Goal: Information Seeking & Learning: Learn about a topic

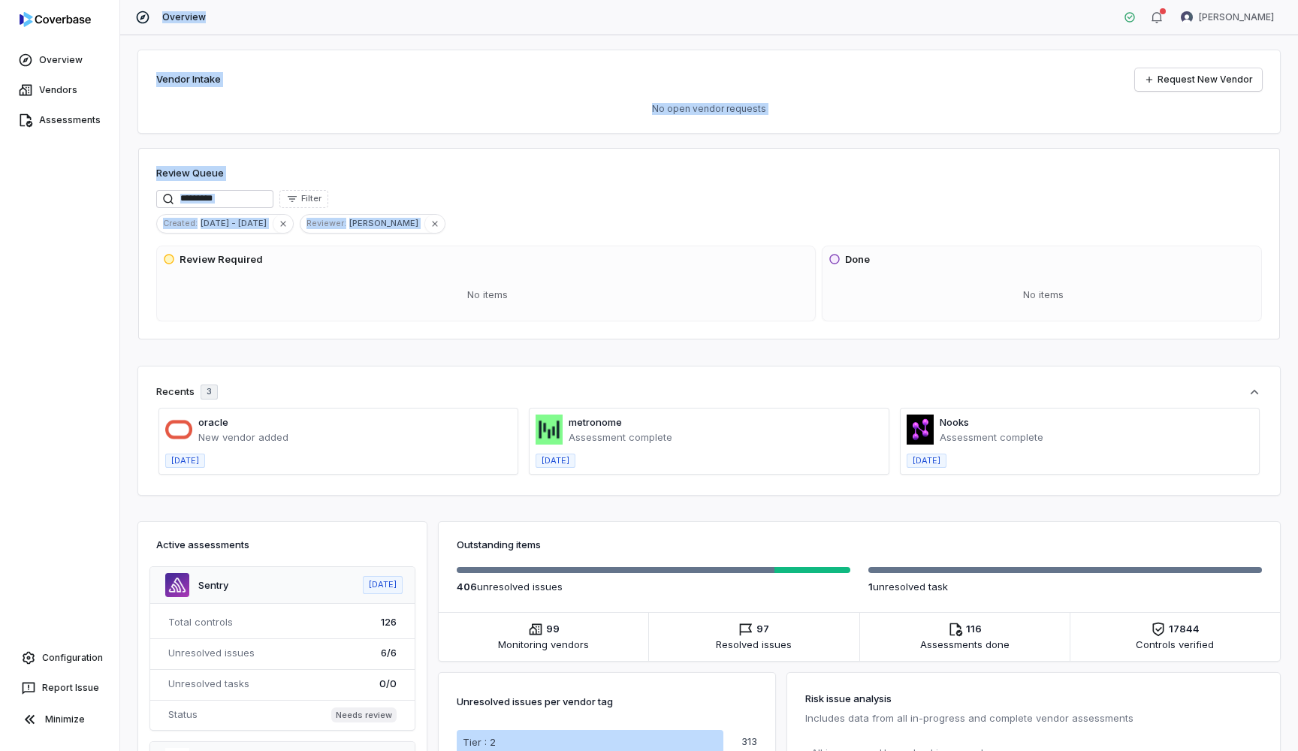
drag, startPoint x: 0, startPoint y: 0, endPoint x: 0, endPoint y: 392, distance: 392.0
click at [0, 392] on div "Overview Vendors Assessments Configuration Report Issue Minimize Overview Garim…" at bounding box center [649, 375] width 1298 height 751
click at [273, 428] on span at bounding box center [338, 441] width 358 height 65
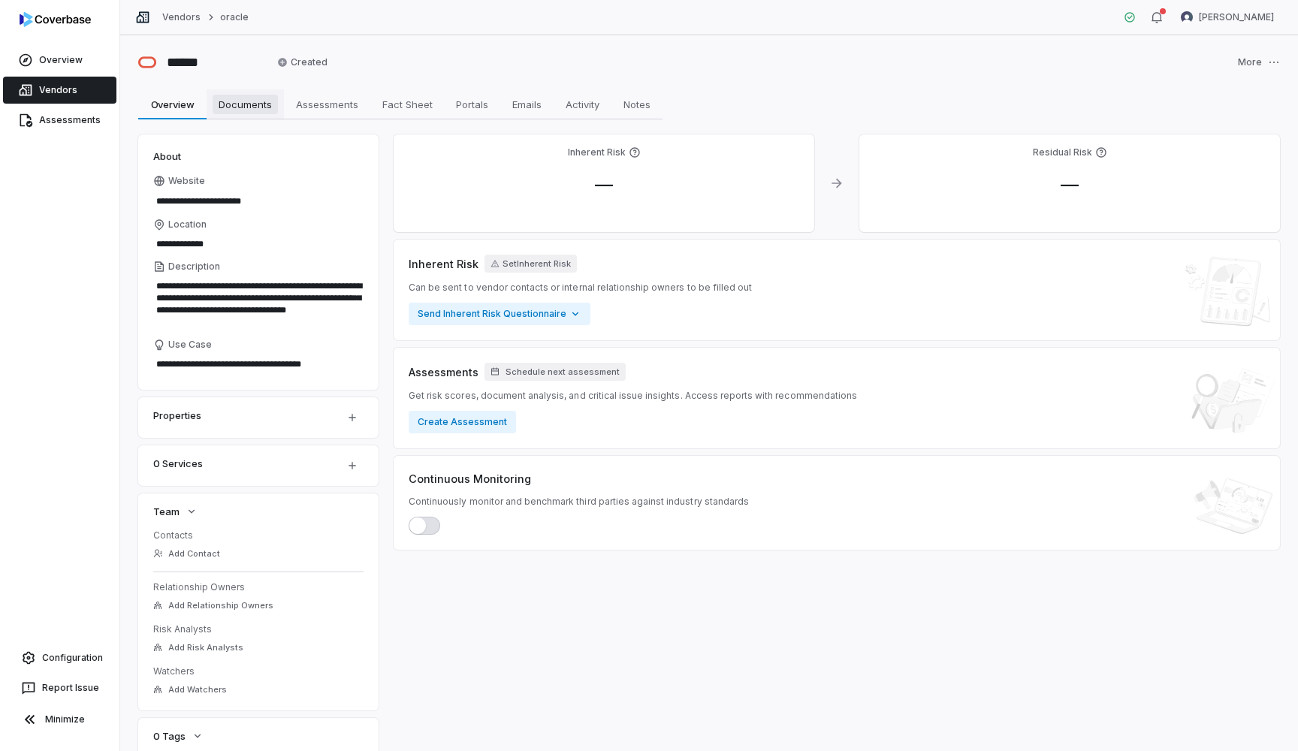
click at [238, 100] on span "Documents" at bounding box center [245, 105] width 65 height 20
type textarea "*"
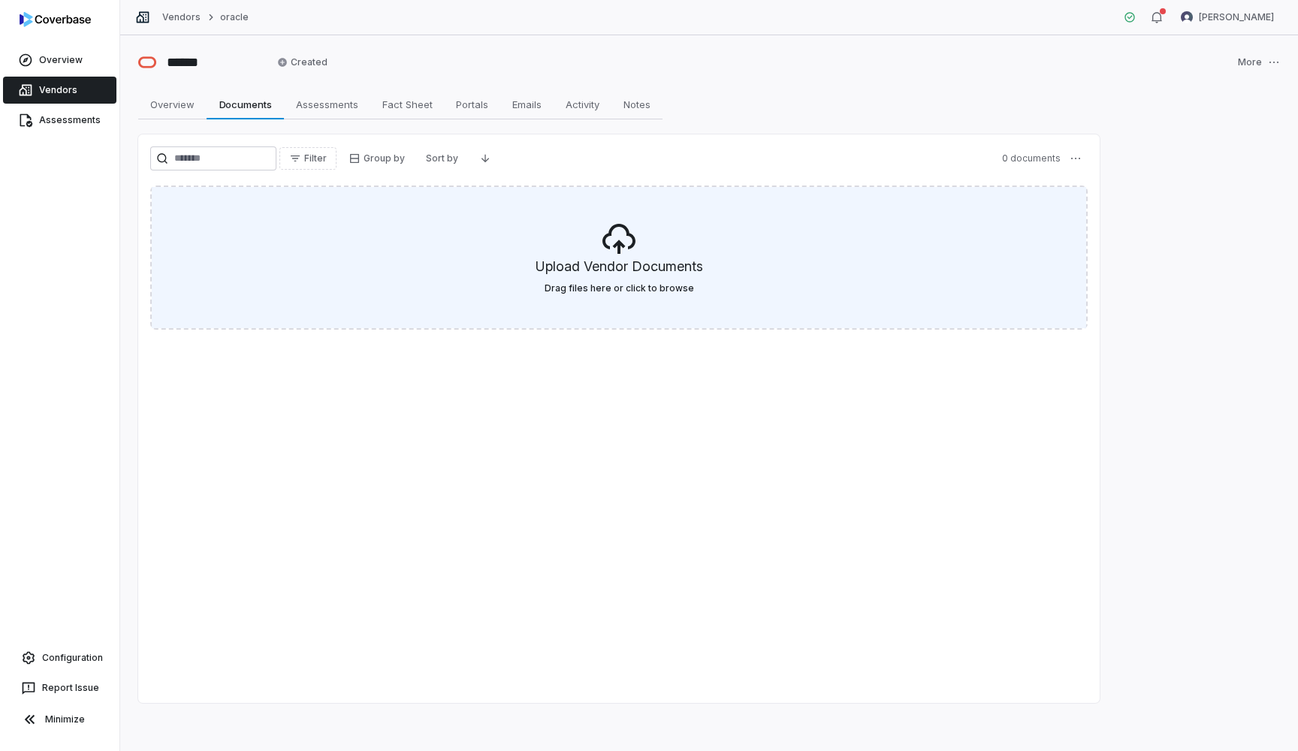
click at [666, 276] on h5 "Upload Vendor Documents" at bounding box center [618, 270] width 167 height 26
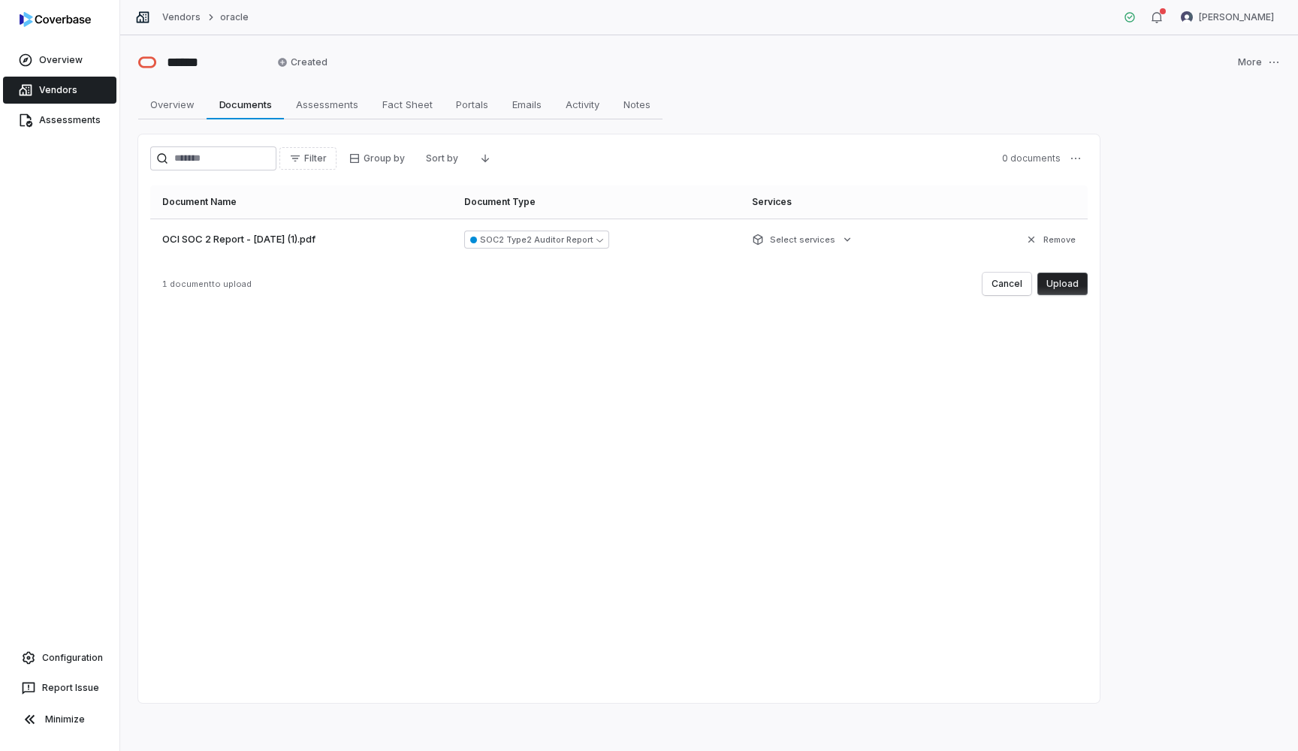
click at [1070, 288] on button "Upload" at bounding box center [1062, 284] width 50 height 23
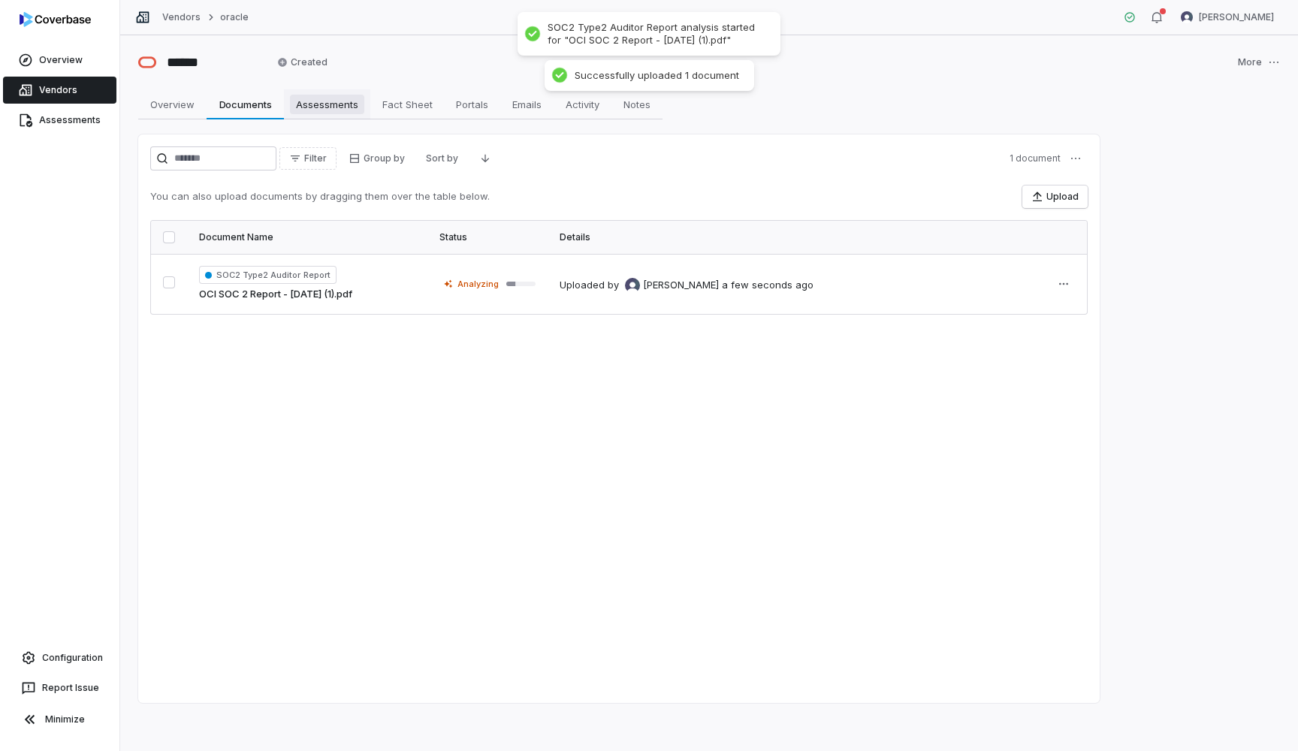
click at [330, 99] on span "Assessments" at bounding box center [327, 105] width 74 height 20
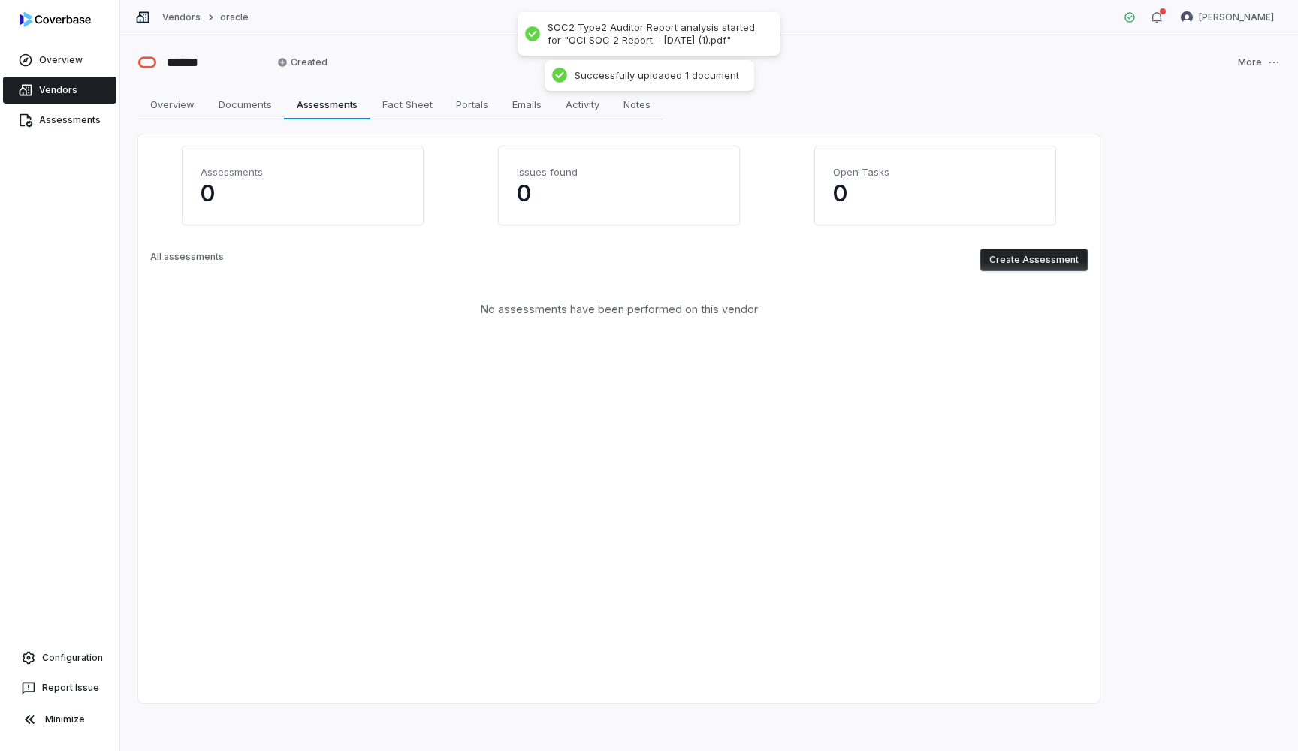
click at [1063, 257] on button "Create Assessment" at bounding box center [1033, 260] width 107 height 23
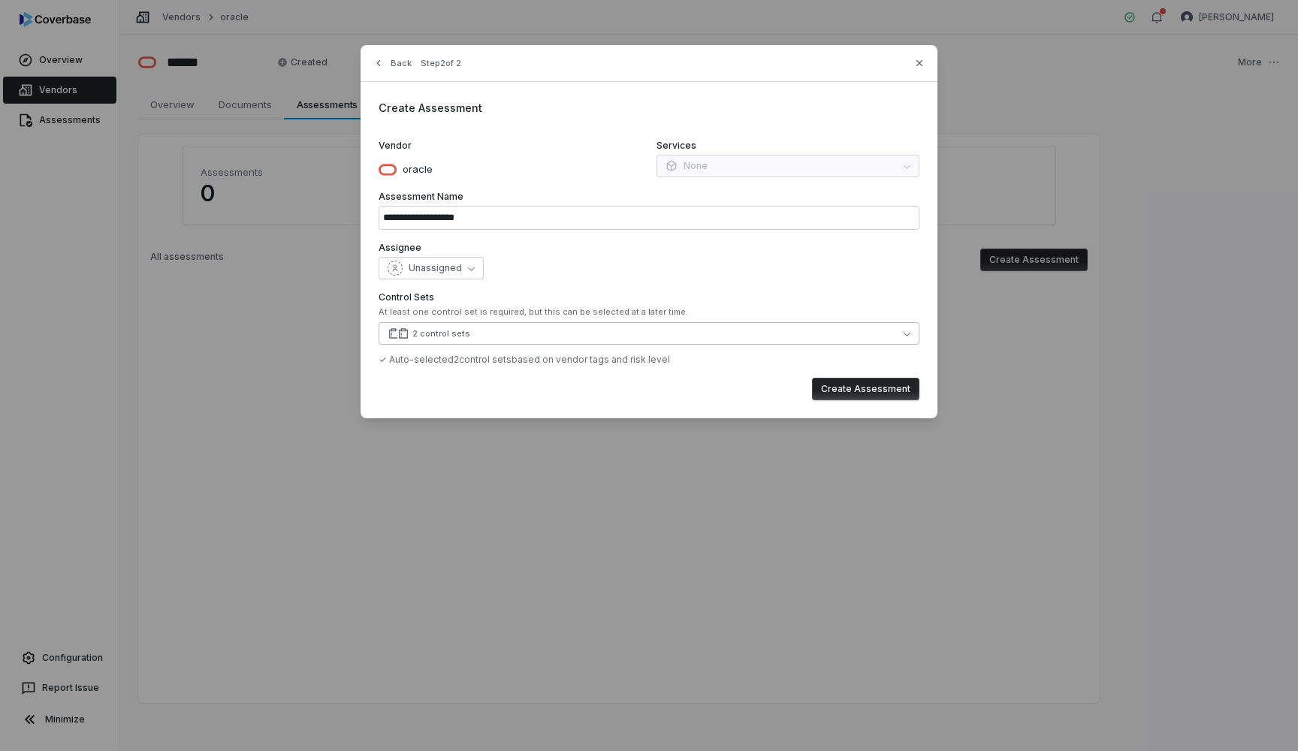
click at [527, 330] on button "2 control sets" at bounding box center [649, 333] width 541 height 23
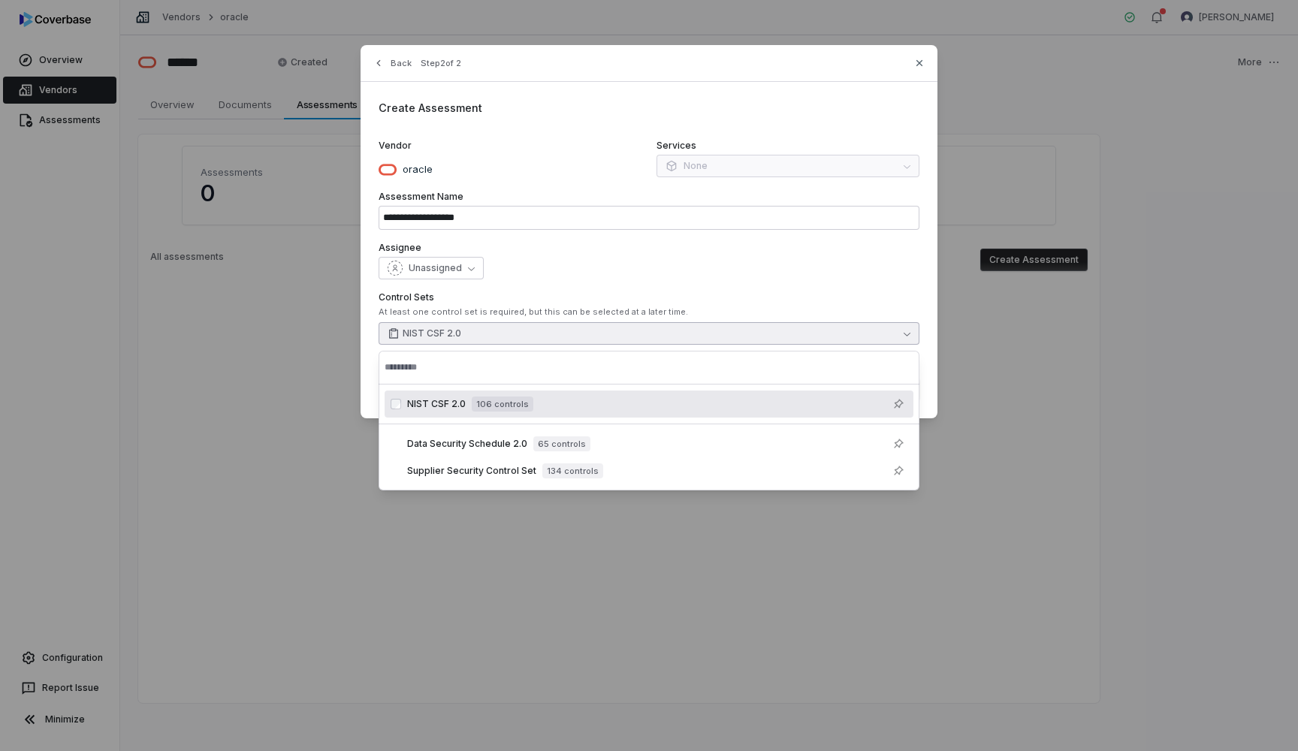
click at [686, 281] on div "**********" at bounding box center [649, 231] width 577 height 373
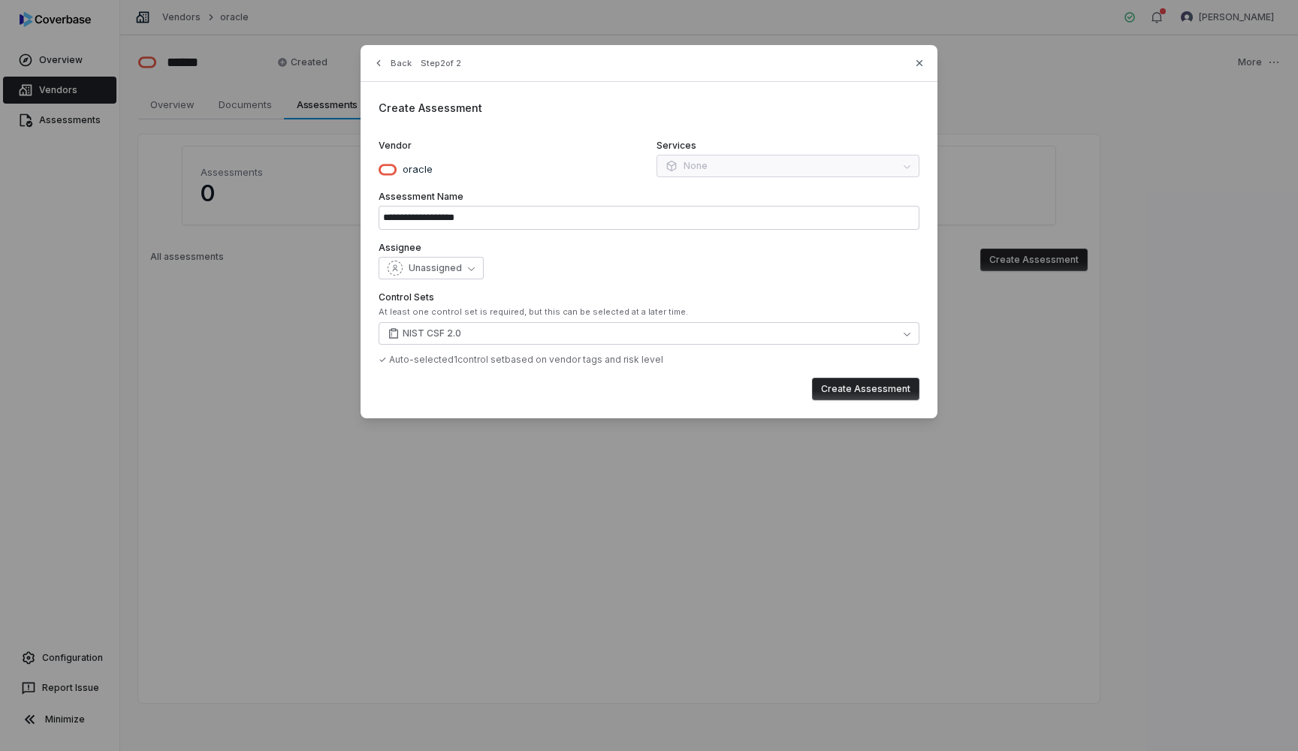
click at [873, 393] on button "Create Assessment" at bounding box center [865, 389] width 107 height 23
type input "**********"
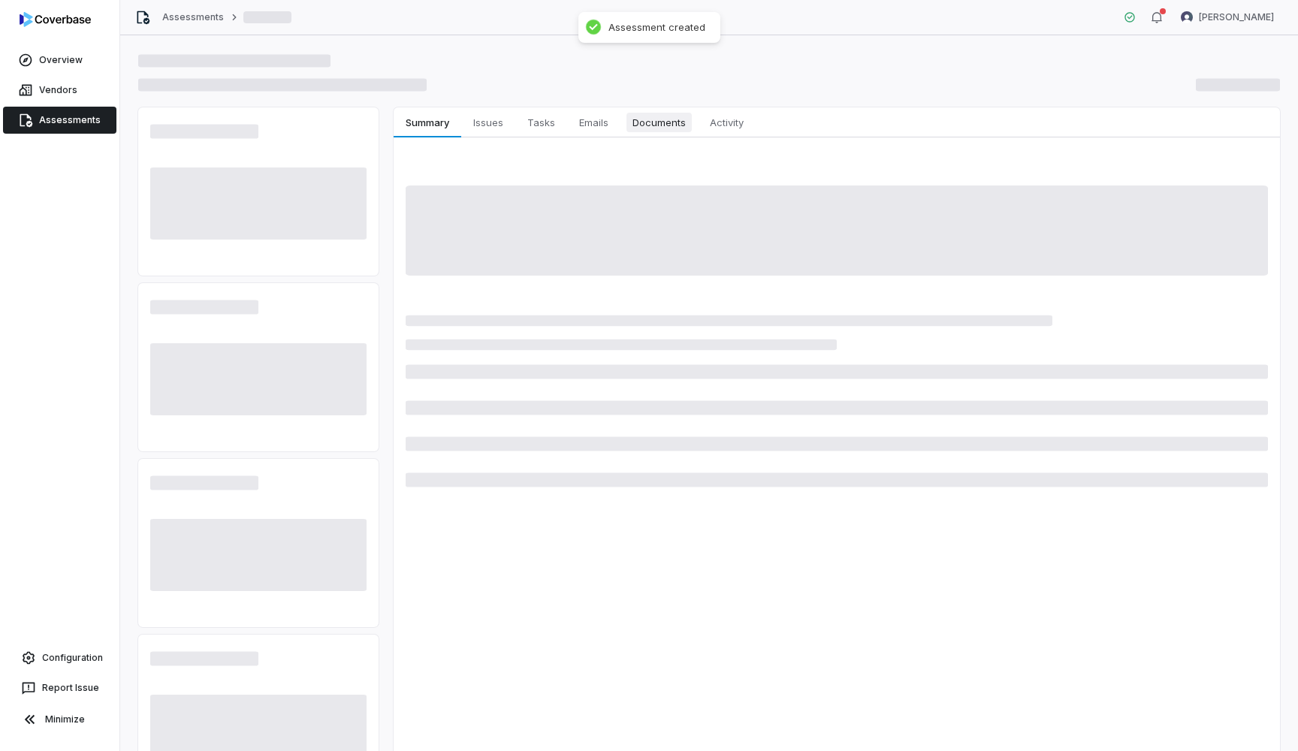
click at [663, 120] on span "Documents" at bounding box center [658, 123] width 65 height 20
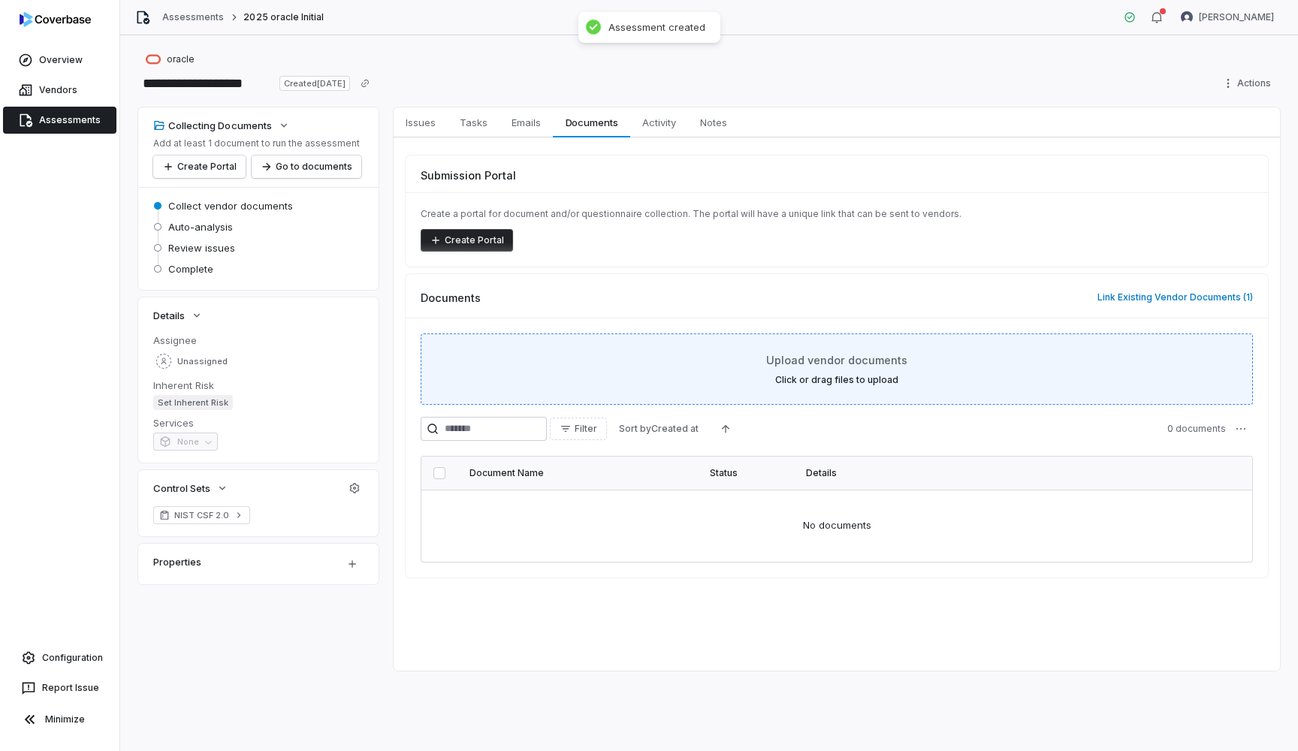
click at [808, 365] on span "Upload vendor documents" at bounding box center [836, 360] width 141 height 16
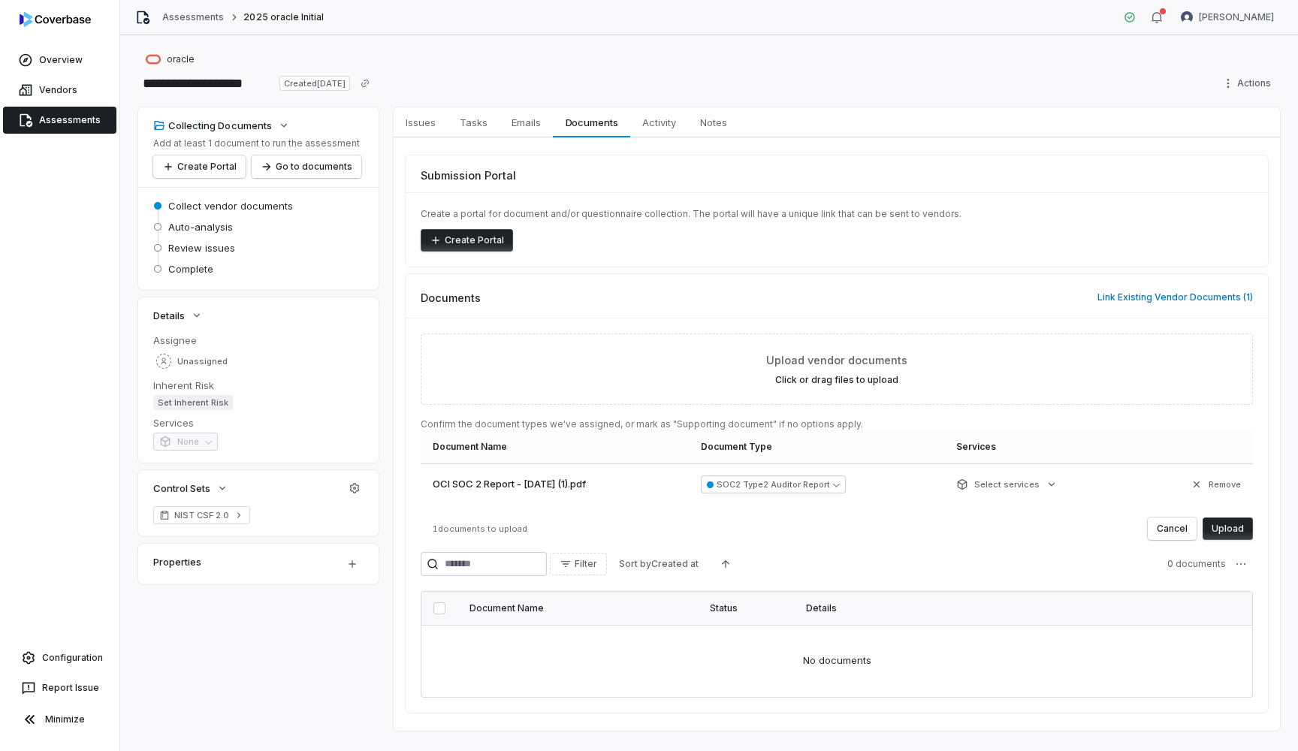
click at [1227, 534] on button "Upload" at bounding box center [1227, 528] width 50 height 23
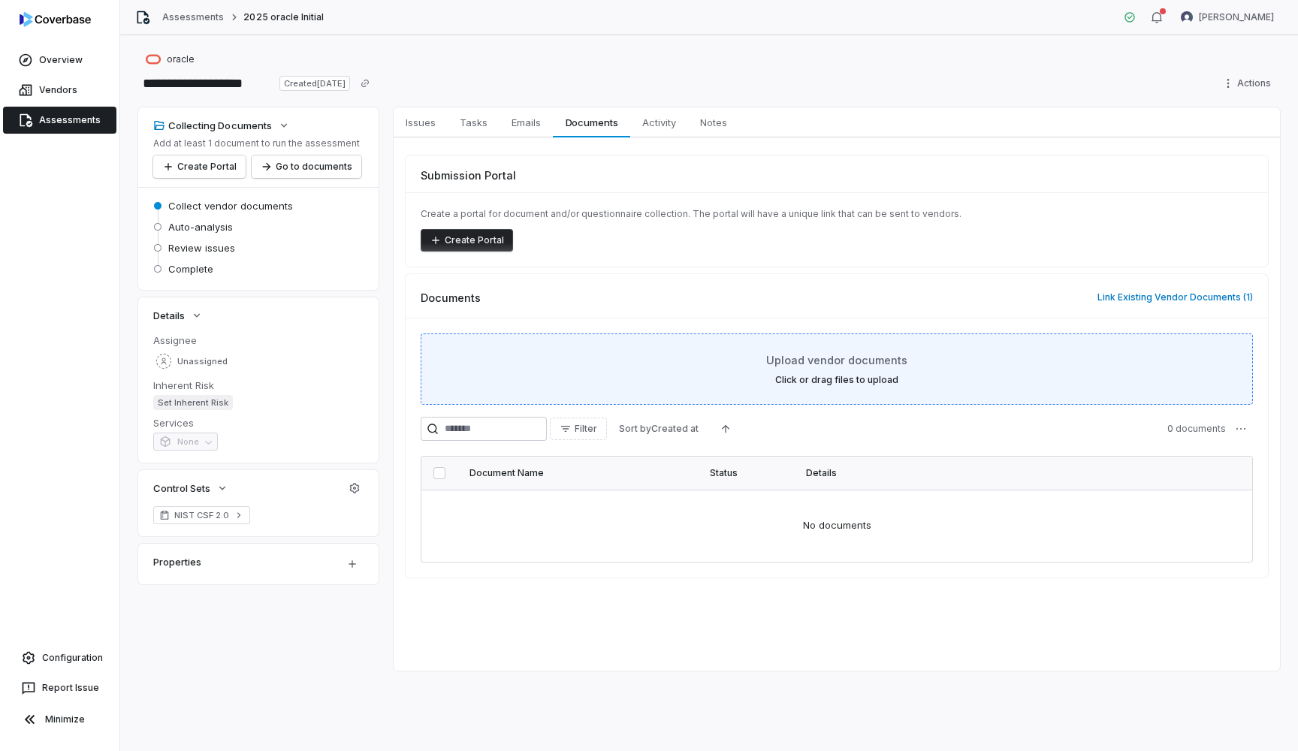
click at [820, 353] on span "Upload vendor documents" at bounding box center [836, 360] width 141 height 16
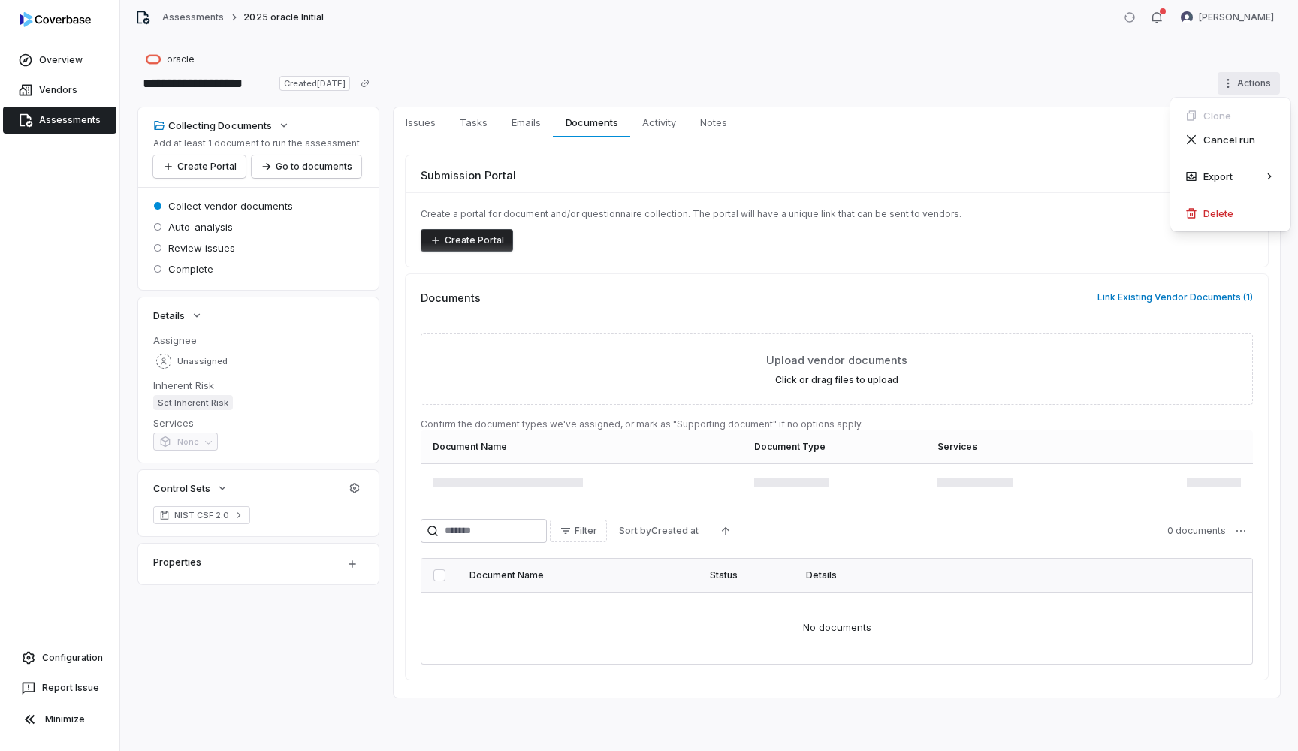
click at [1250, 86] on html "**********" at bounding box center [649, 375] width 1298 height 751
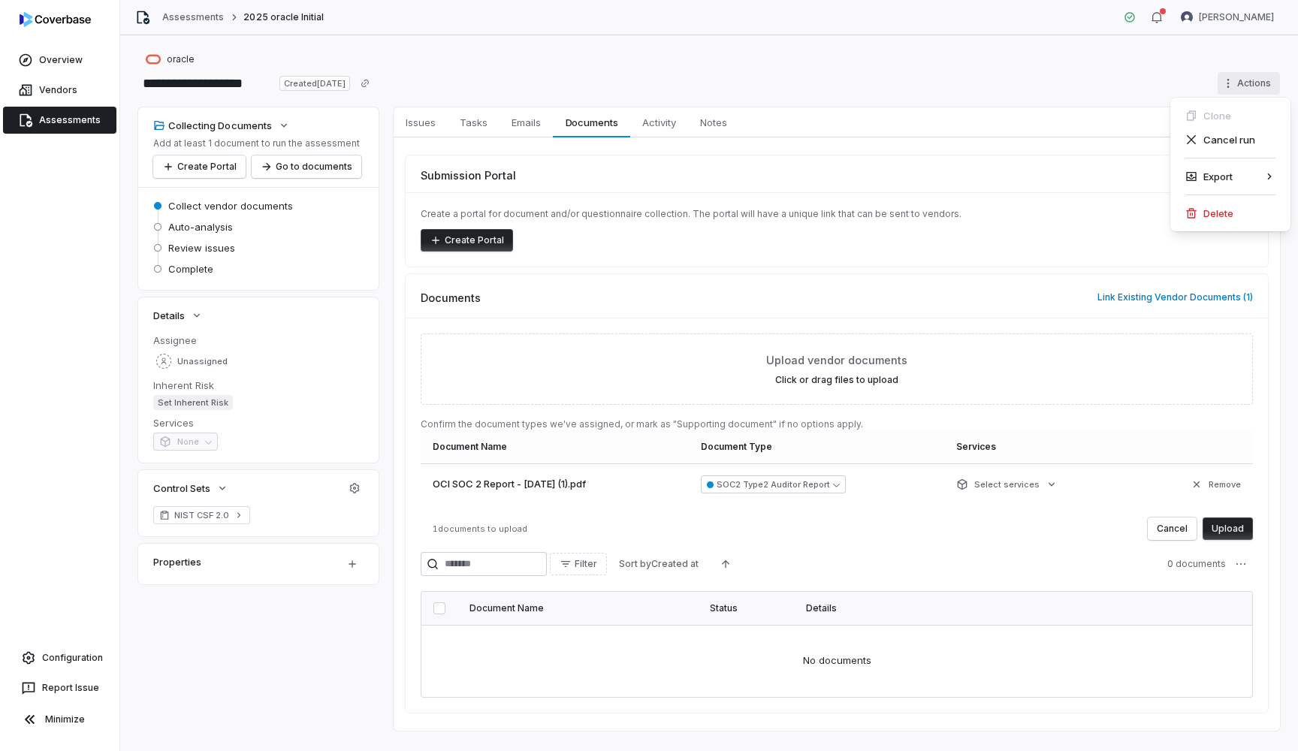
click at [999, 92] on html "**********" at bounding box center [649, 375] width 1298 height 751
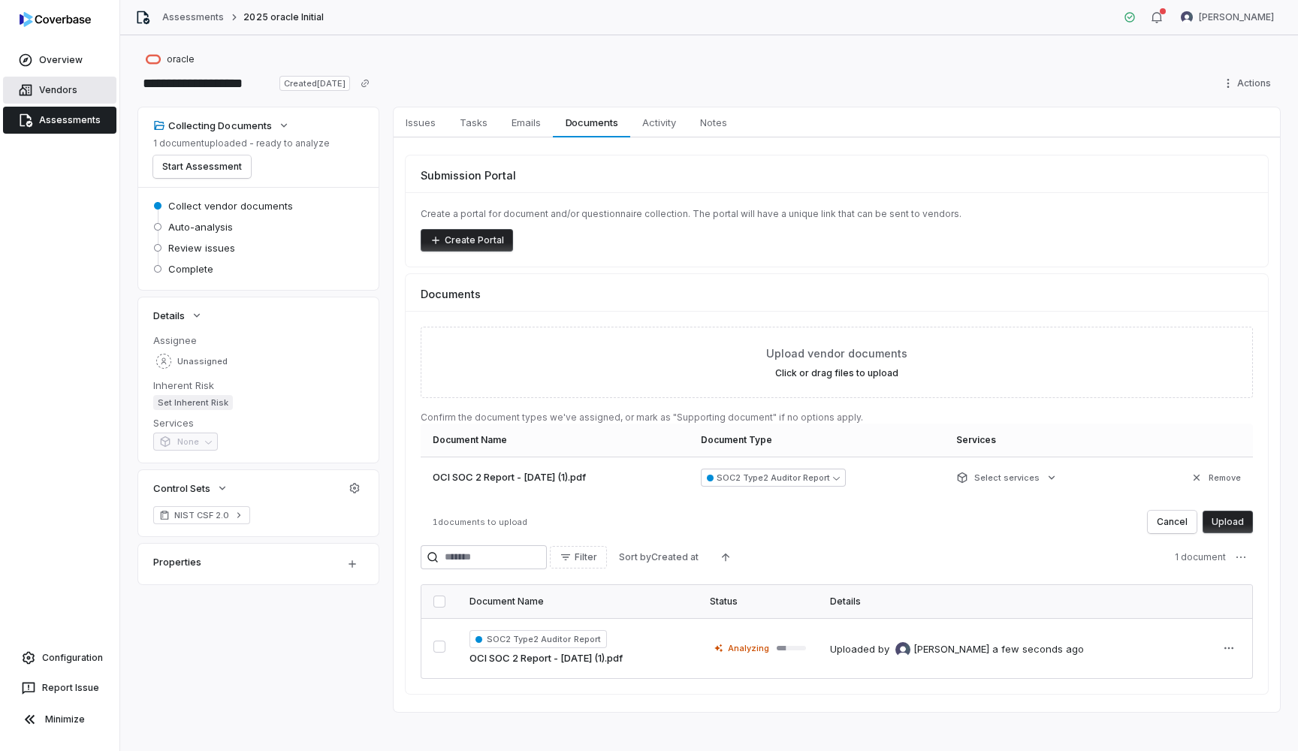
click at [75, 86] on link "Vendors" at bounding box center [59, 90] width 113 height 27
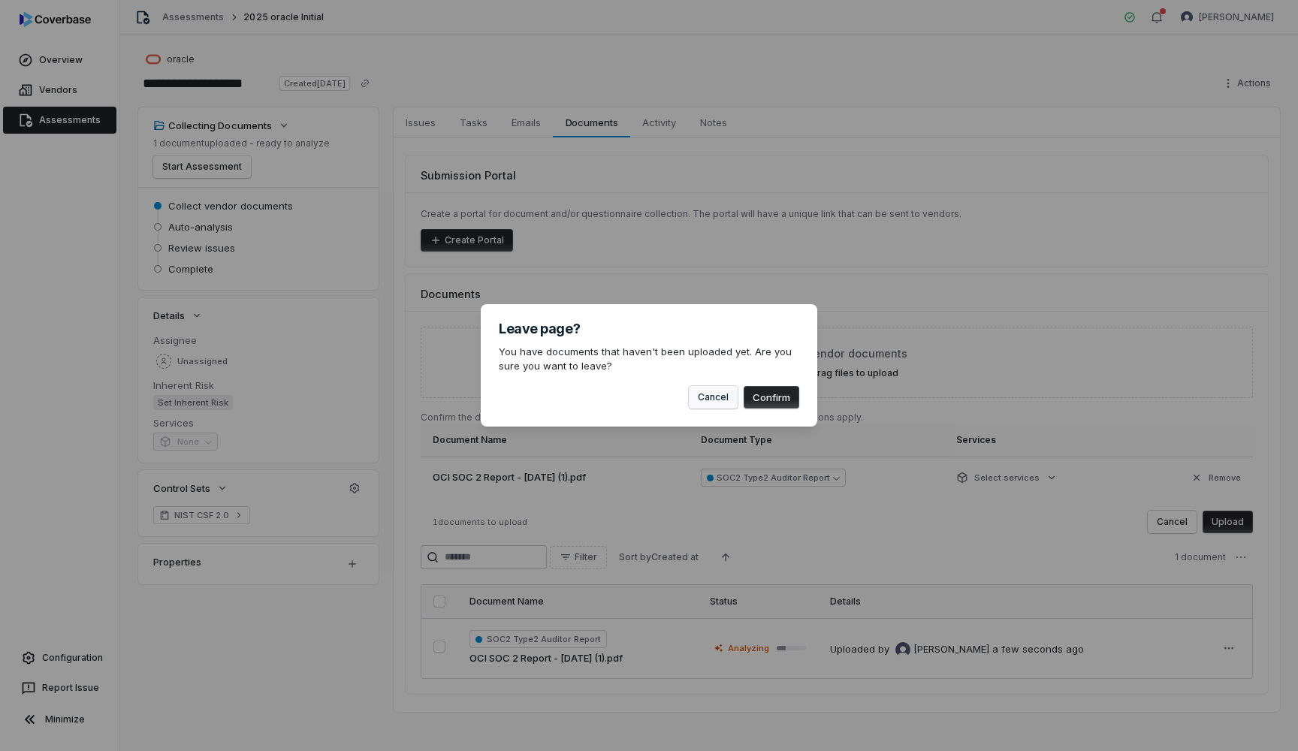
click at [718, 399] on button "Cancel" at bounding box center [713, 397] width 49 height 23
click at [717, 399] on button "Cancel" at bounding box center [713, 397] width 49 height 23
click at [776, 514] on div "Leave page? You have documents that haven't been uploaded yet. Are you sure you…" at bounding box center [649, 375] width 1298 height 751
click at [704, 402] on button "Cancel" at bounding box center [713, 397] width 49 height 23
click at [714, 394] on button "Cancel" at bounding box center [713, 397] width 49 height 23
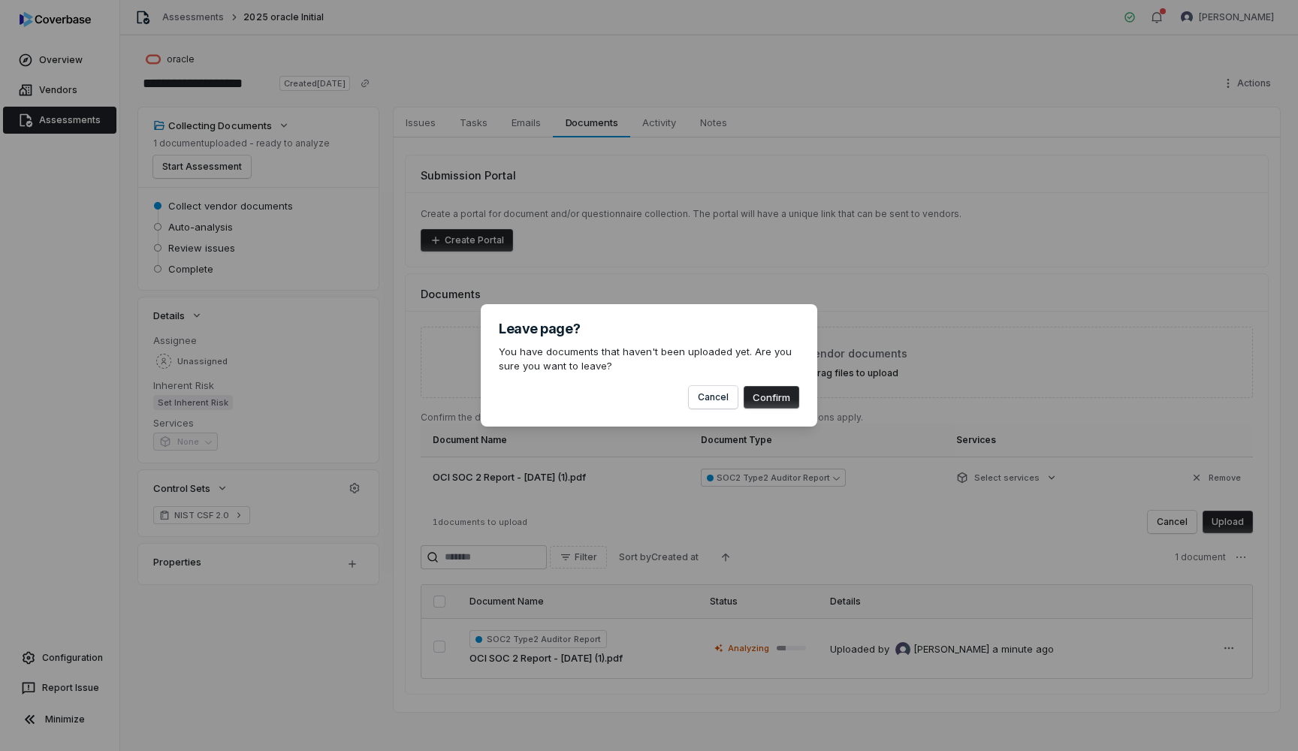
click at [758, 401] on button "Confirm" at bounding box center [772, 397] width 56 height 23
click at [671, 454] on div "Leave page? You have documents that haven't been uploaded yet. Are you sure you…" at bounding box center [649, 376] width 1298 height 192
click at [713, 391] on button "Cancel" at bounding box center [713, 397] width 49 height 23
click at [93, 83] on div "Leave page? You have documents that haven't been uploaded yet. Are you sure you…" at bounding box center [649, 375] width 1298 height 751
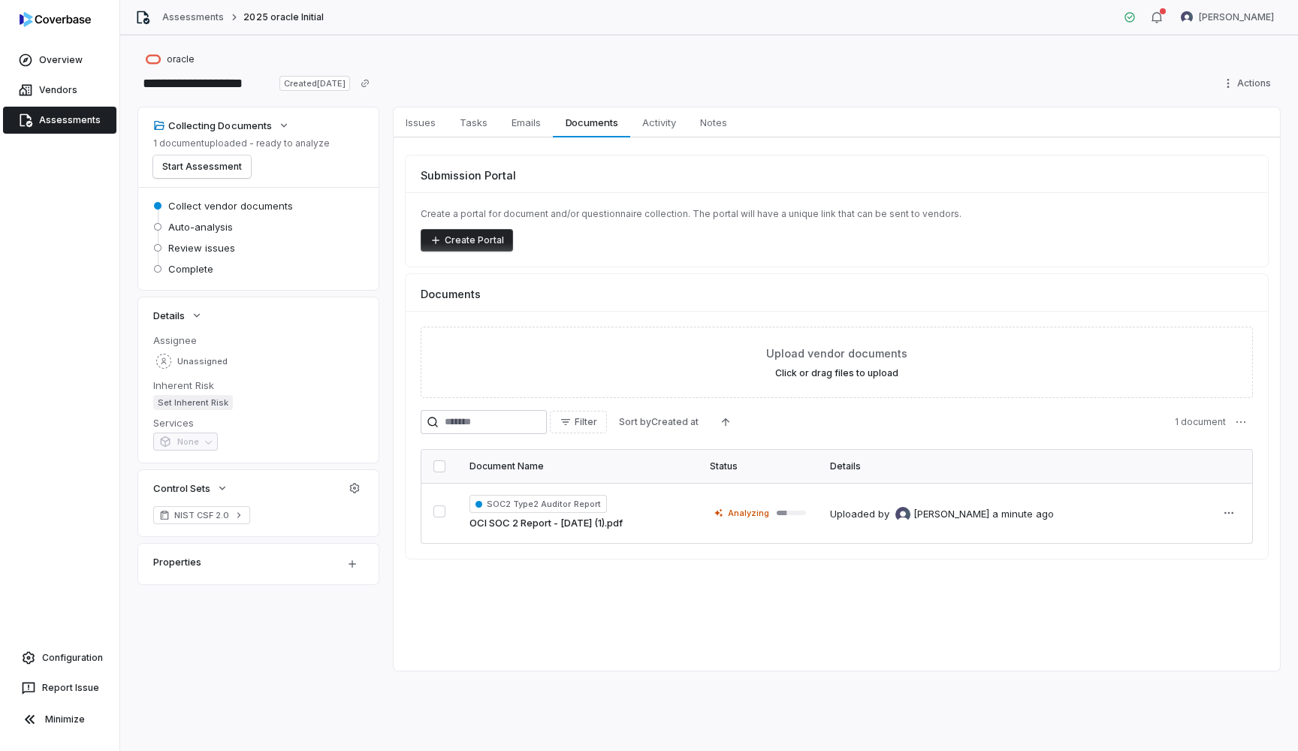
click at [82, 121] on link "Assessments" at bounding box center [59, 120] width 113 height 27
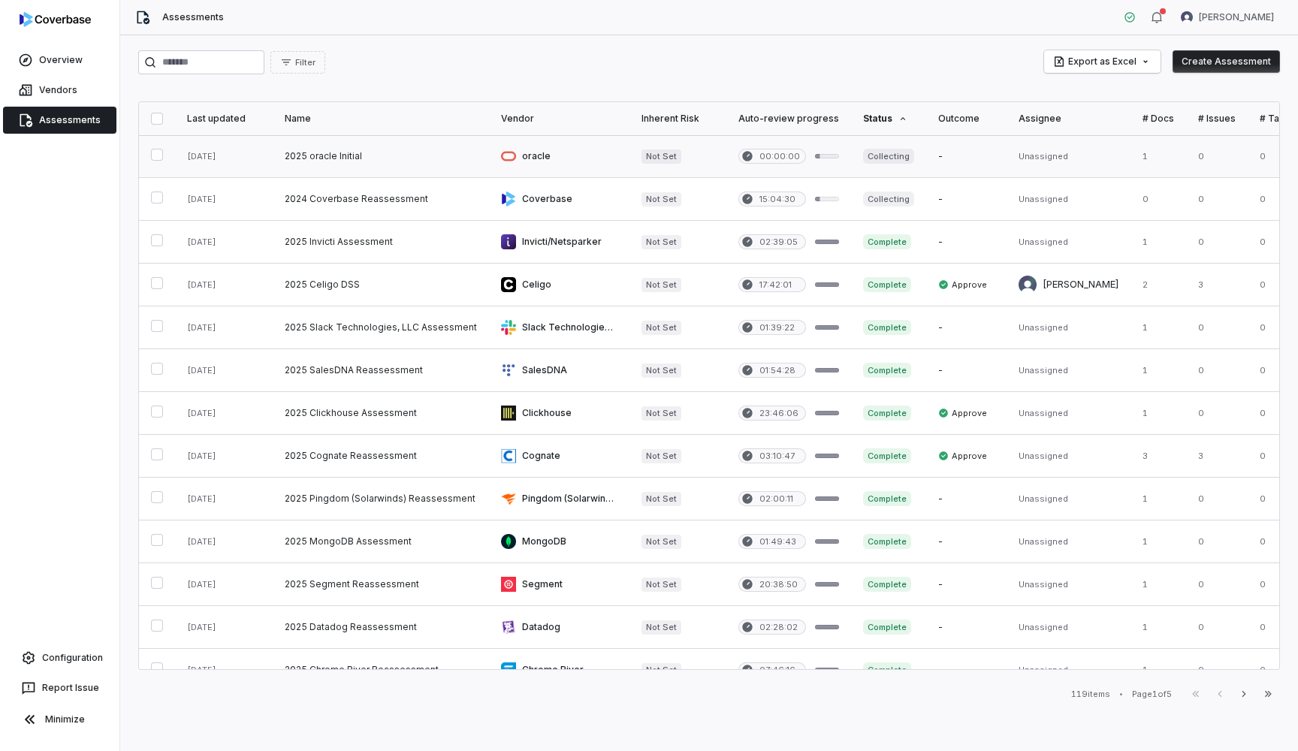
click at [329, 161] on link at bounding box center [381, 156] width 216 height 42
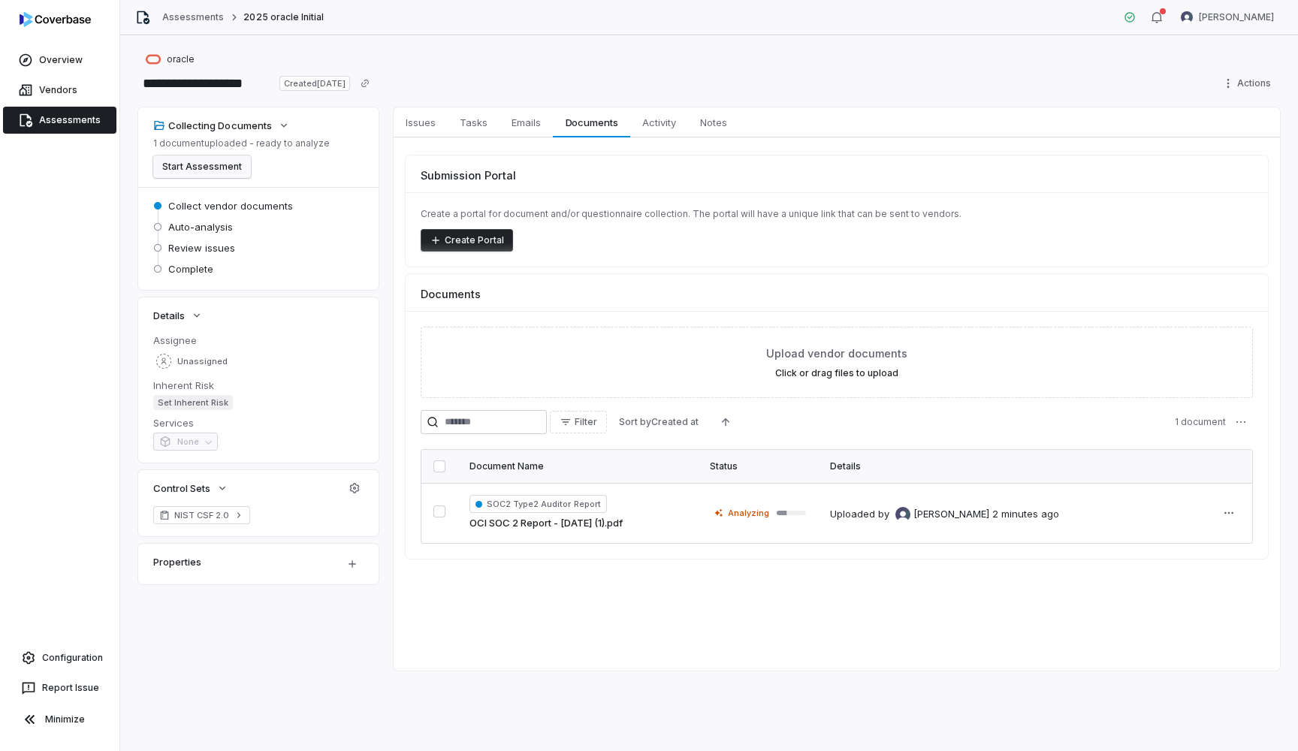
click at [220, 166] on button "Start Assessment" at bounding box center [202, 166] width 98 height 23
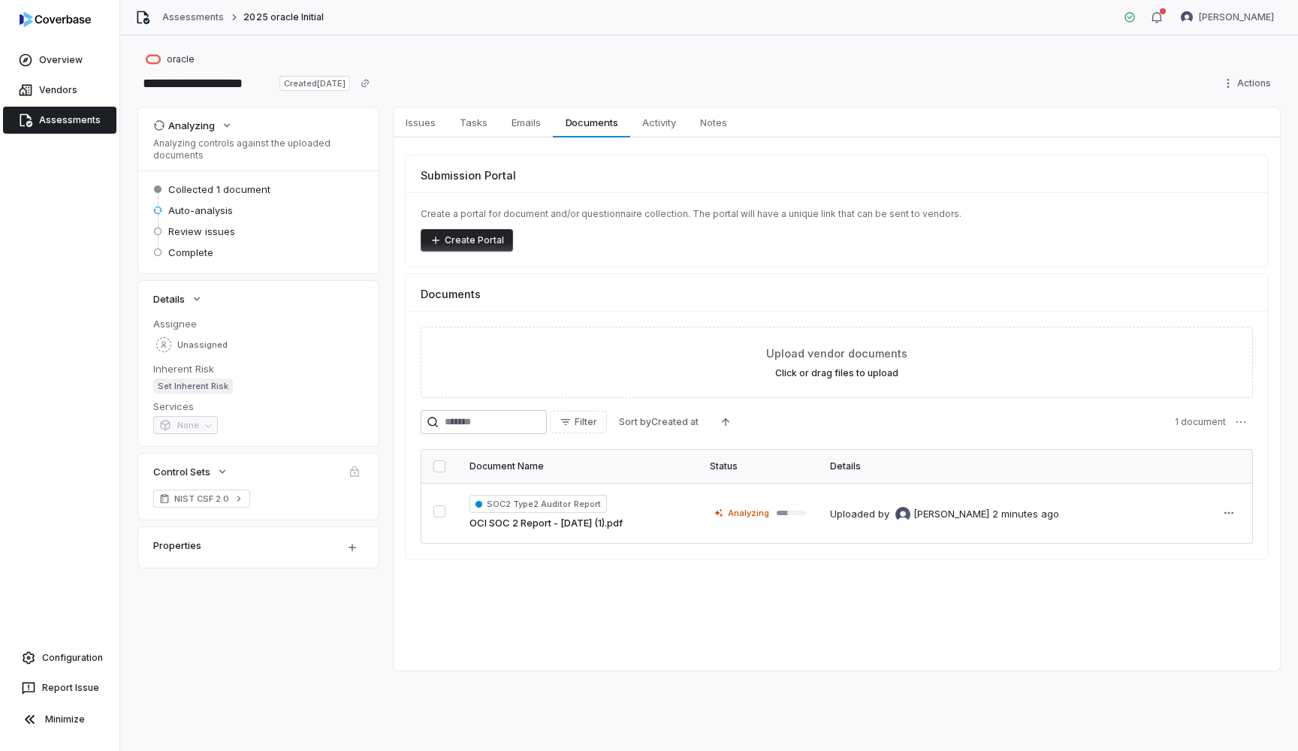
click at [81, 116] on link "Assessments" at bounding box center [59, 120] width 113 height 27
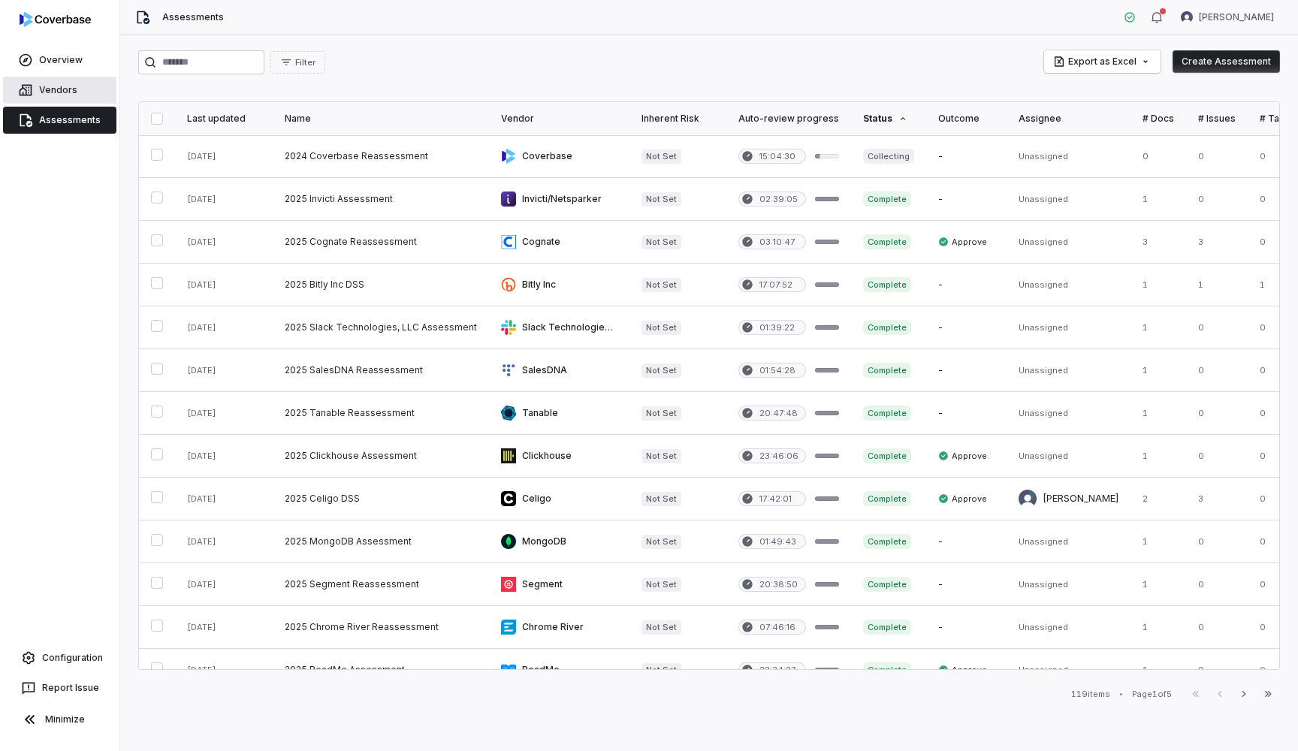
click at [71, 85] on link "Vendors" at bounding box center [59, 90] width 113 height 27
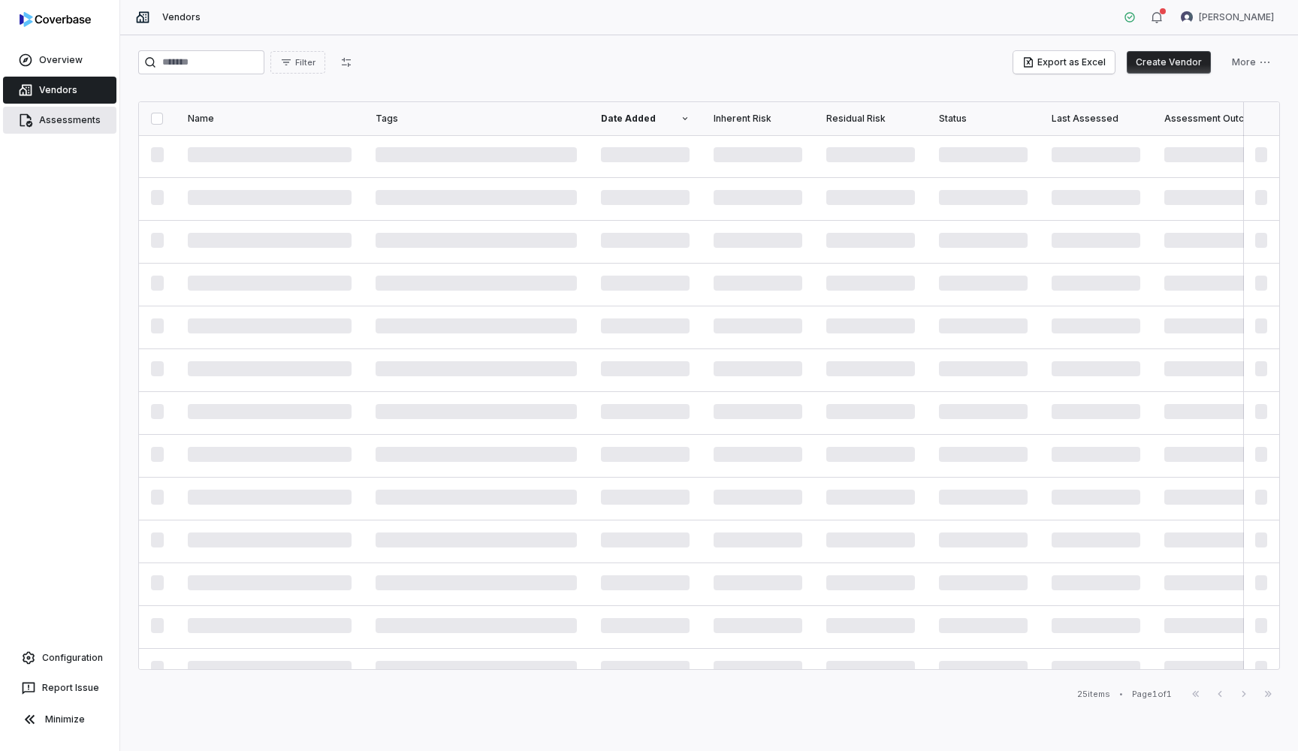
click at [62, 125] on link "Assessments" at bounding box center [59, 120] width 113 height 27
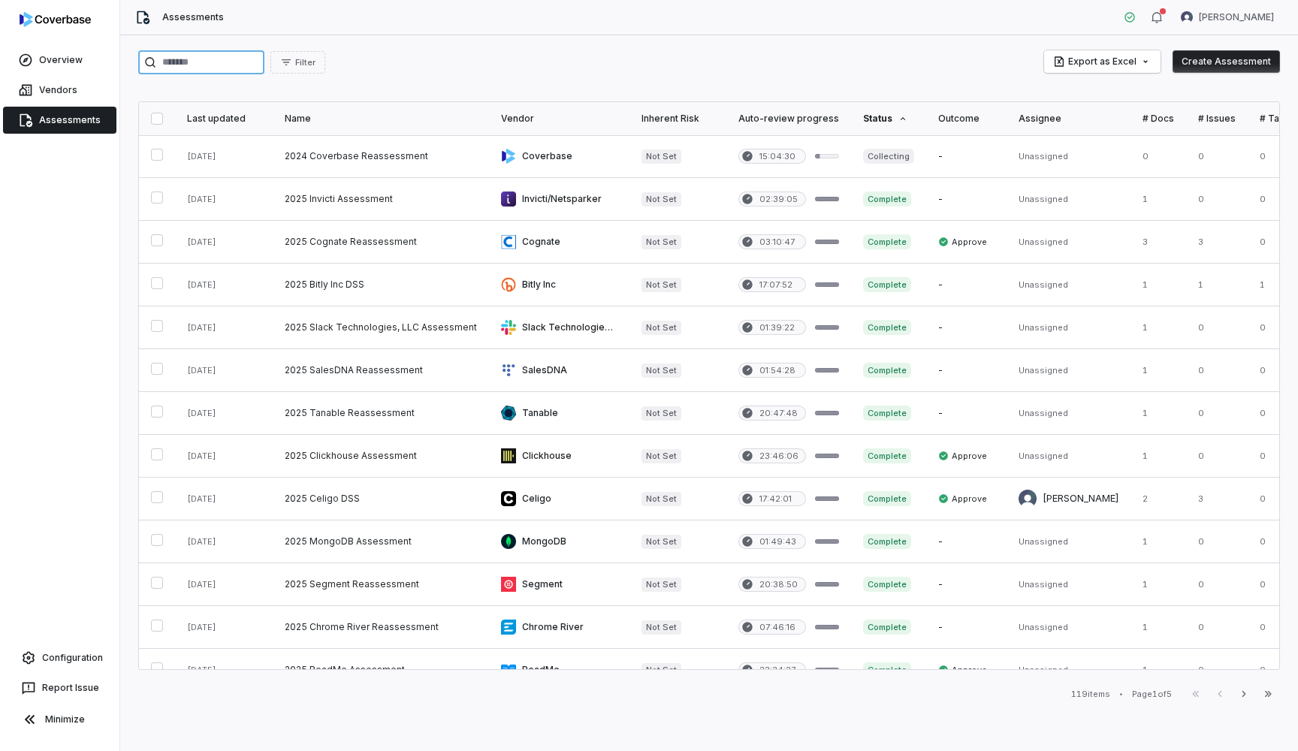
click at [198, 66] on input "search" at bounding box center [201, 62] width 126 height 24
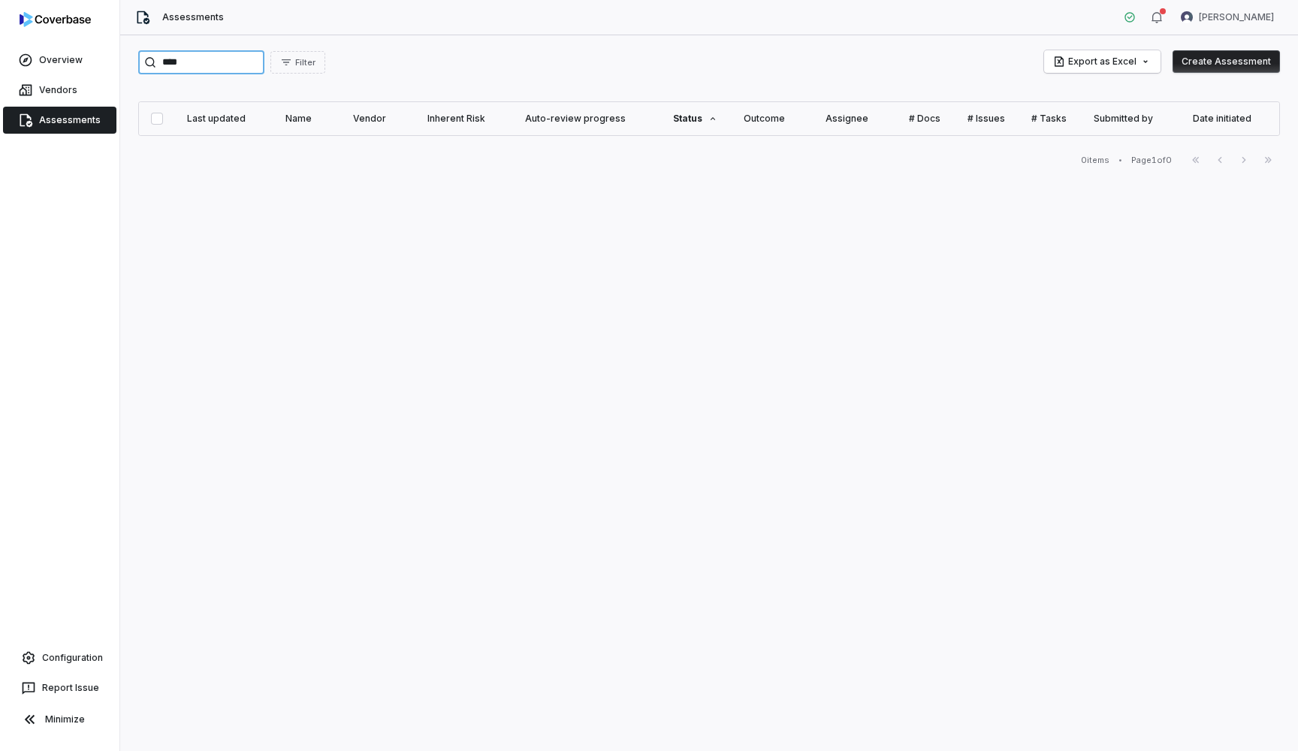
type input "****"
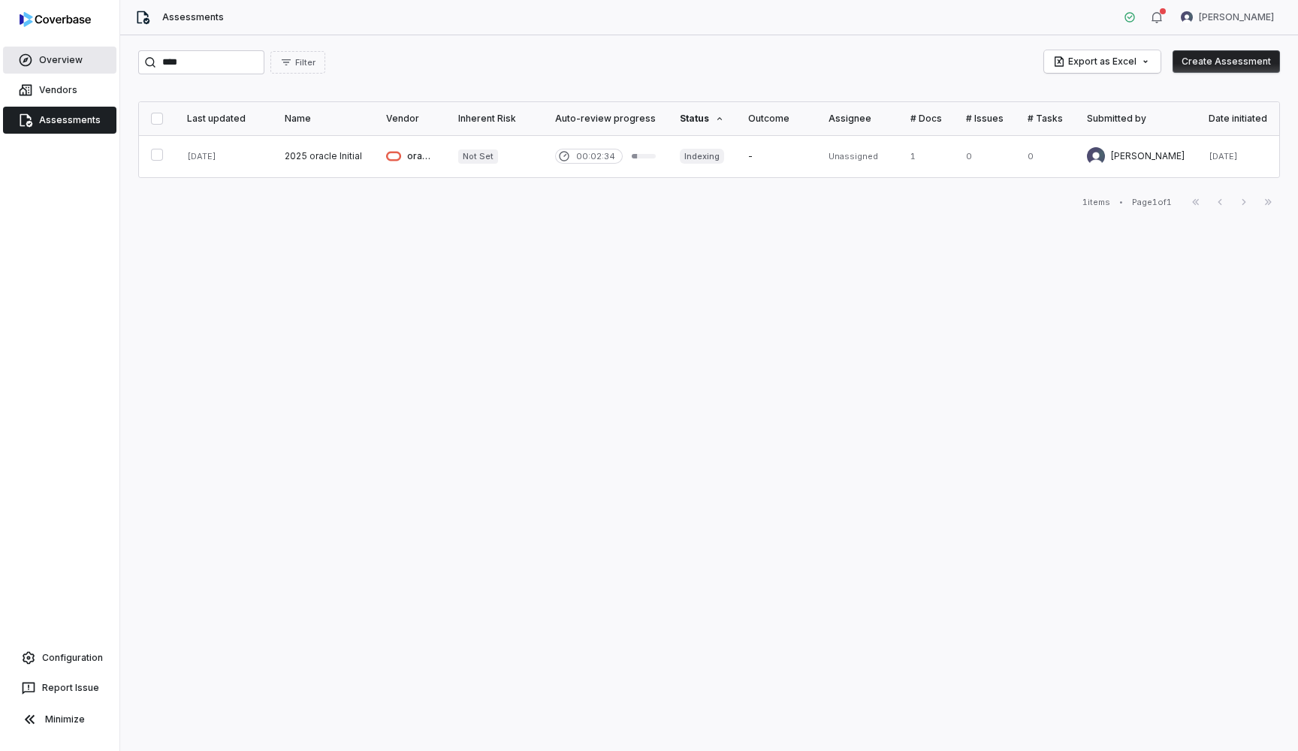
click at [68, 53] on link "Overview" at bounding box center [59, 60] width 113 height 27
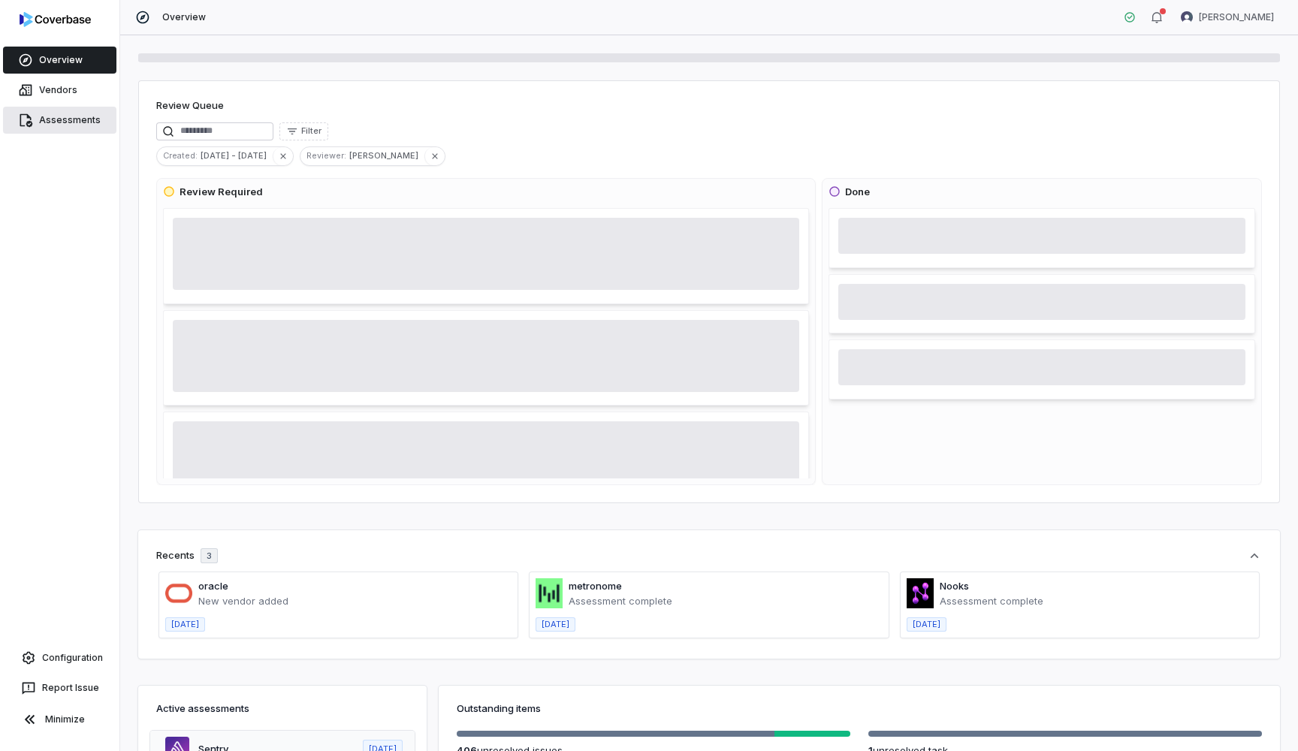
click at [71, 125] on link "Assessments" at bounding box center [59, 120] width 113 height 27
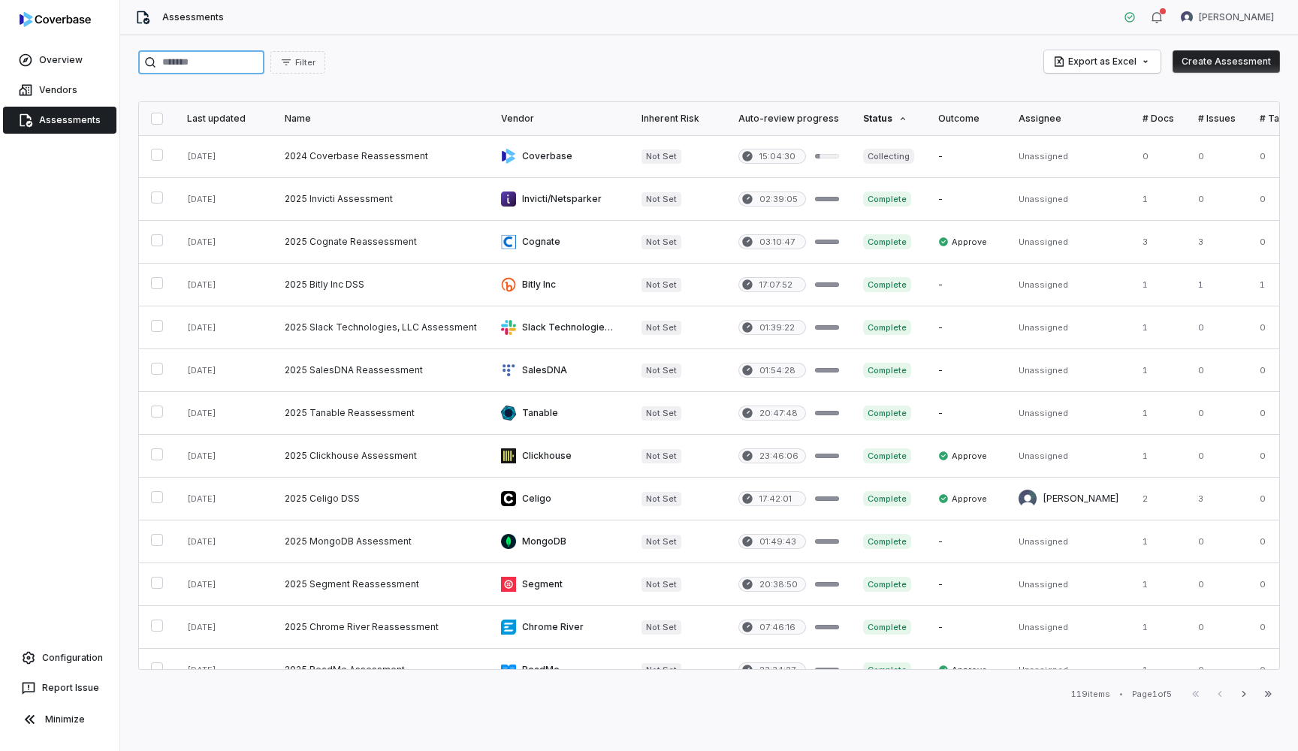
click at [207, 59] on input "search" at bounding box center [201, 62] width 126 height 24
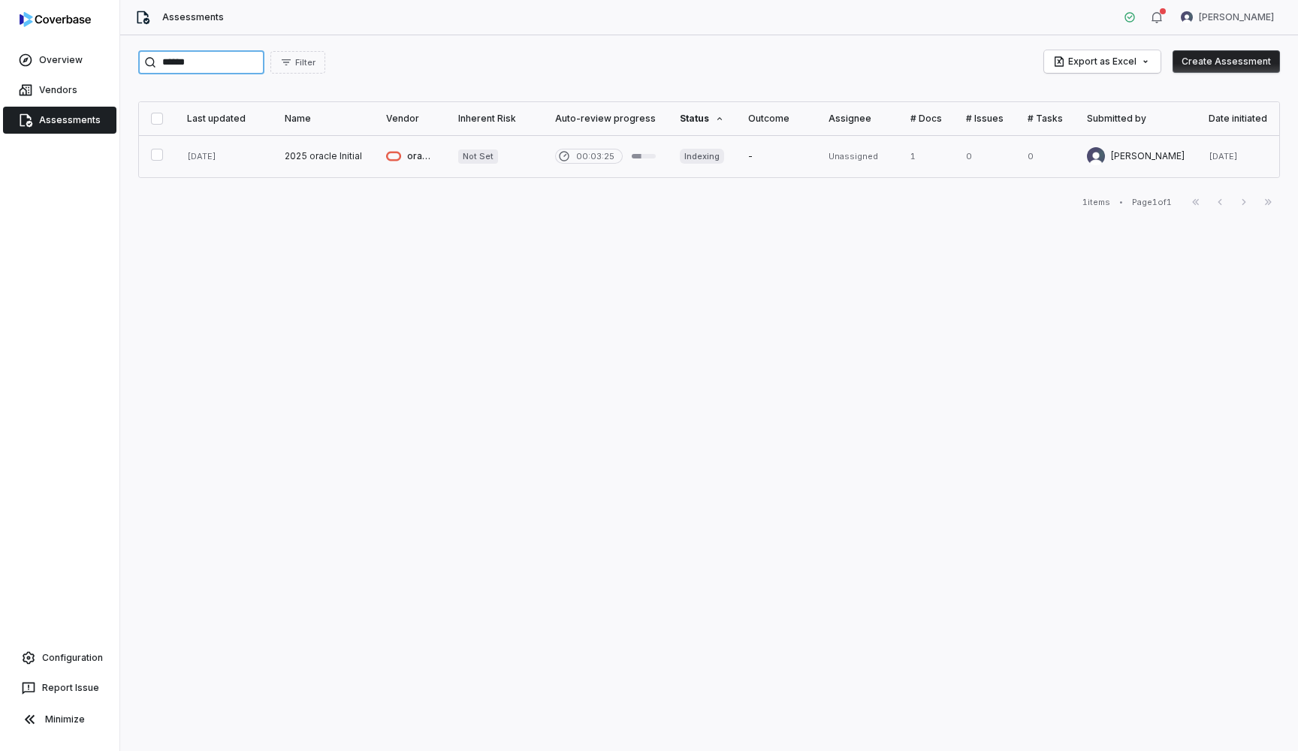
type input "******"
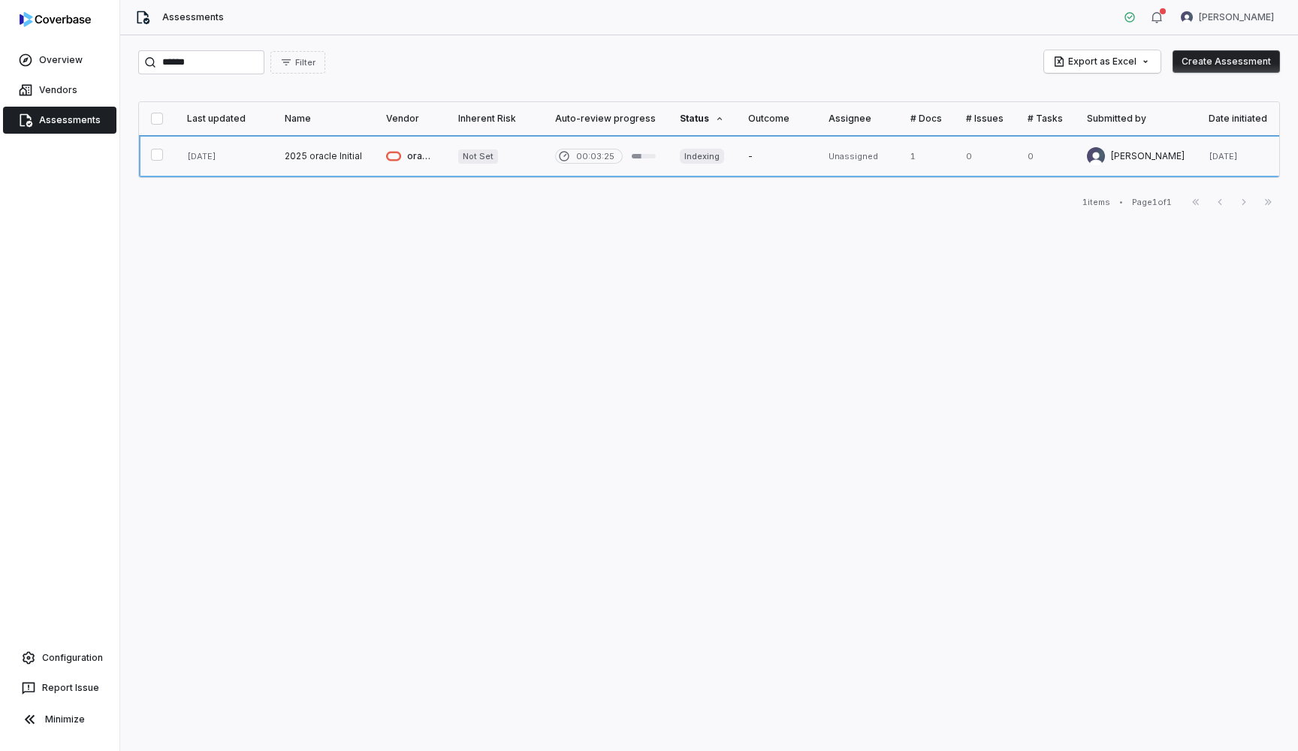
click at [303, 148] on link at bounding box center [323, 156] width 101 height 42
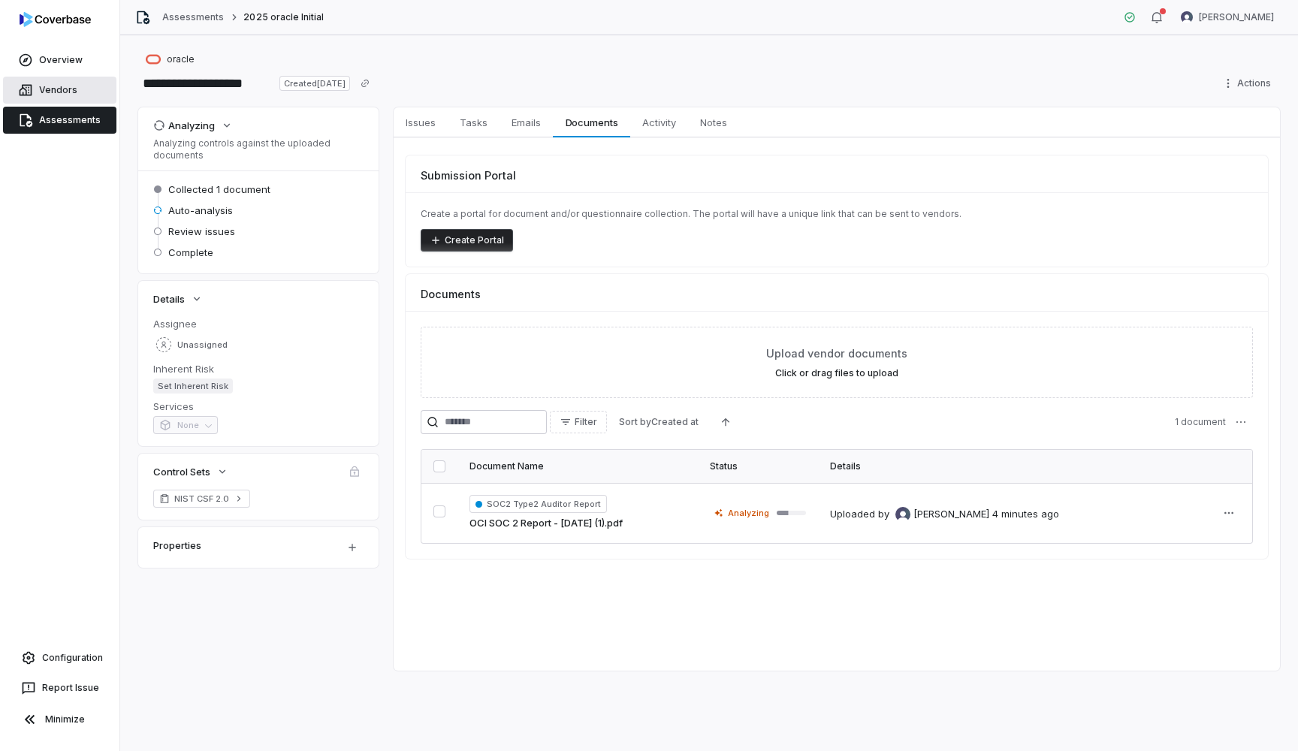
click at [71, 96] on link "Vendors" at bounding box center [59, 90] width 113 height 27
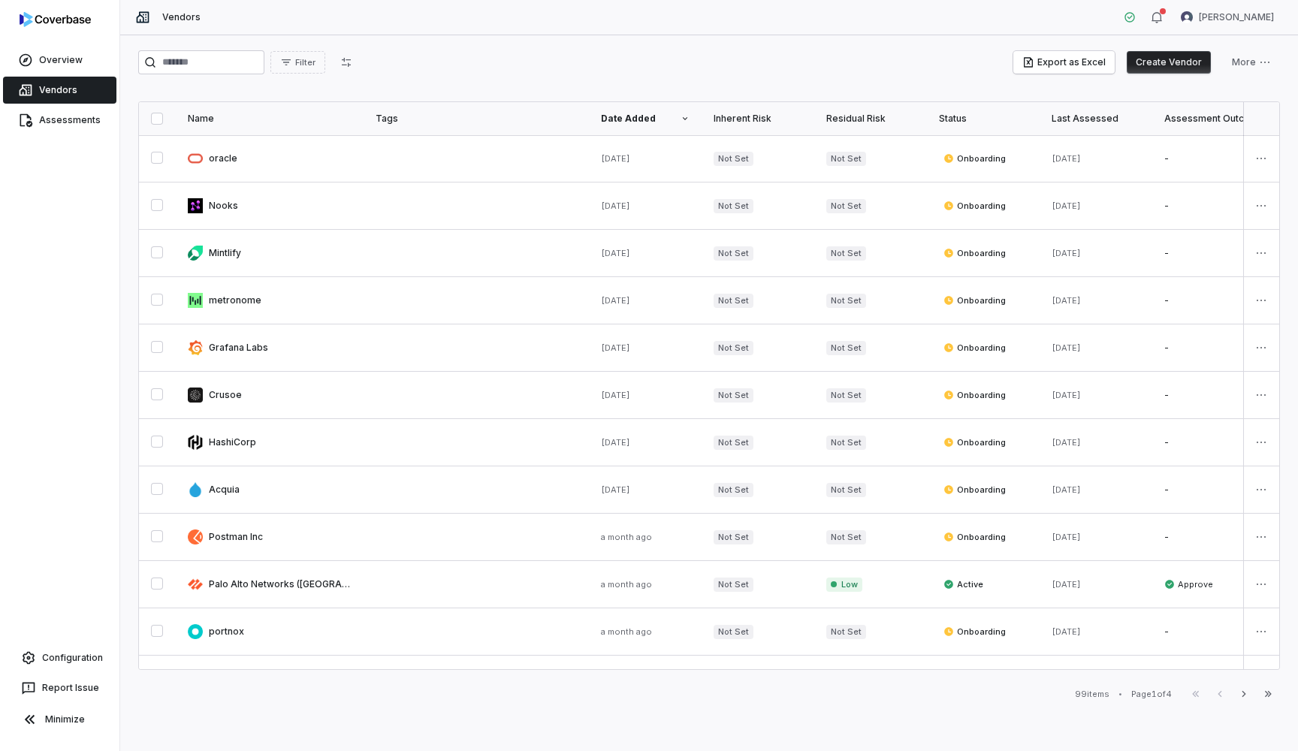
click at [406, 205] on link at bounding box center [476, 206] width 225 height 47
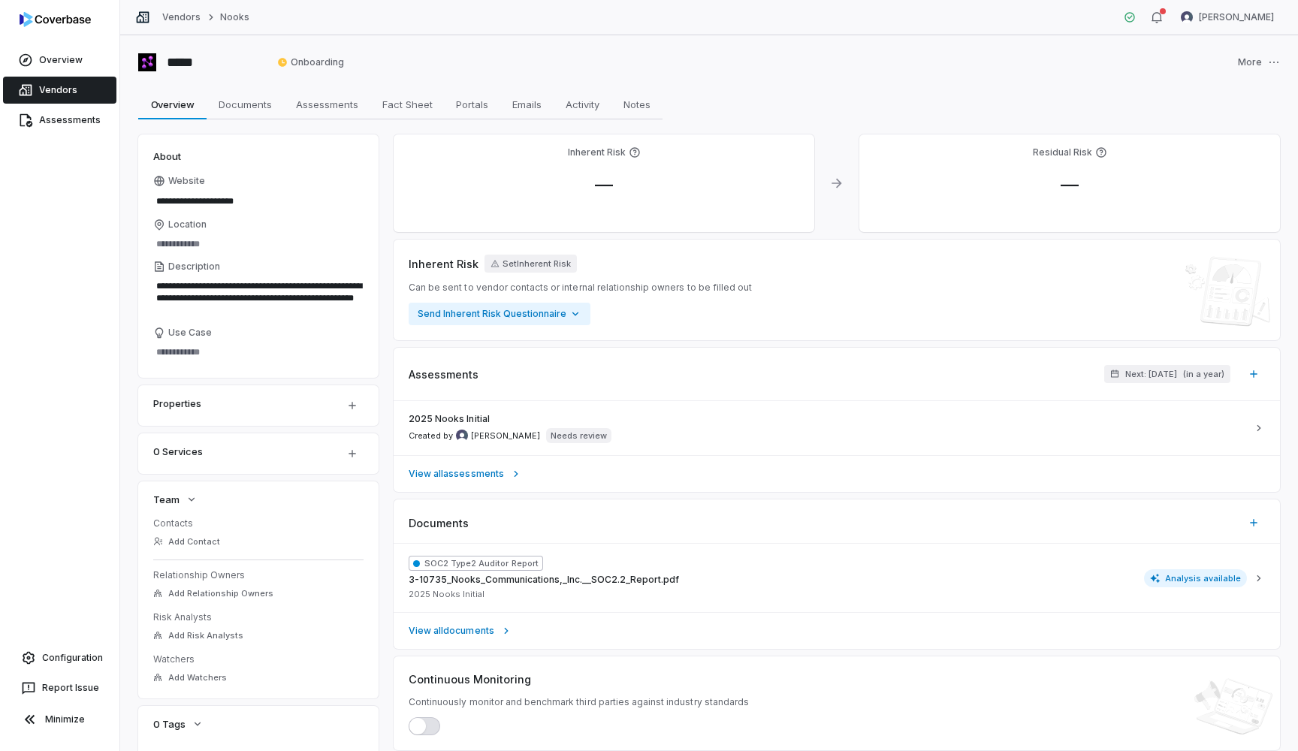
click at [91, 89] on link "Vendors" at bounding box center [59, 90] width 113 height 27
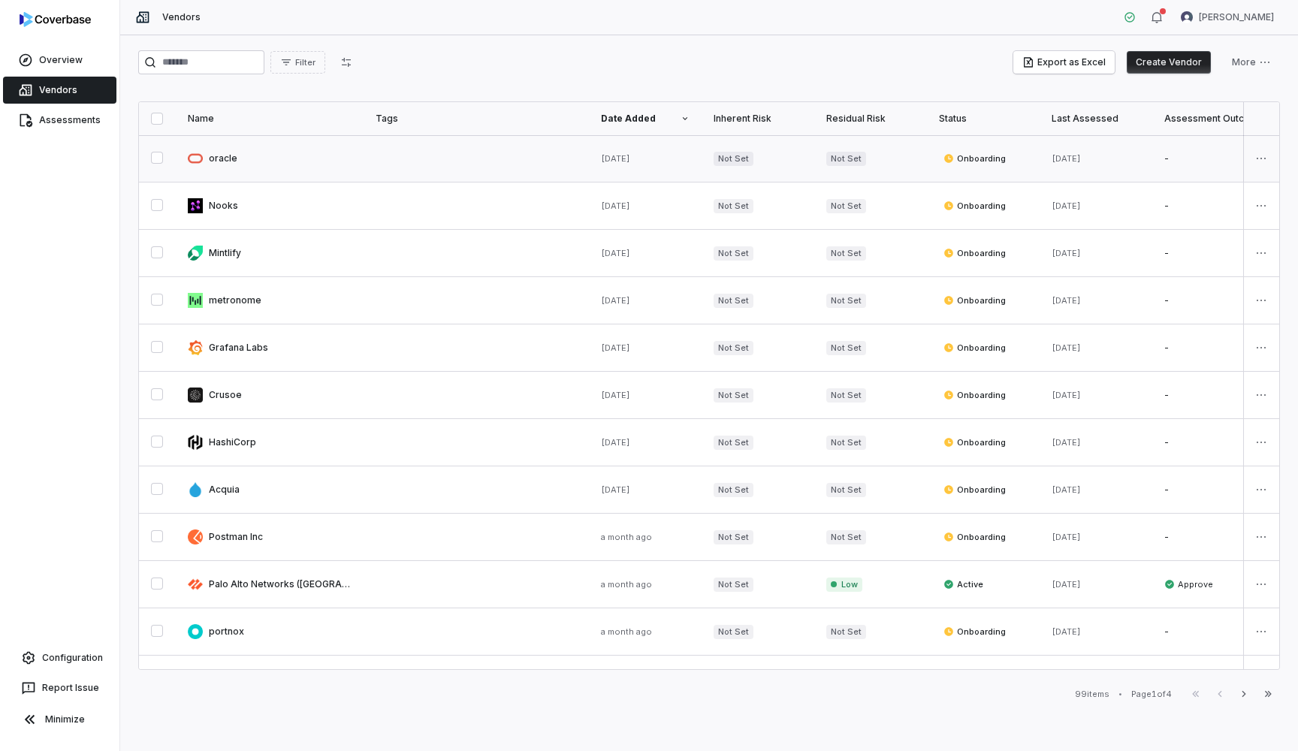
click at [233, 161] on link at bounding box center [270, 158] width 188 height 47
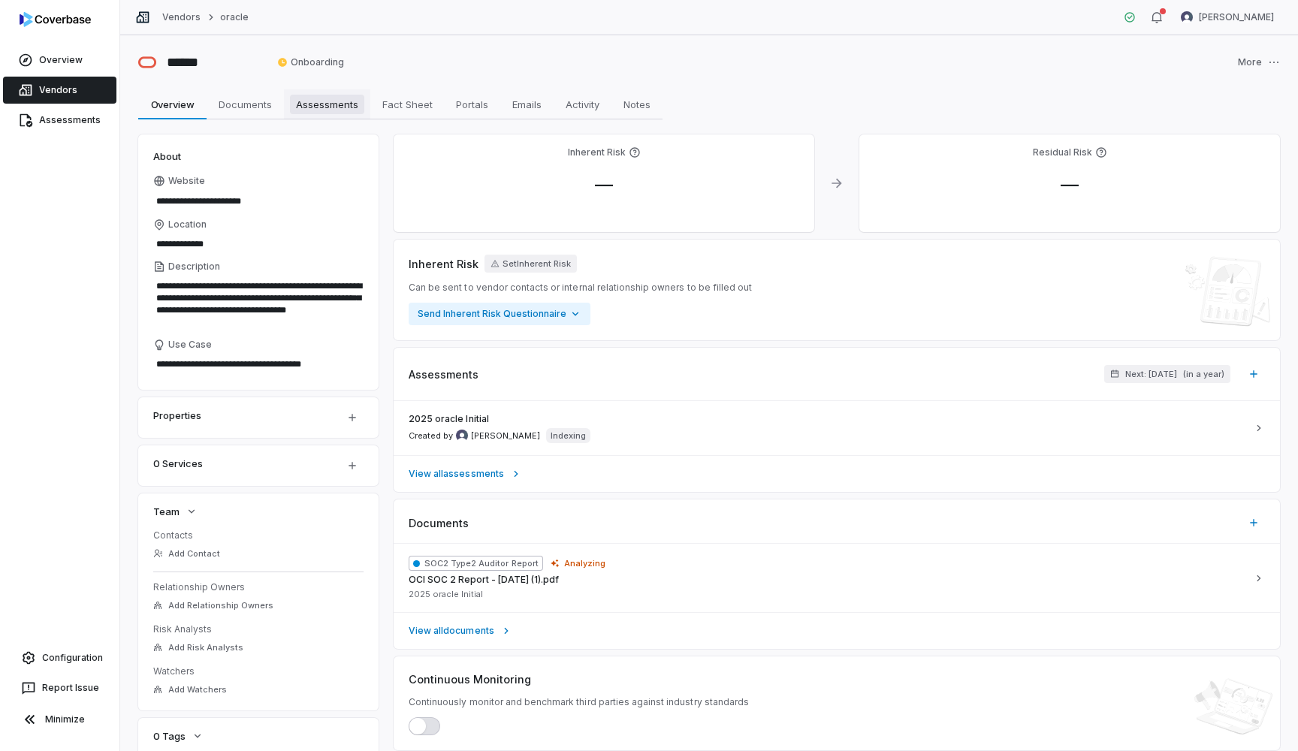
click at [315, 96] on span "Assessments" at bounding box center [327, 105] width 74 height 20
type textarea "*"
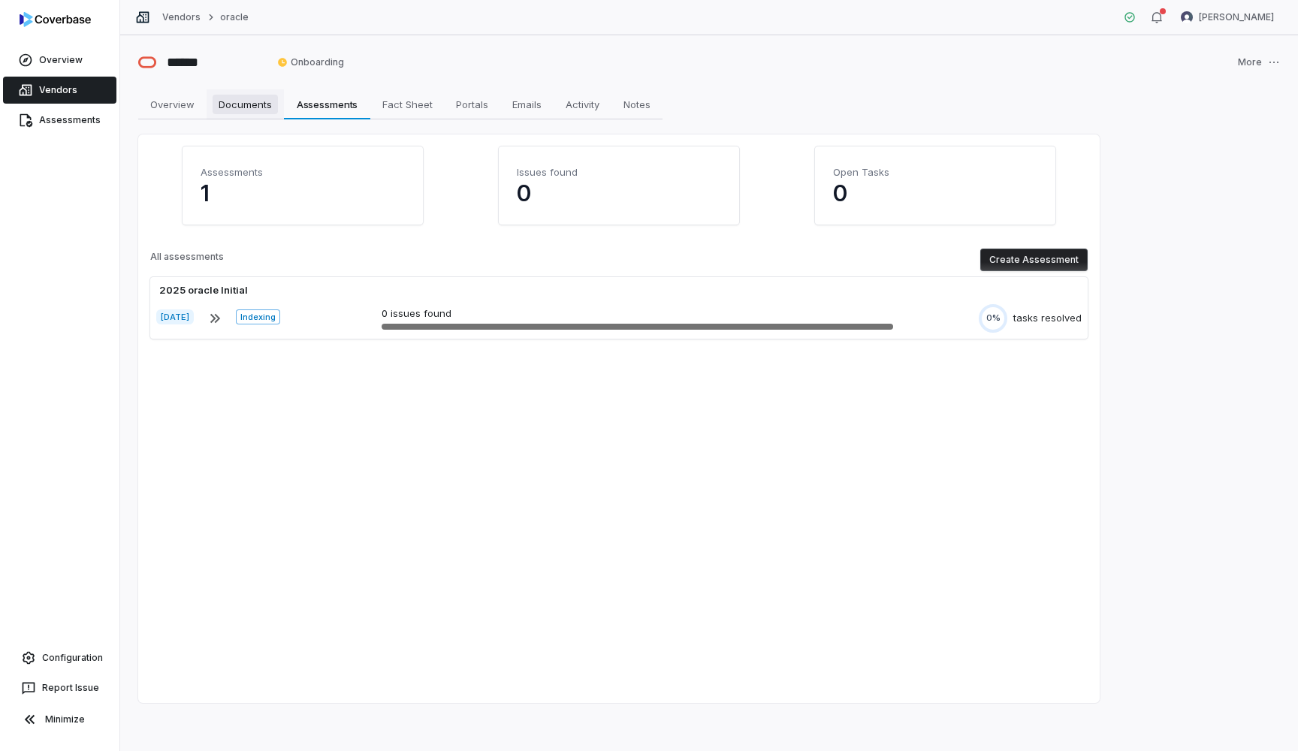
click at [253, 107] on span "Documents" at bounding box center [245, 105] width 65 height 20
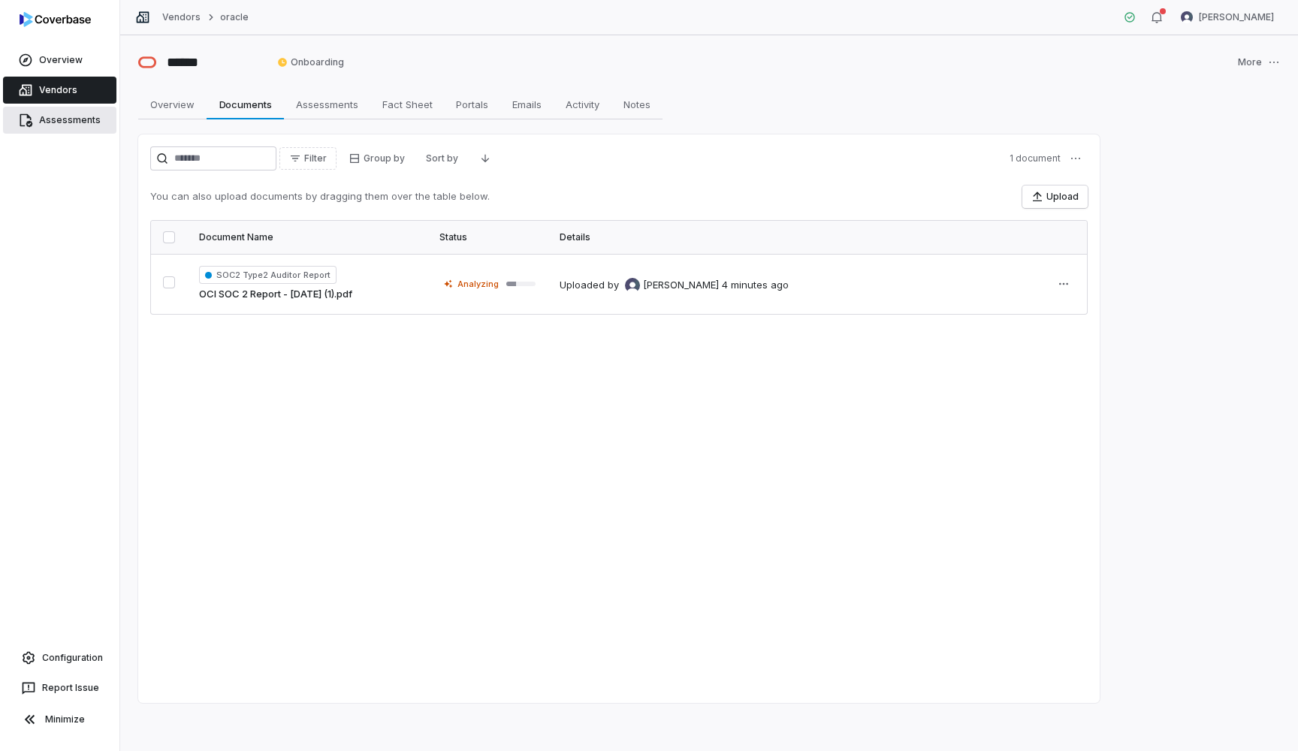
click at [71, 125] on link "Assessments" at bounding box center [59, 120] width 113 height 27
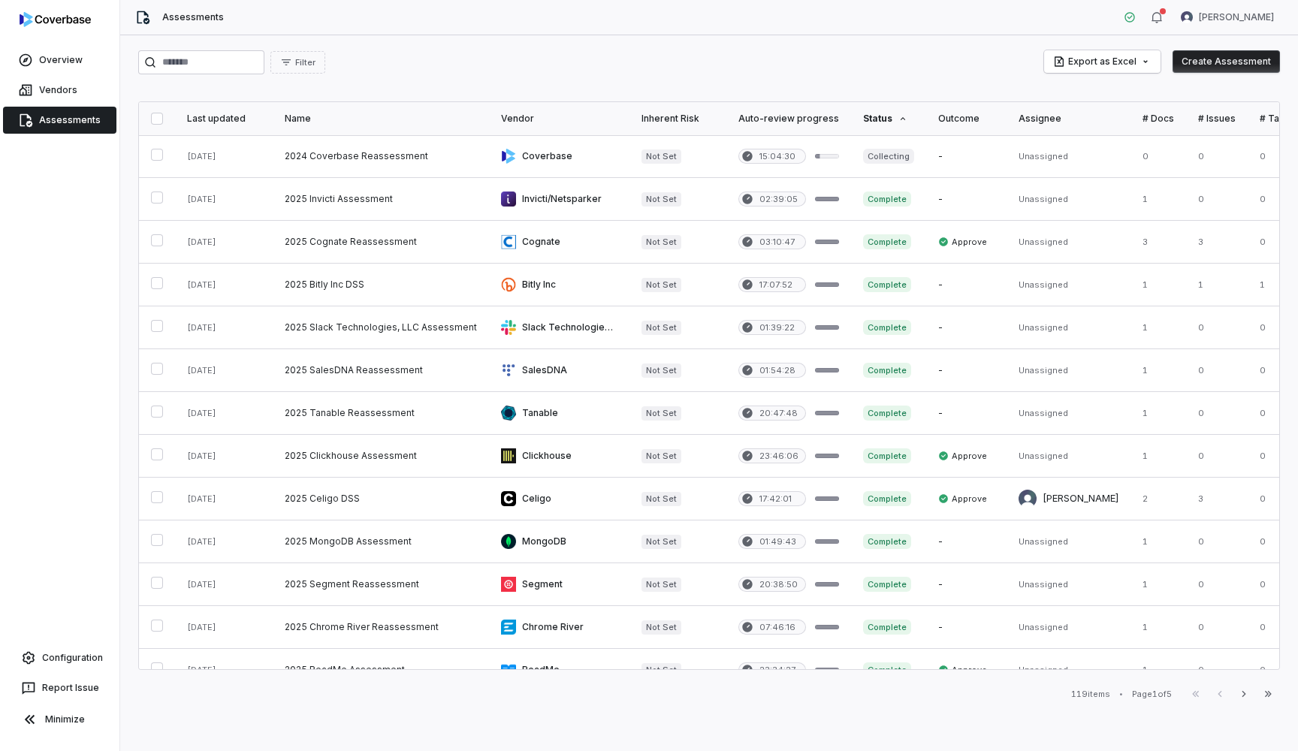
click at [556, 120] on div "Vendor" at bounding box center [559, 119] width 116 height 12
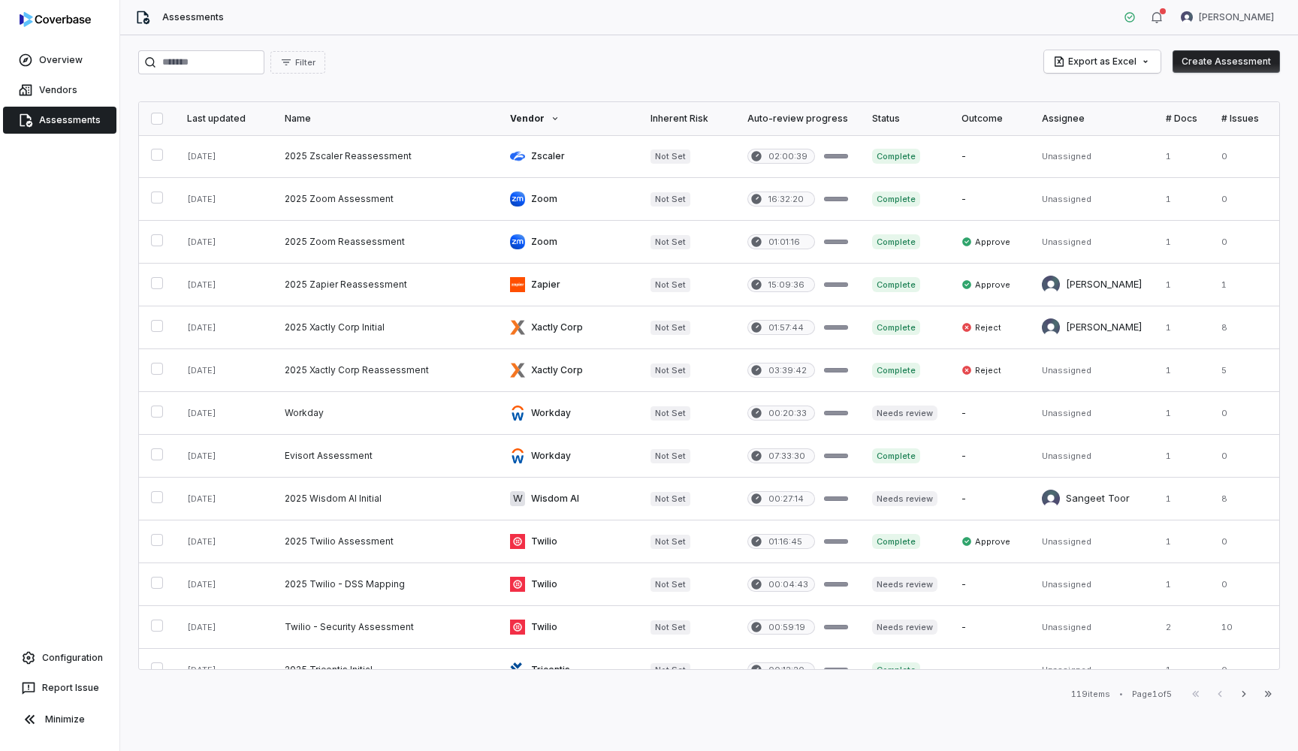
click at [551, 118] on icon at bounding box center [555, 118] width 9 height 9
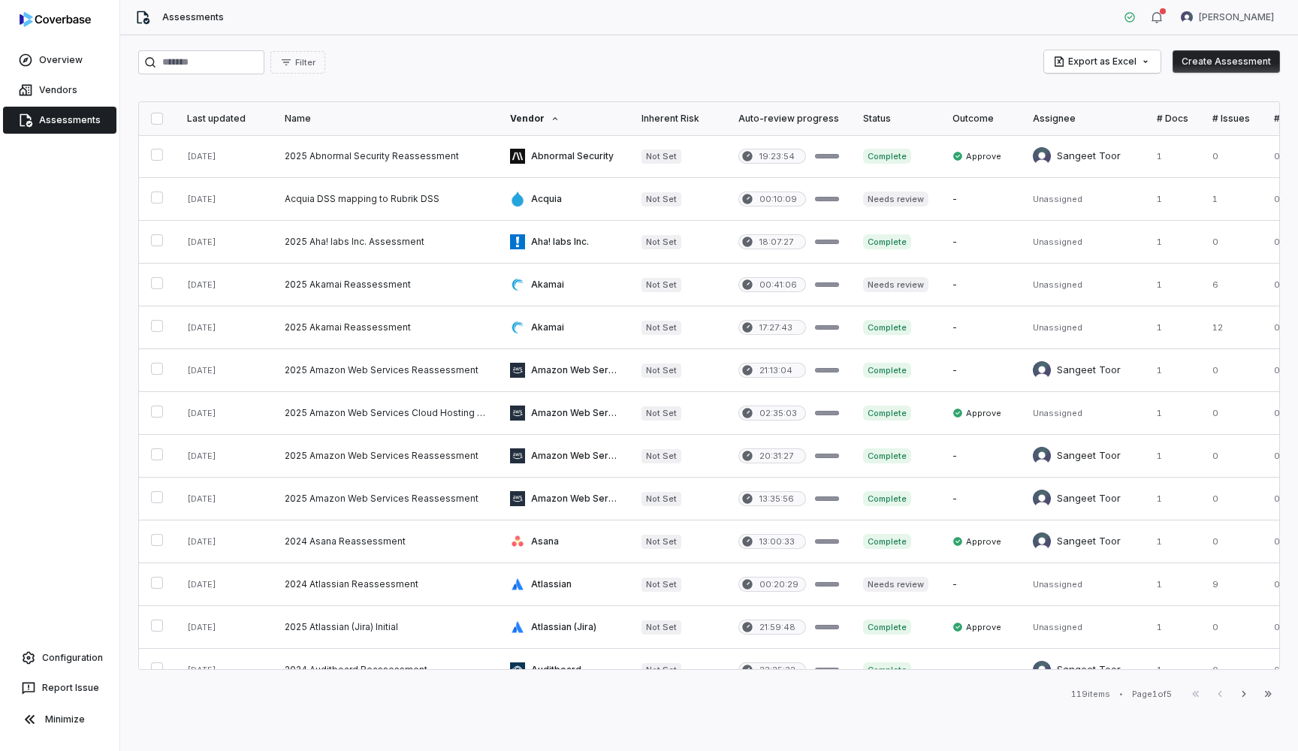
click at [222, 120] on div "Last updated" at bounding box center [224, 119] width 74 height 12
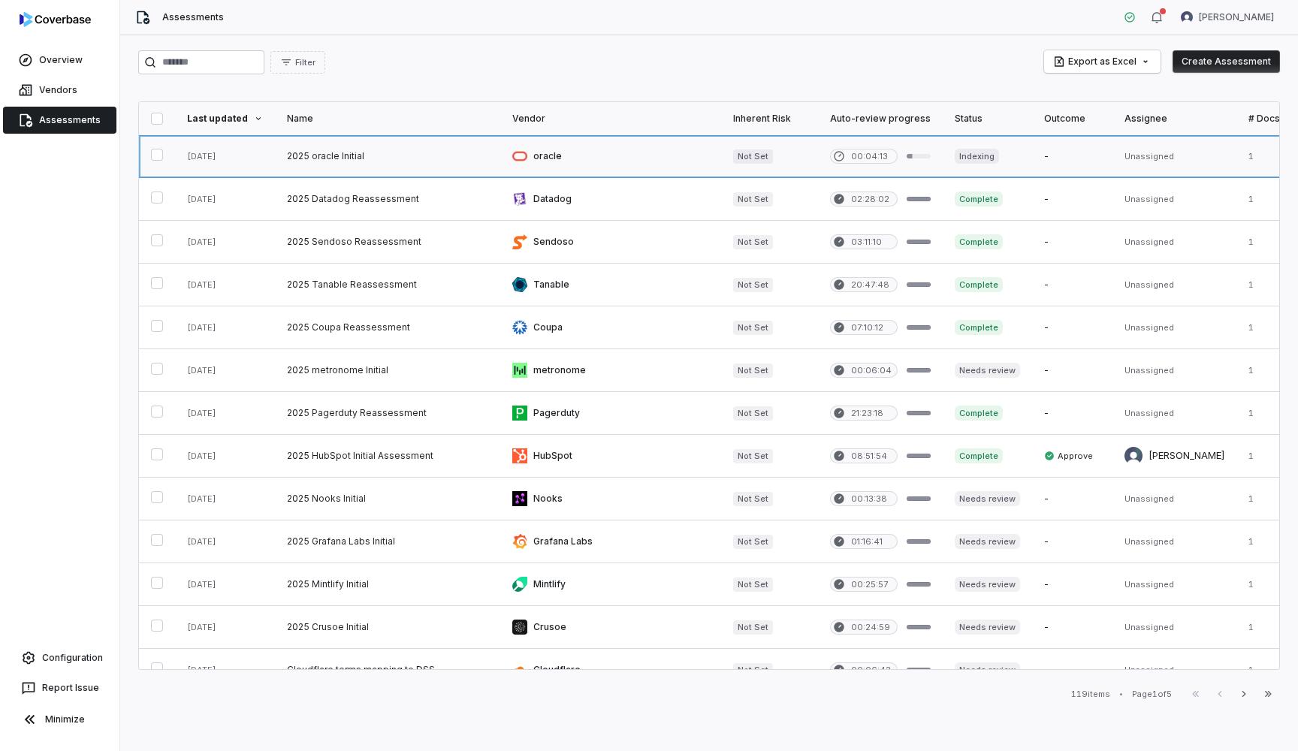
click at [318, 156] on link at bounding box center [387, 156] width 225 height 42
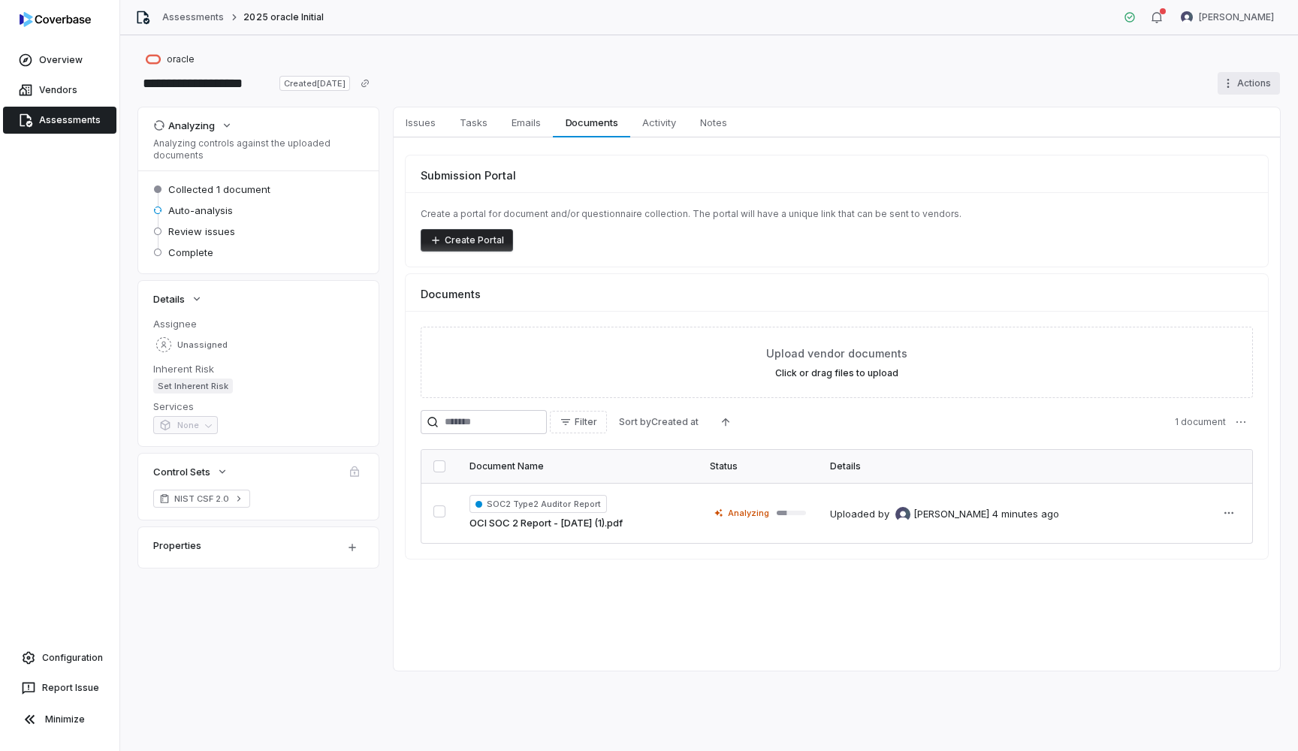
click at [1227, 82] on html "**********" at bounding box center [649, 375] width 1298 height 751
click at [646, 583] on html "**********" at bounding box center [649, 375] width 1298 height 751
click at [539, 119] on span "Emails" at bounding box center [525, 123] width 41 height 20
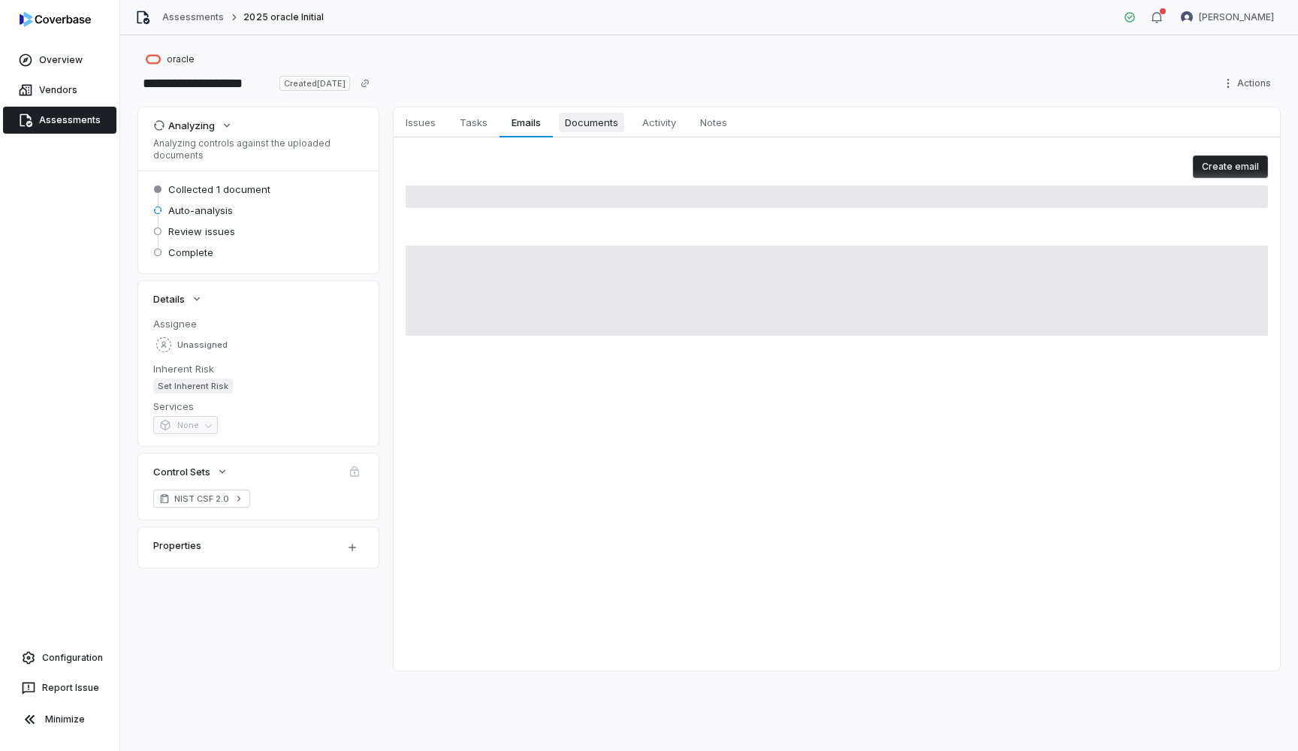
click at [608, 131] on span "Documents" at bounding box center [591, 123] width 65 height 20
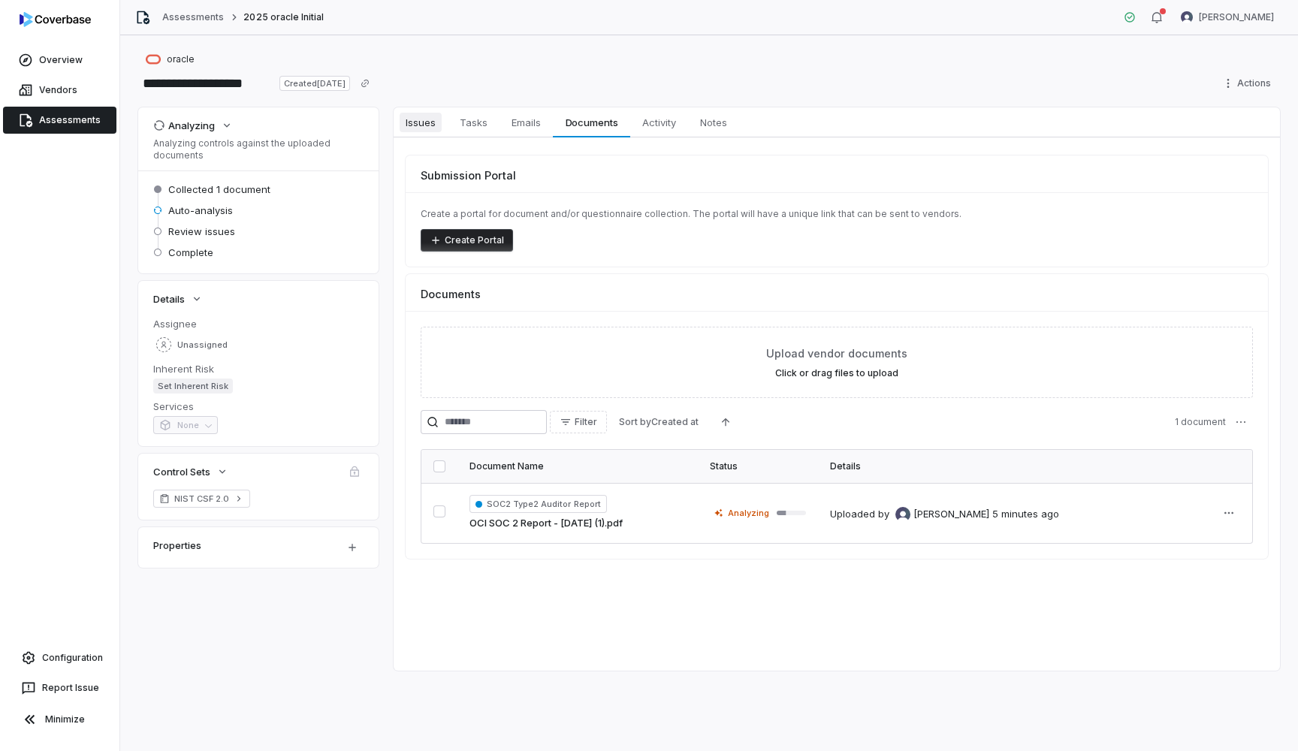
click at [428, 125] on span "Issues" at bounding box center [421, 123] width 42 height 20
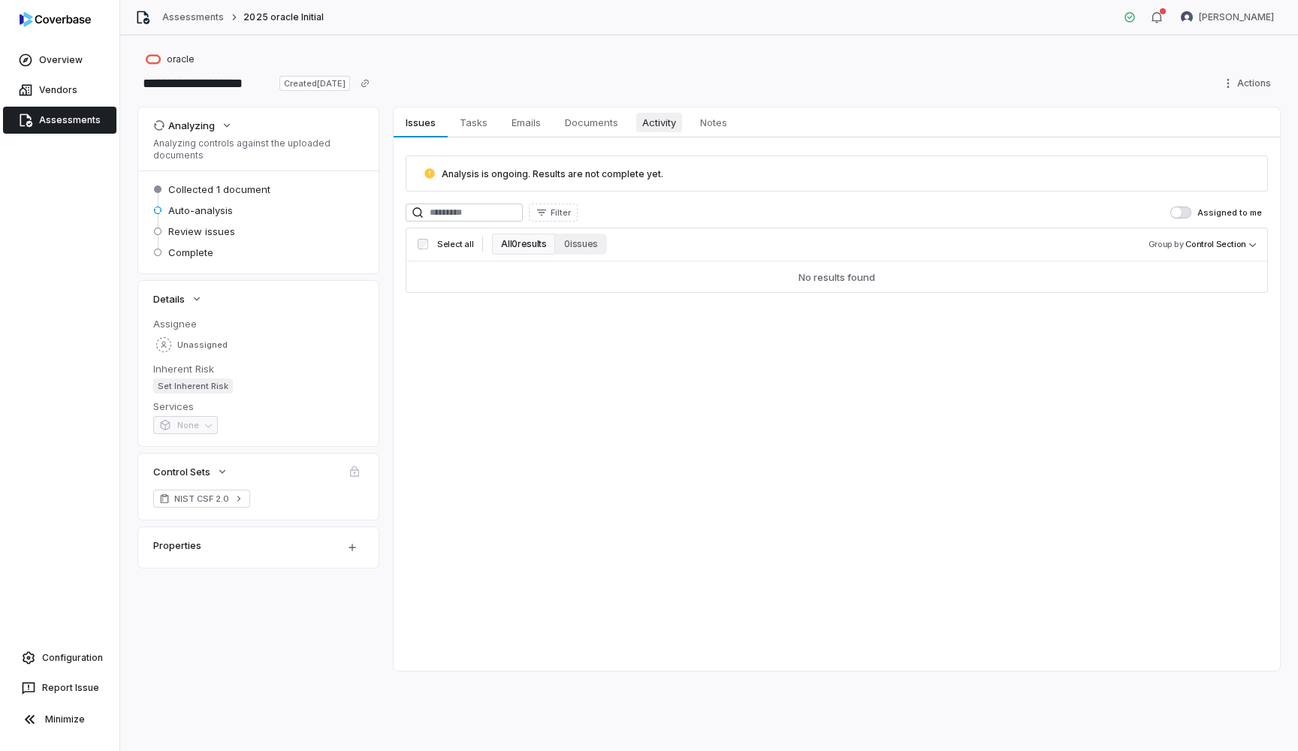
click at [656, 118] on span "Activity" at bounding box center [659, 123] width 46 height 20
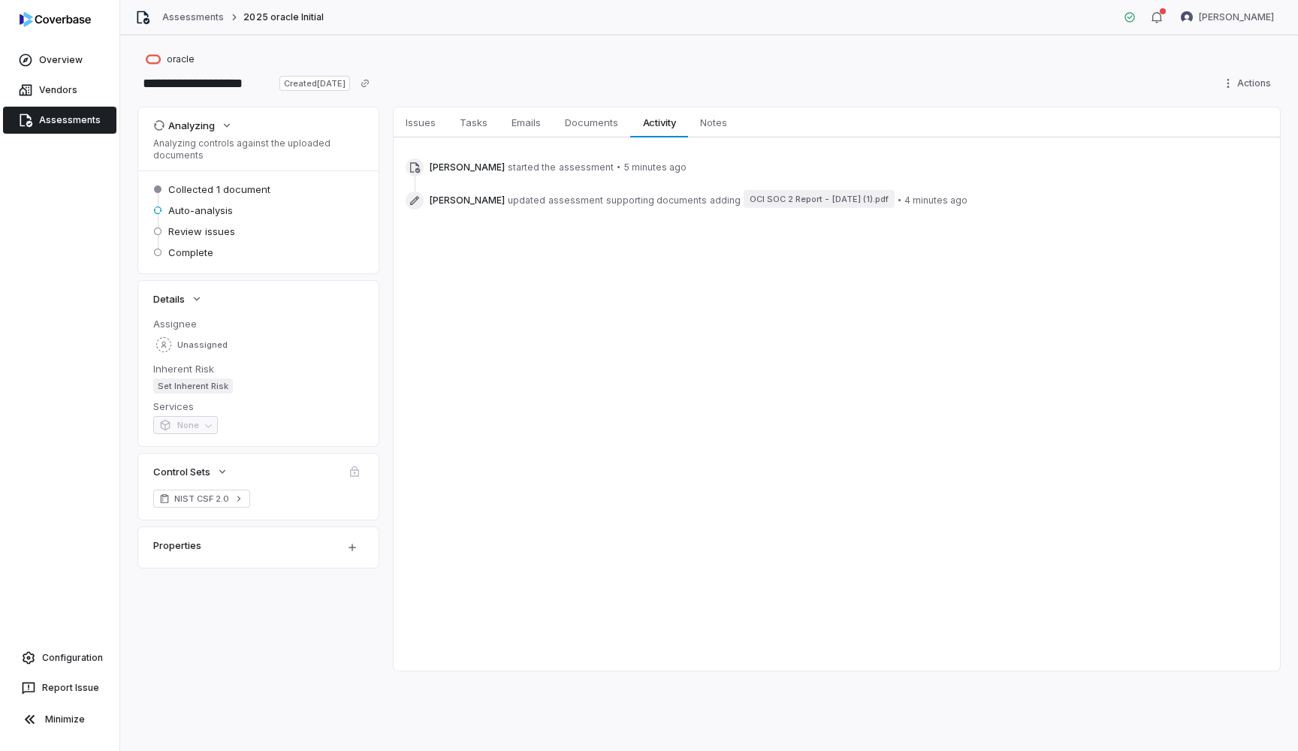
click at [71, 119] on link "Assessments" at bounding box center [59, 120] width 113 height 27
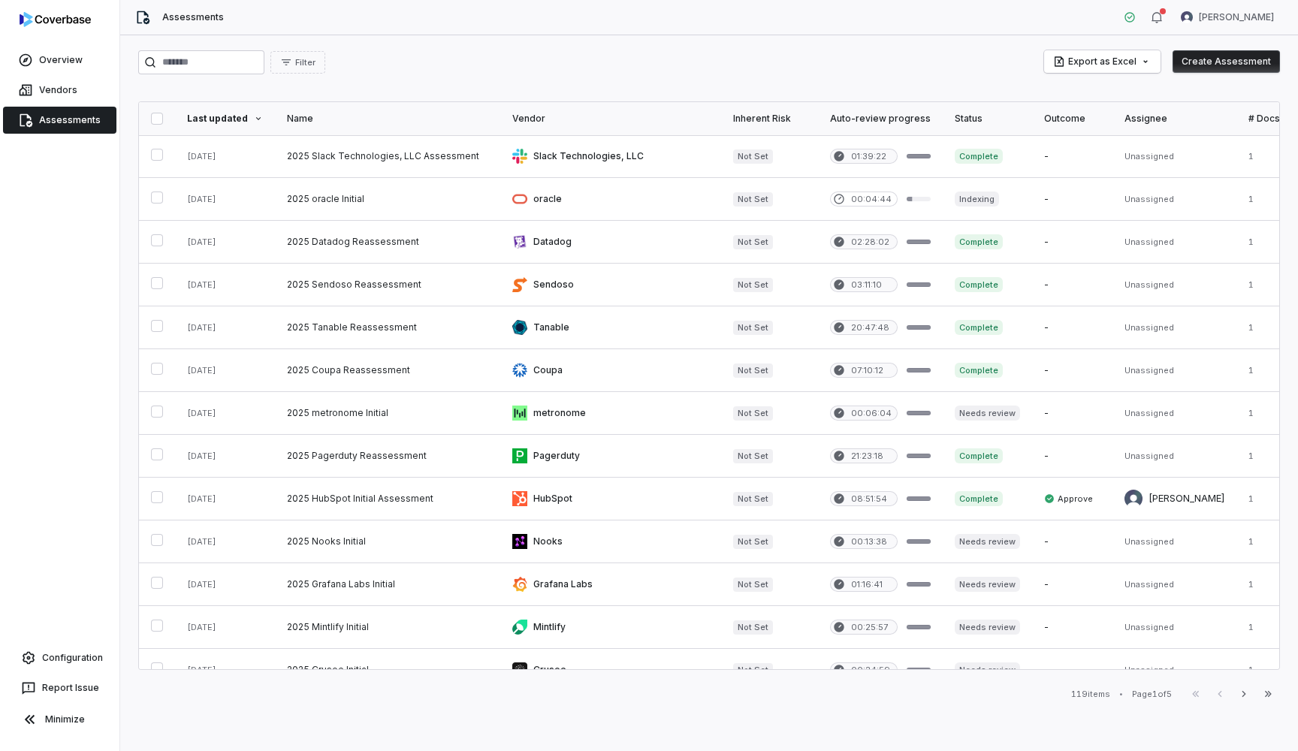
click at [222, 117] on div "Last updated" at bounding box center [225, 119] width 76 height 12
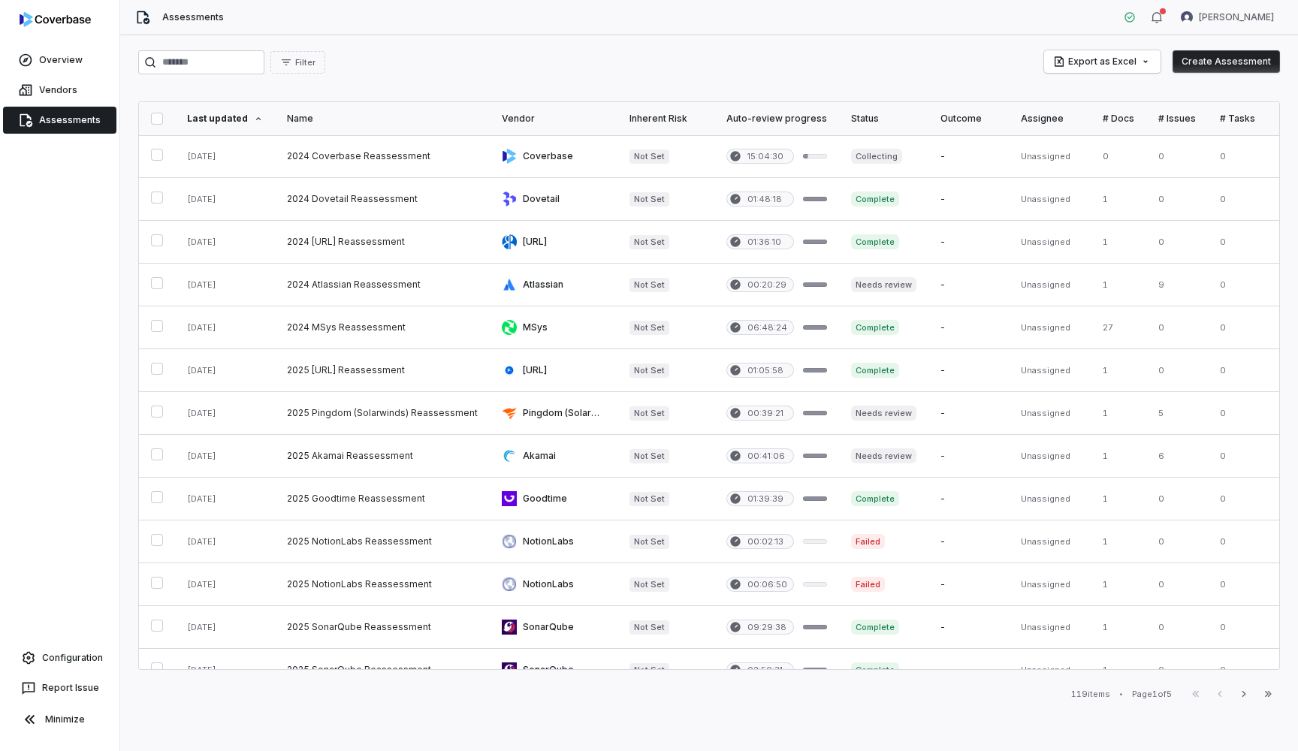
click at [224, 119] on div "Last updated" at bounding box center [225, 119] width 76 height 12
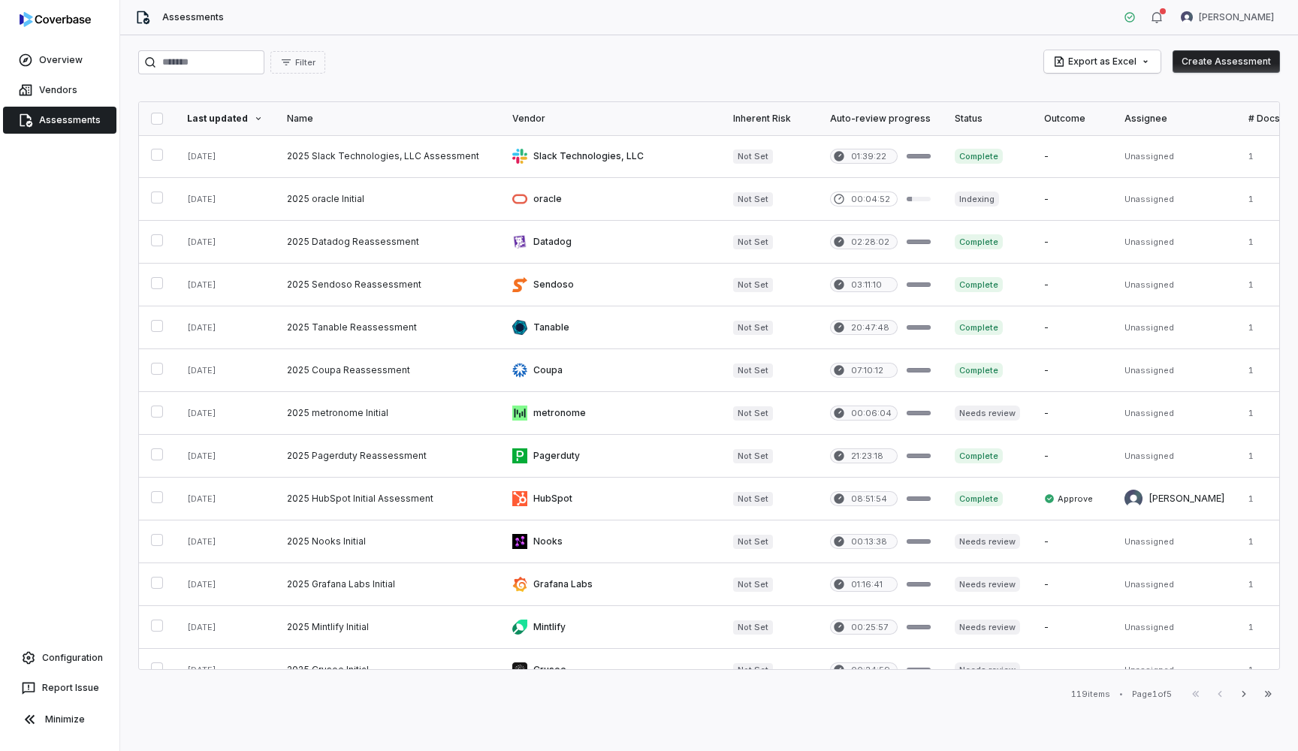
click at [439, 85] on div "Filter Export as Excel Create Assessment Last updated Name Vendor Inherent Risk…" at bounding box center [709, 393] width 1178 height 716
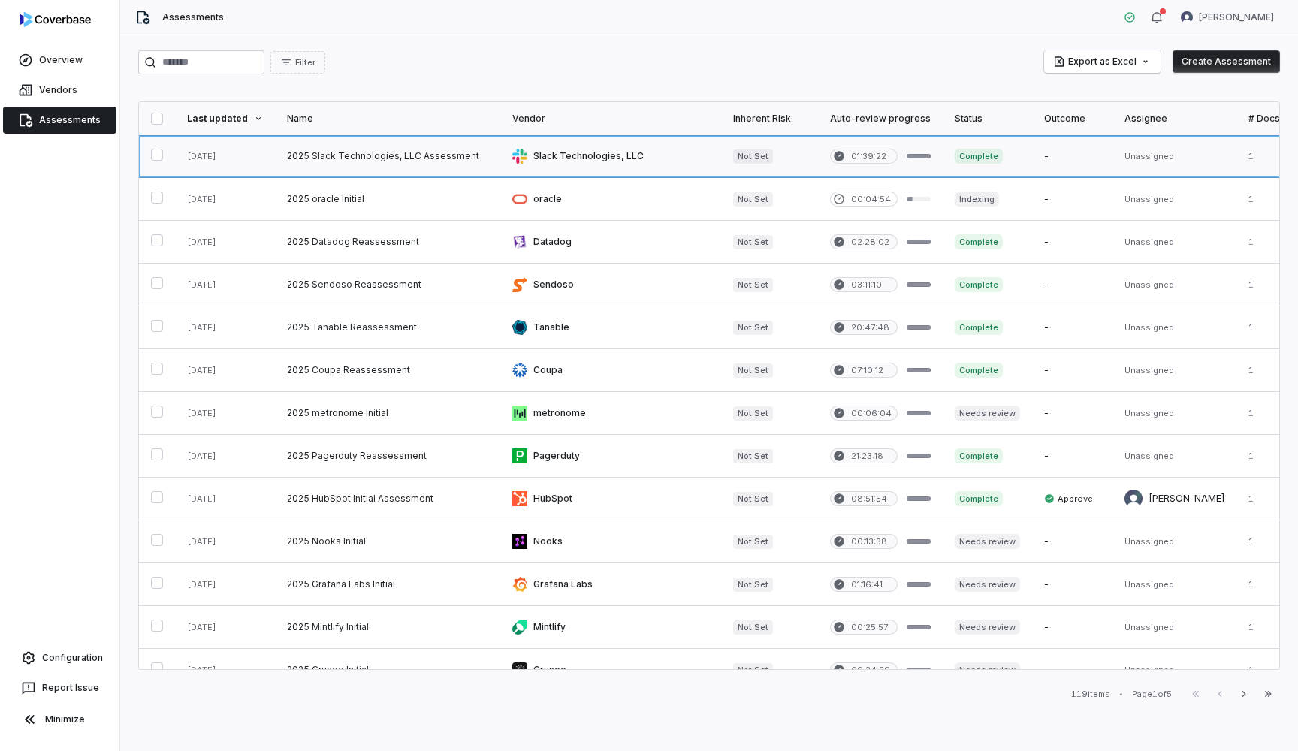
click at [231, 154] on link at bounding box center [225, 156] width 100 height 42
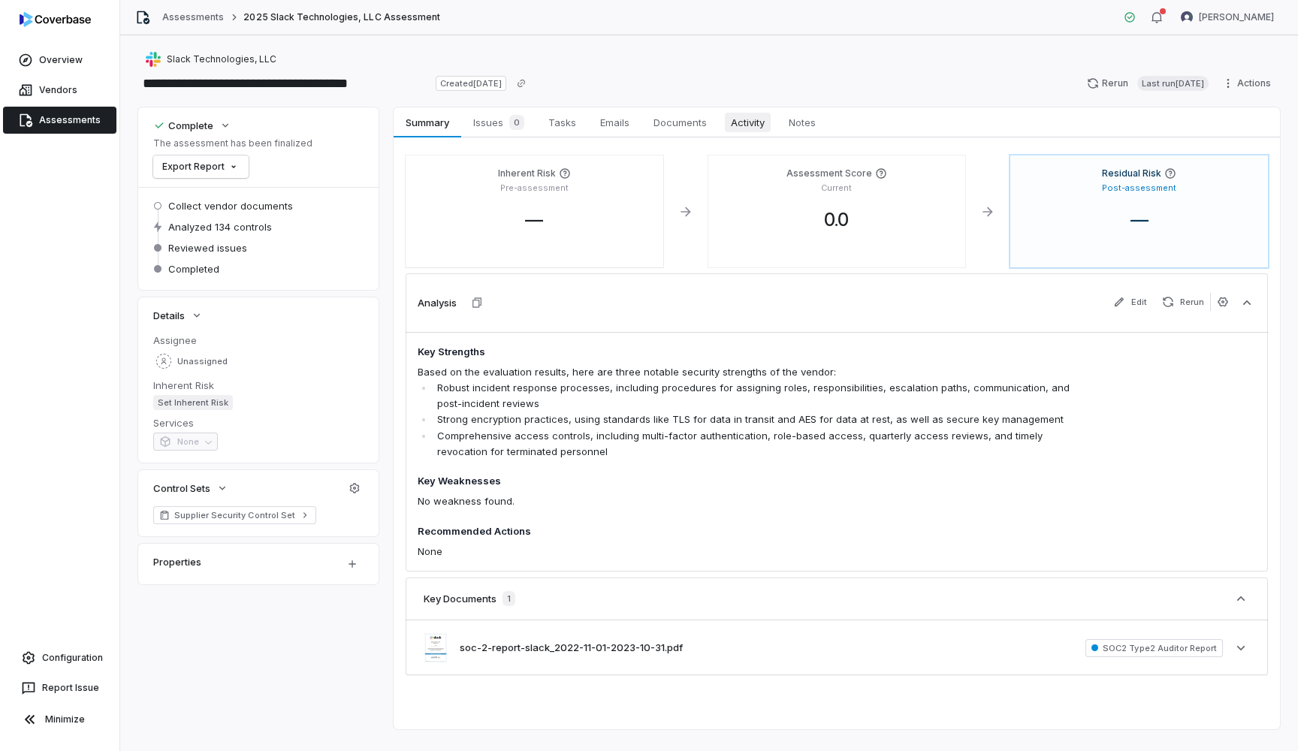
click at [754, 122] on span "Activity" at bounding box center [748, 123] width 46 height 20
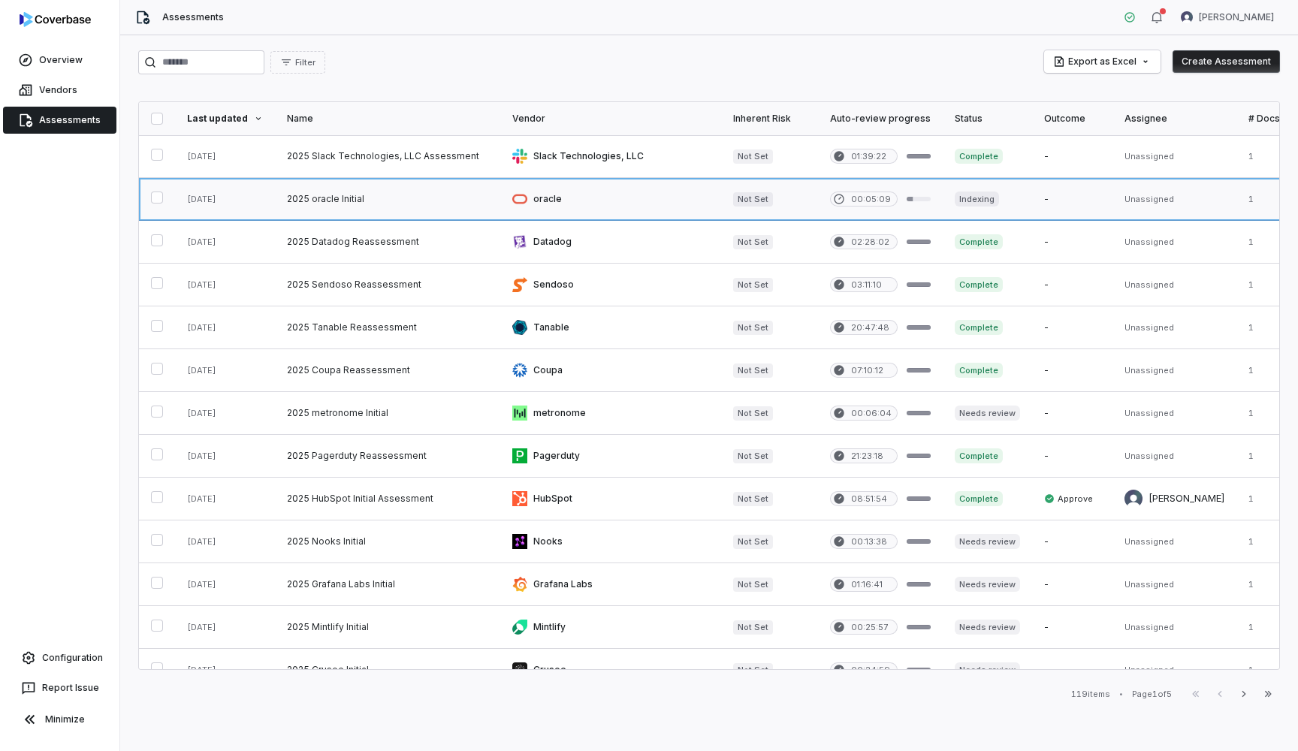
click at [313, 197] on link at bounding box center [387, 199] width 225 height 42
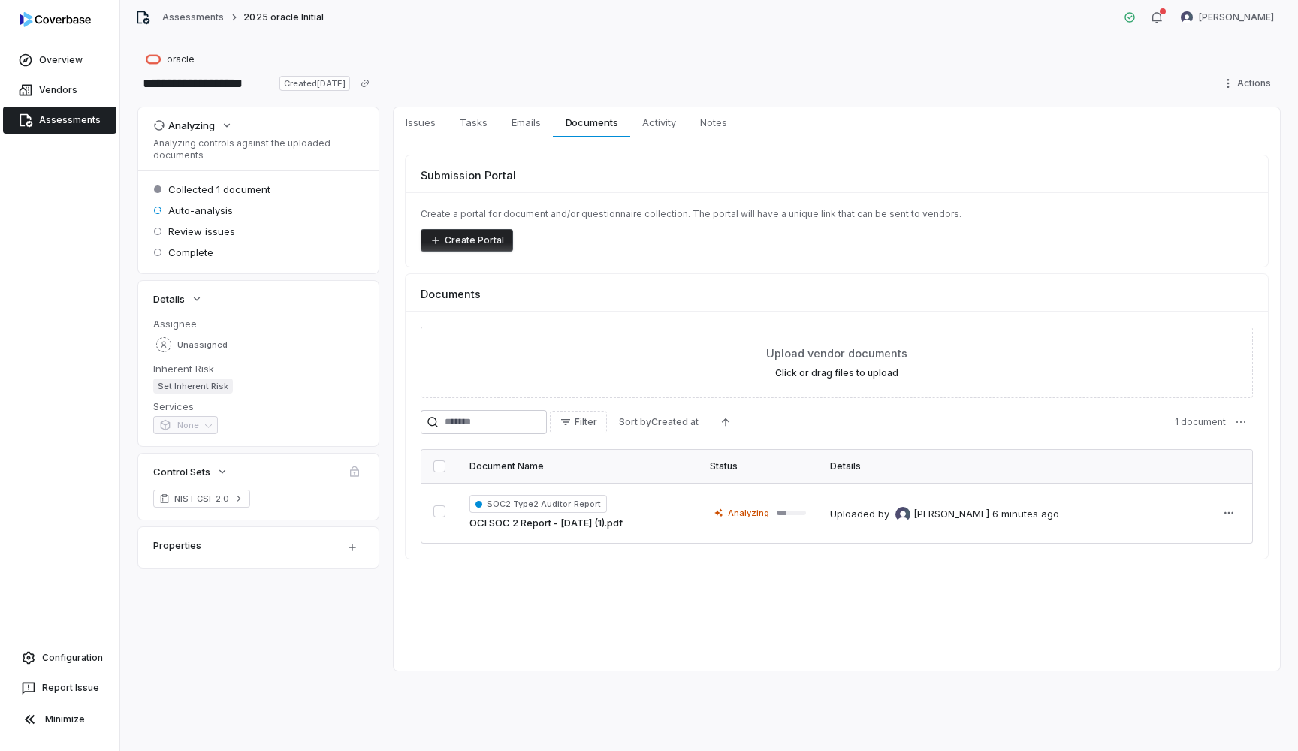
click at [73, 123] on link "Assessments" at bounding box center [59, 120] width 113 height 27
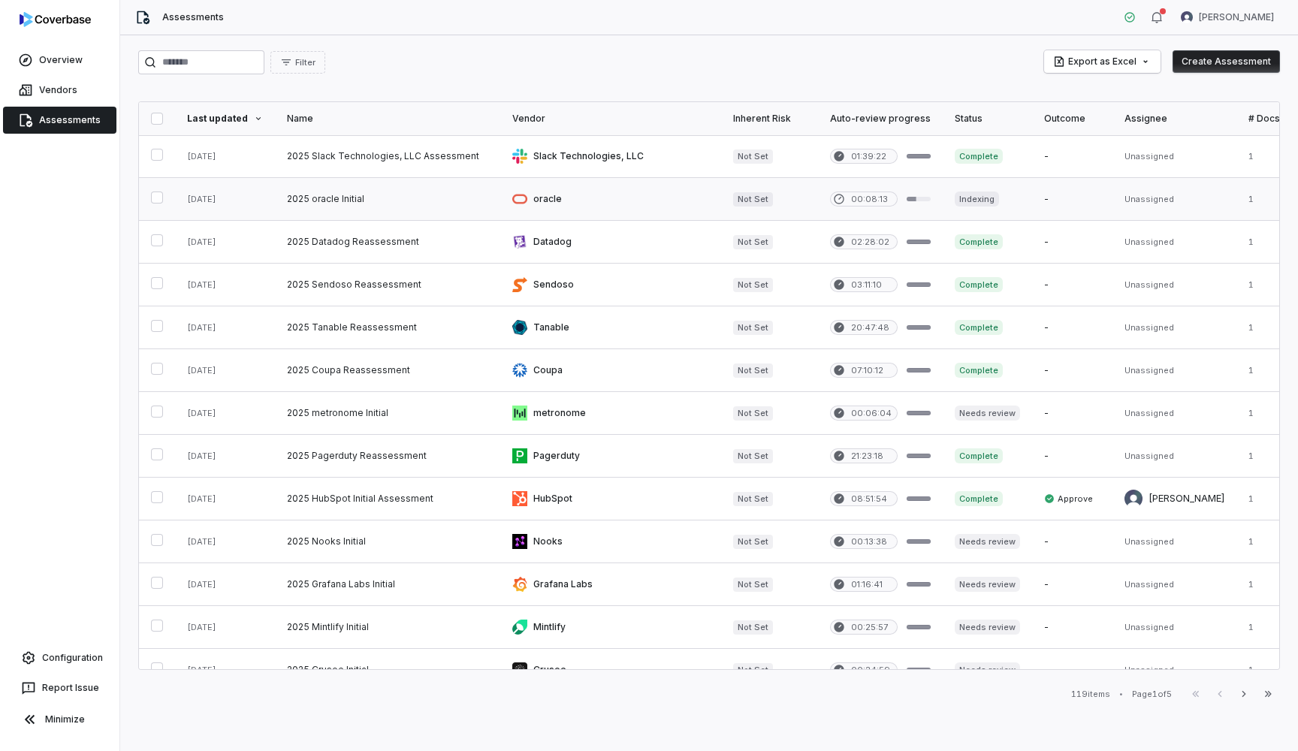
click at [351, 195] on link at bounding box center [387, 199] width 225 height 42
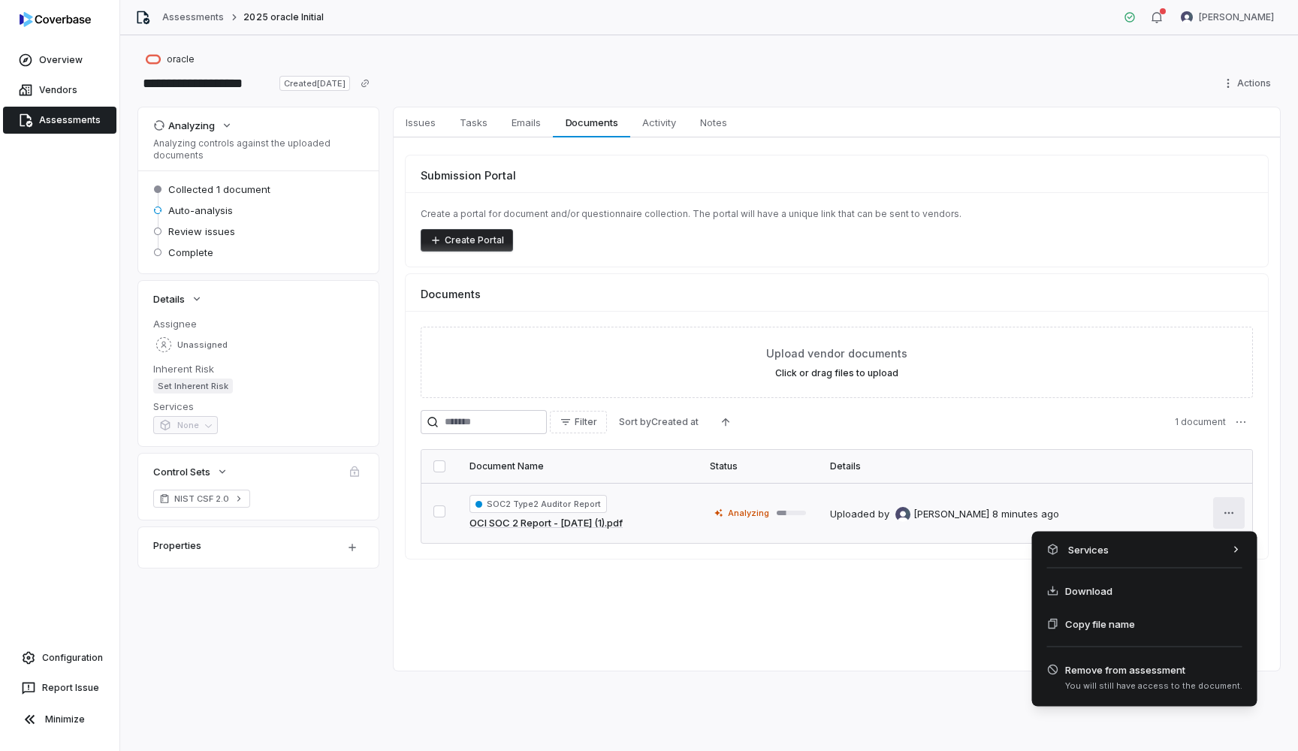
click at [1233, 509] on html "**********" at bounding box center [649, 375] width 1298 height 751
click at [803, 608] on html "**********" at bounding box center [649, 375] width 1298 height 751
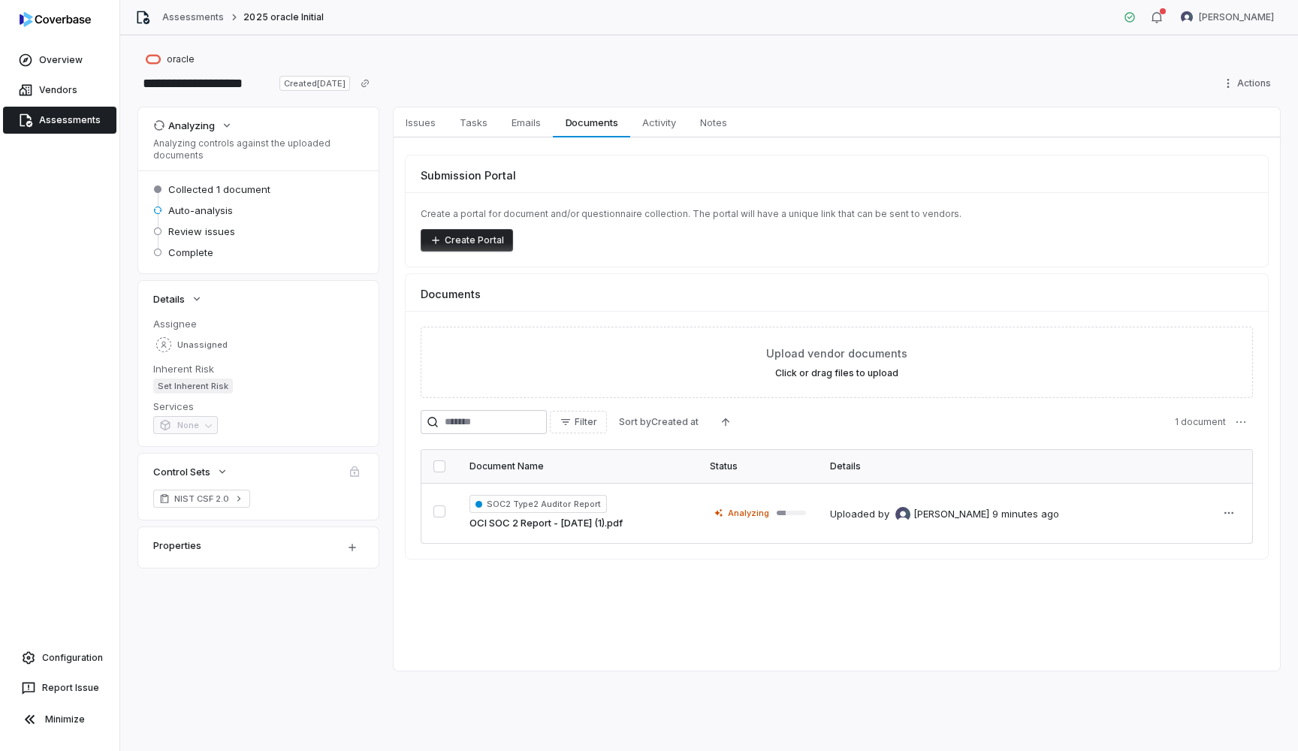
click at [95, 117] on link "Assessments" at bounding box center [59, 120] width 113 height 27
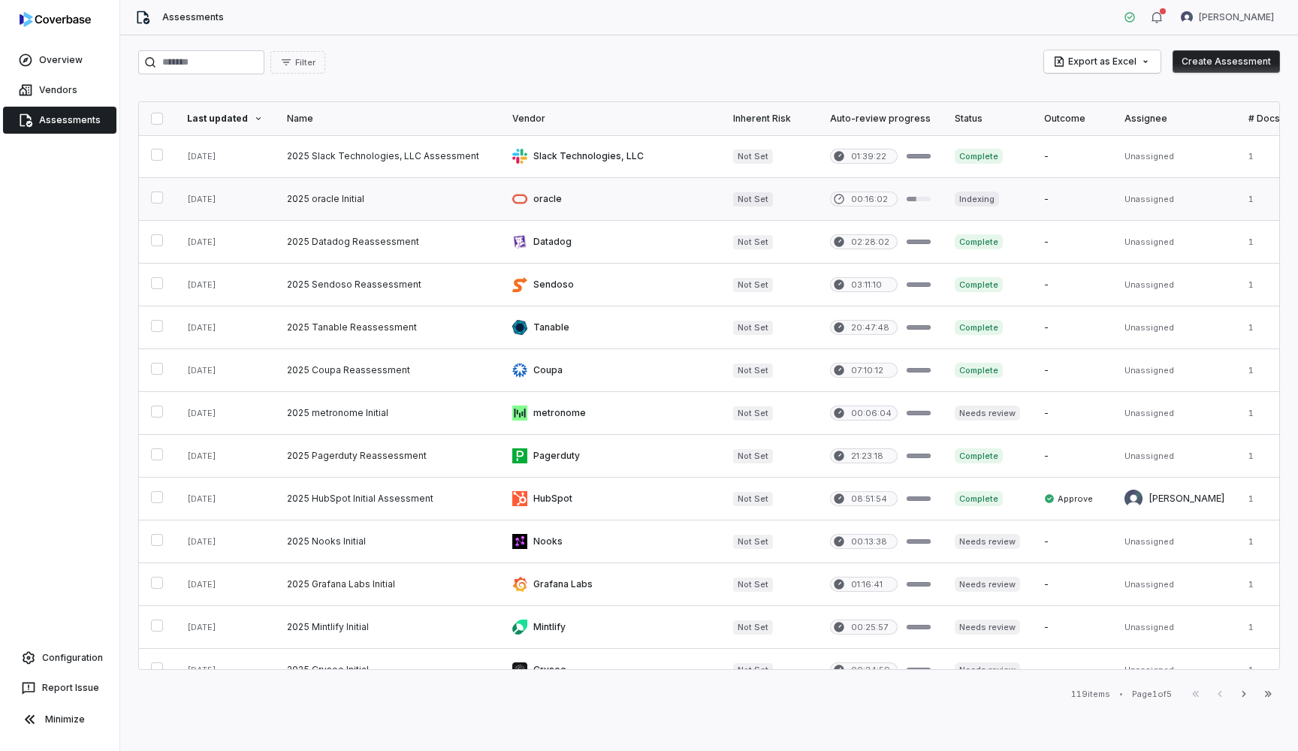
click at [313, 197] on link at bounding box center [387, 199] width 225 height 42
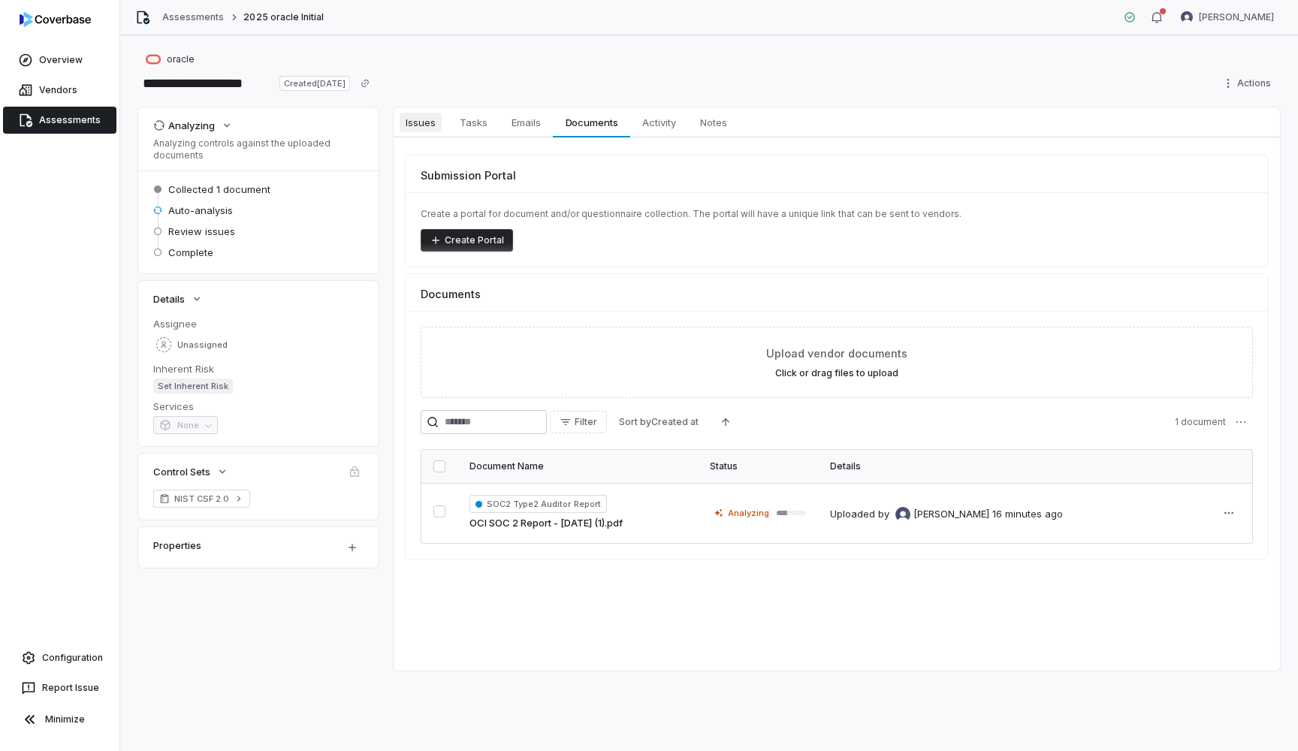
click at [432, 128] on span "Issues" at bounding box center [421, 123] width 42 height 20
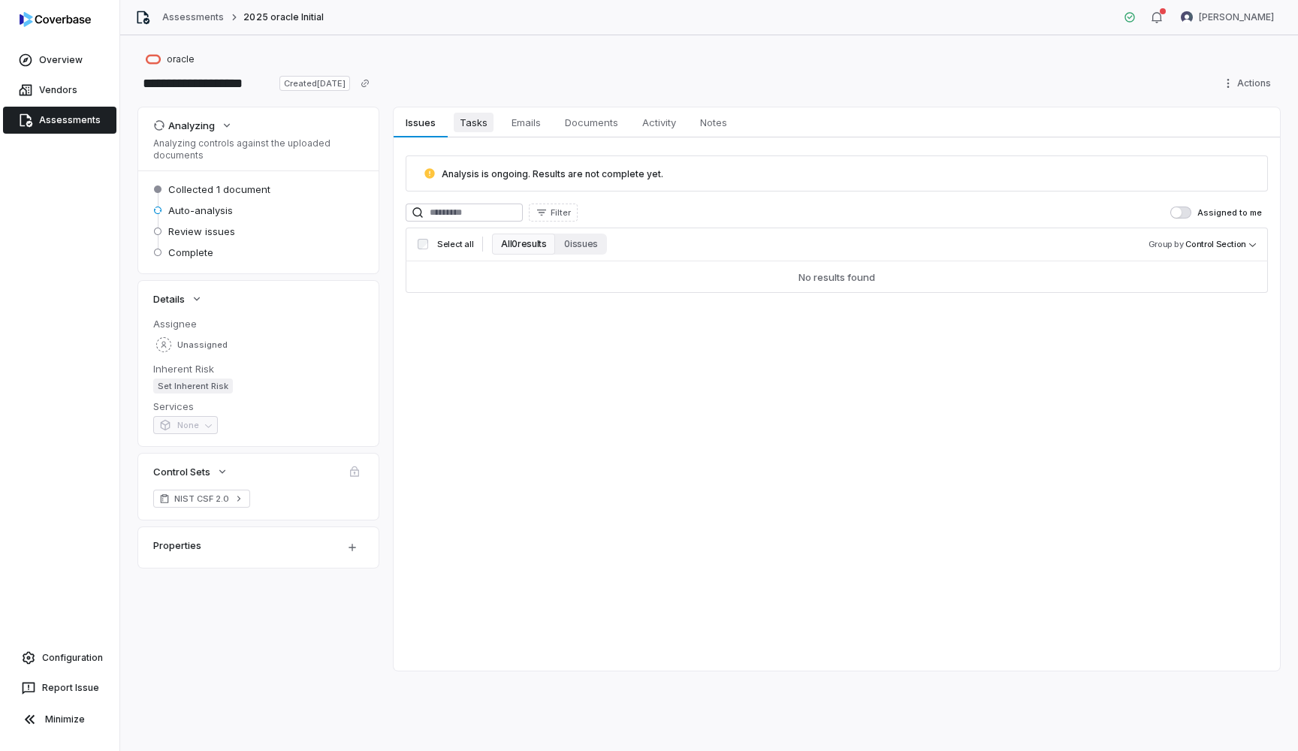
click at [496, 129] on link "Tasks Tasks" at bounding box center [474, 122] width 52 height 30
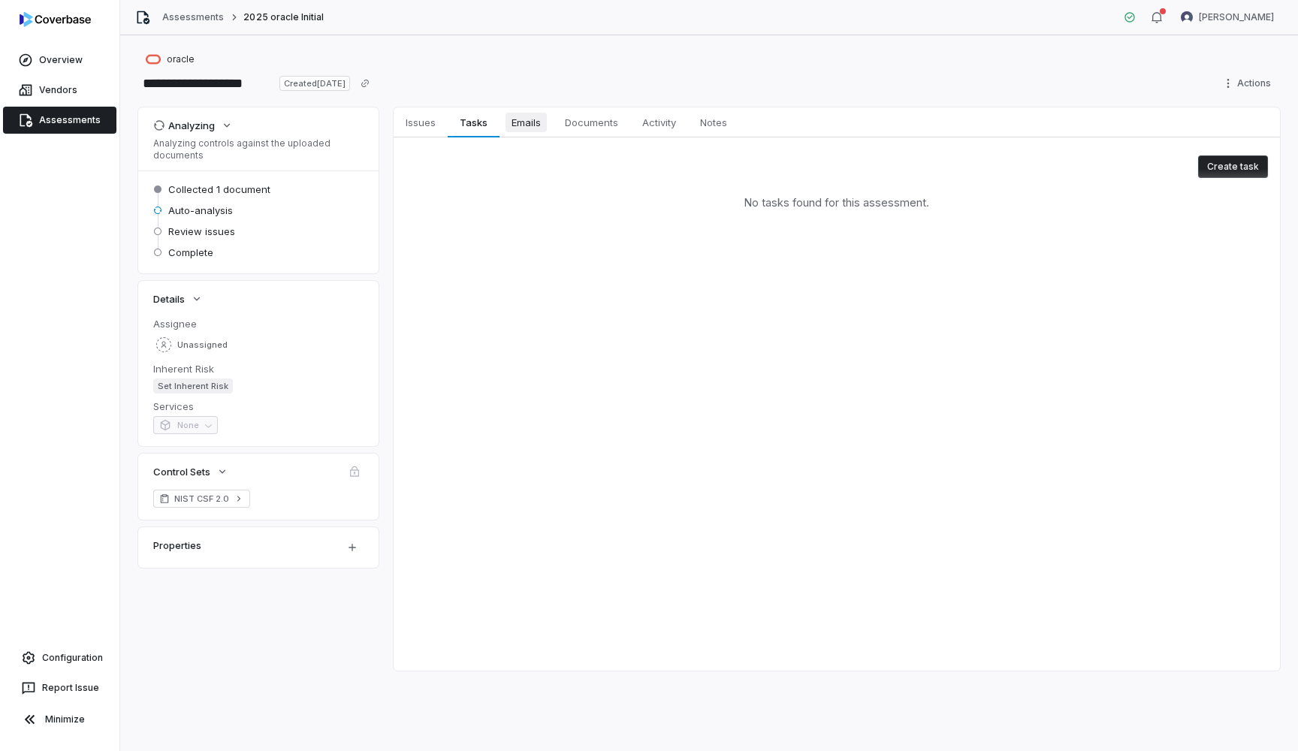
click at [524, 128] on span "Emails" at bounding box center [525, 123] width 41 height 20
click at [592, 124] on span "Documents" at bounding box center [591, 123] width 65 height 20
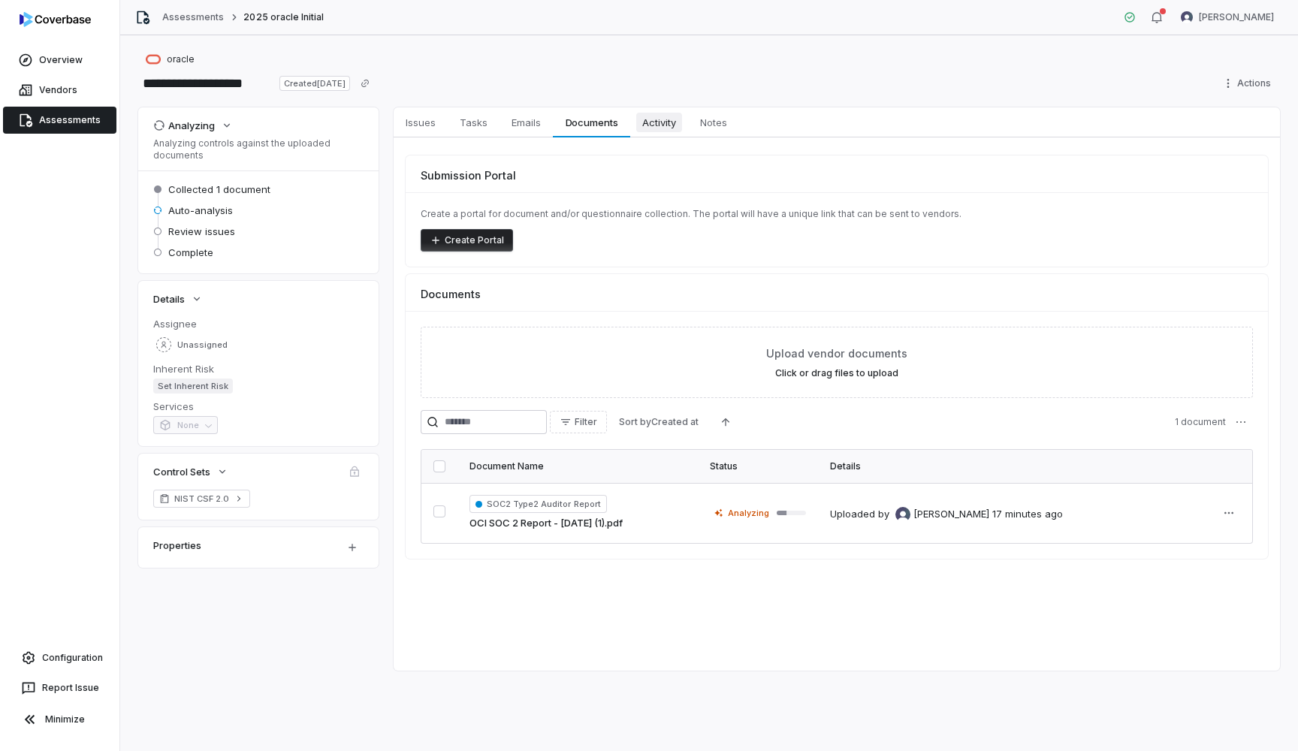
click at [682, 130] on span "Activity" at bounding box center [659, 123] width 46 height 20
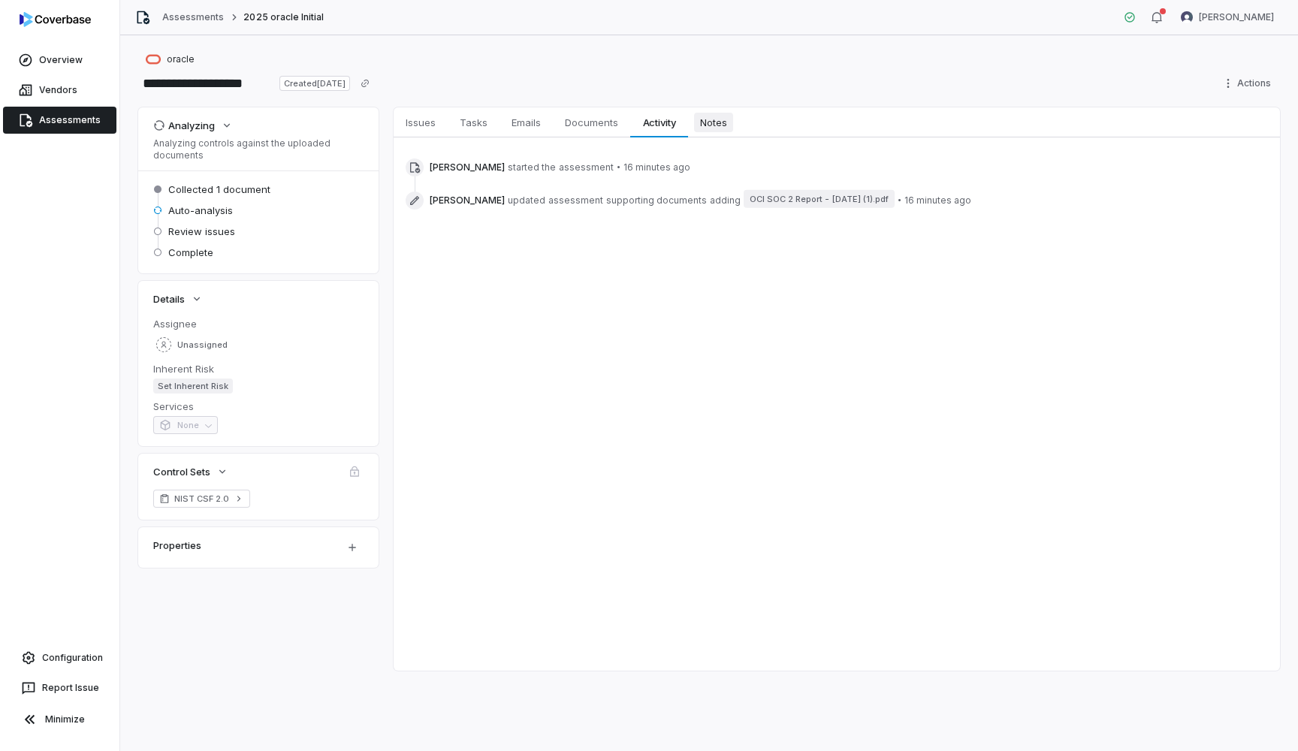
click at [723, 117] on span "Notes" at bounding box center [713, 123] width 39 height 20
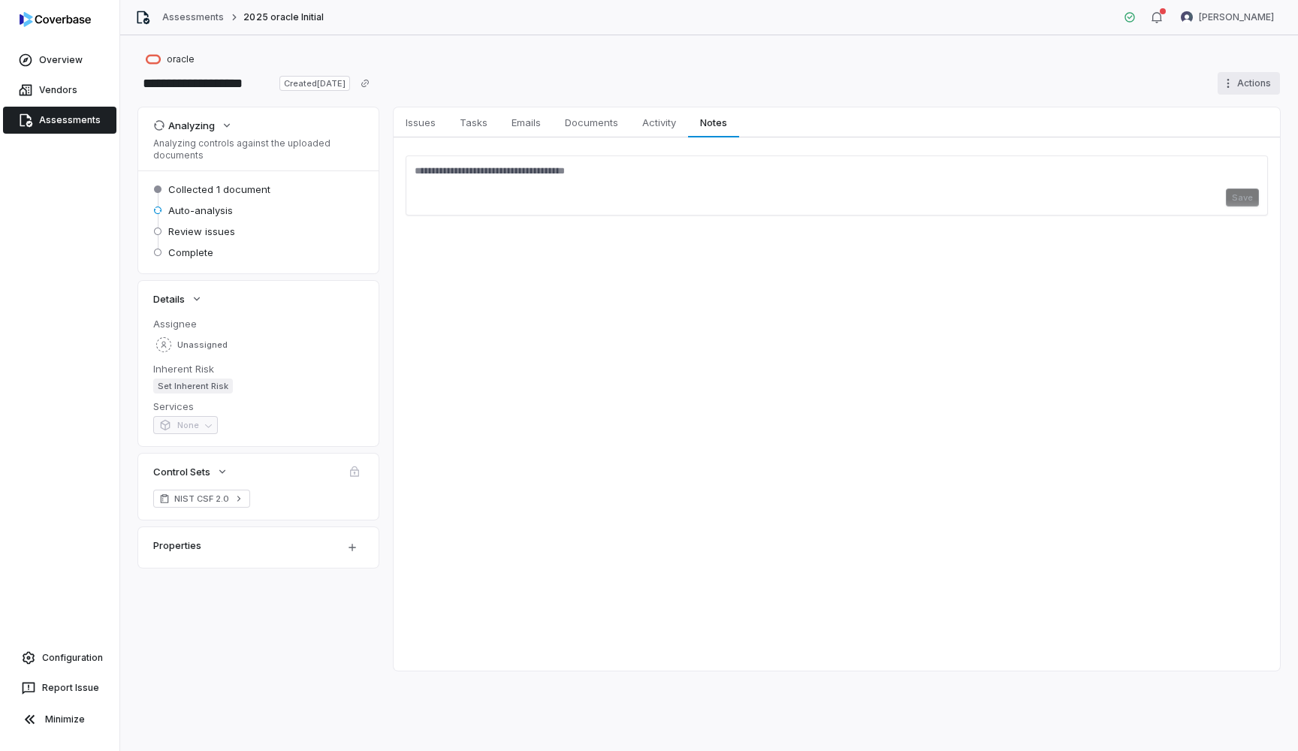
click at [1229, 82] on html "**********" at bounding box center [649, 375] width 1298 height 751
click at [246, 207] on html "**********" at bounding box center [649, 375] width 1298 height 751
click at [46, 64] on link "Overview" at bounding box center [59, 60] width 113 height 27
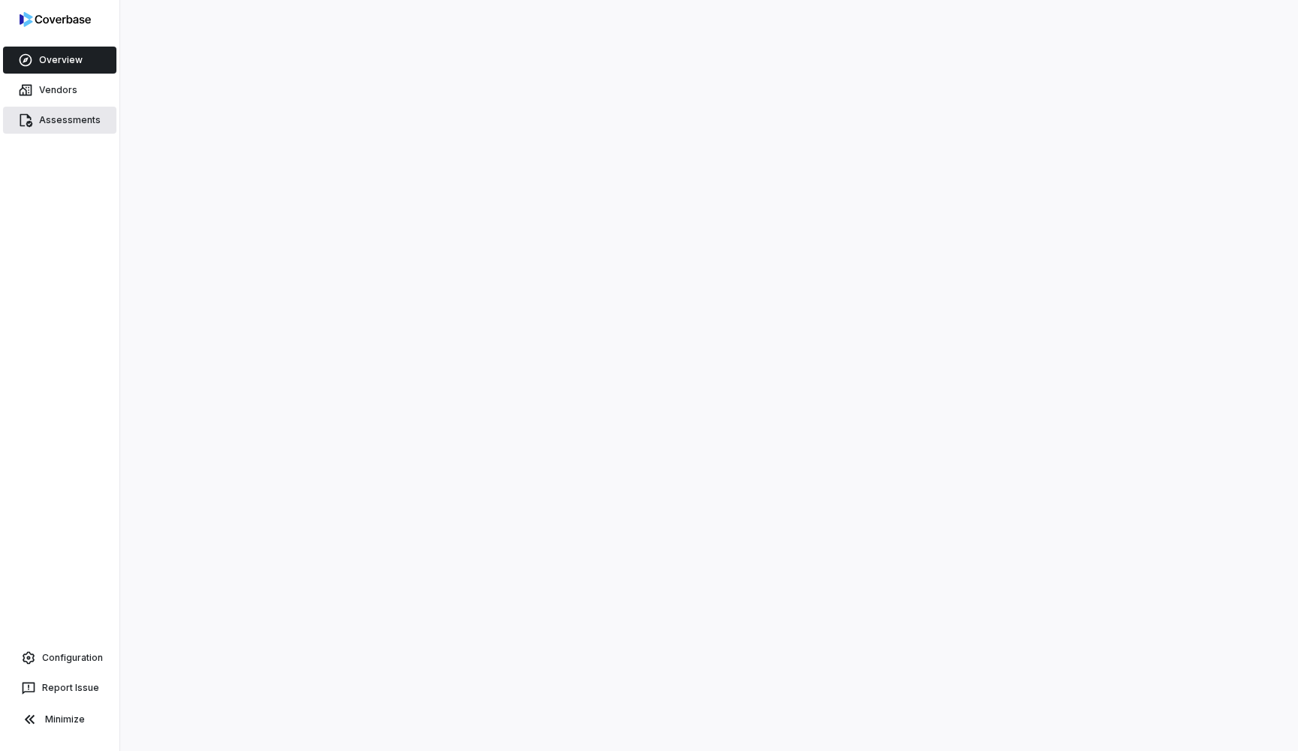
click at [70, 123] on link "Assessments" at bounding box center [59, 120] width 113 height 27
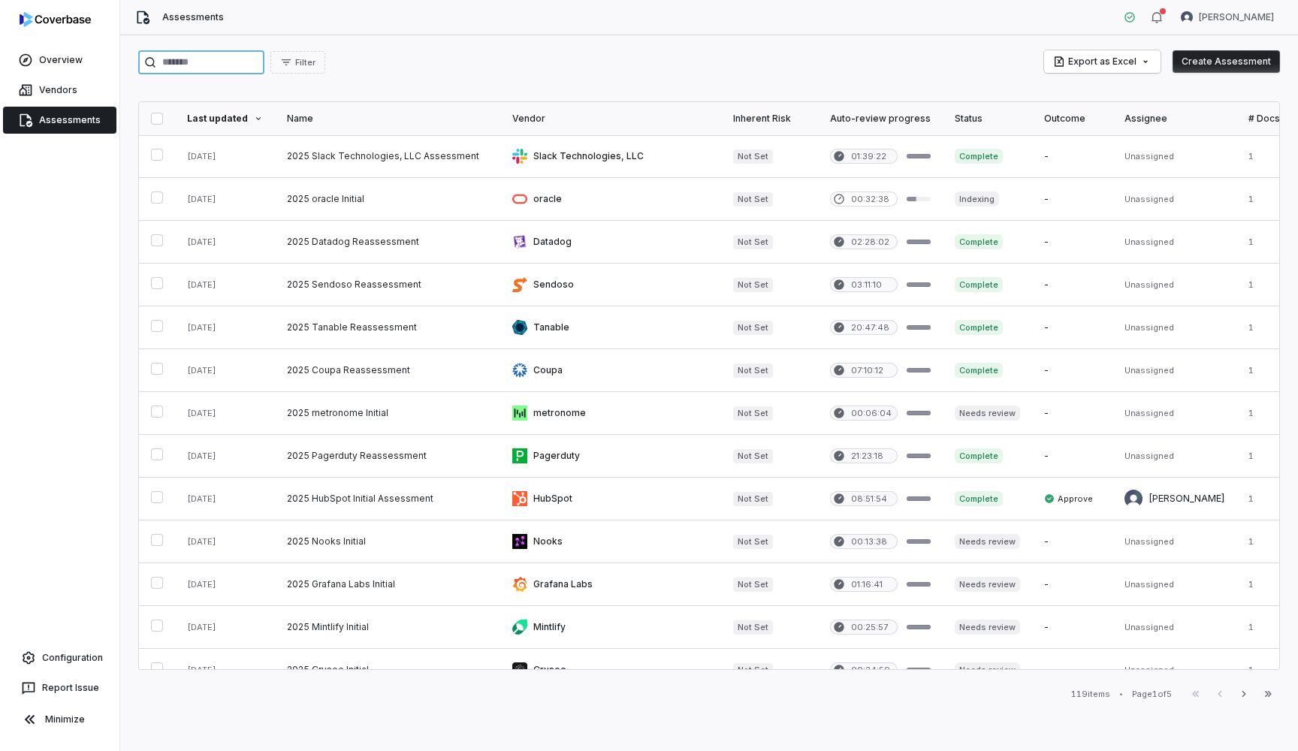
click at [245, 62] on input "search" at bounding box center [201, 62] width 126 height 24
type input "******"
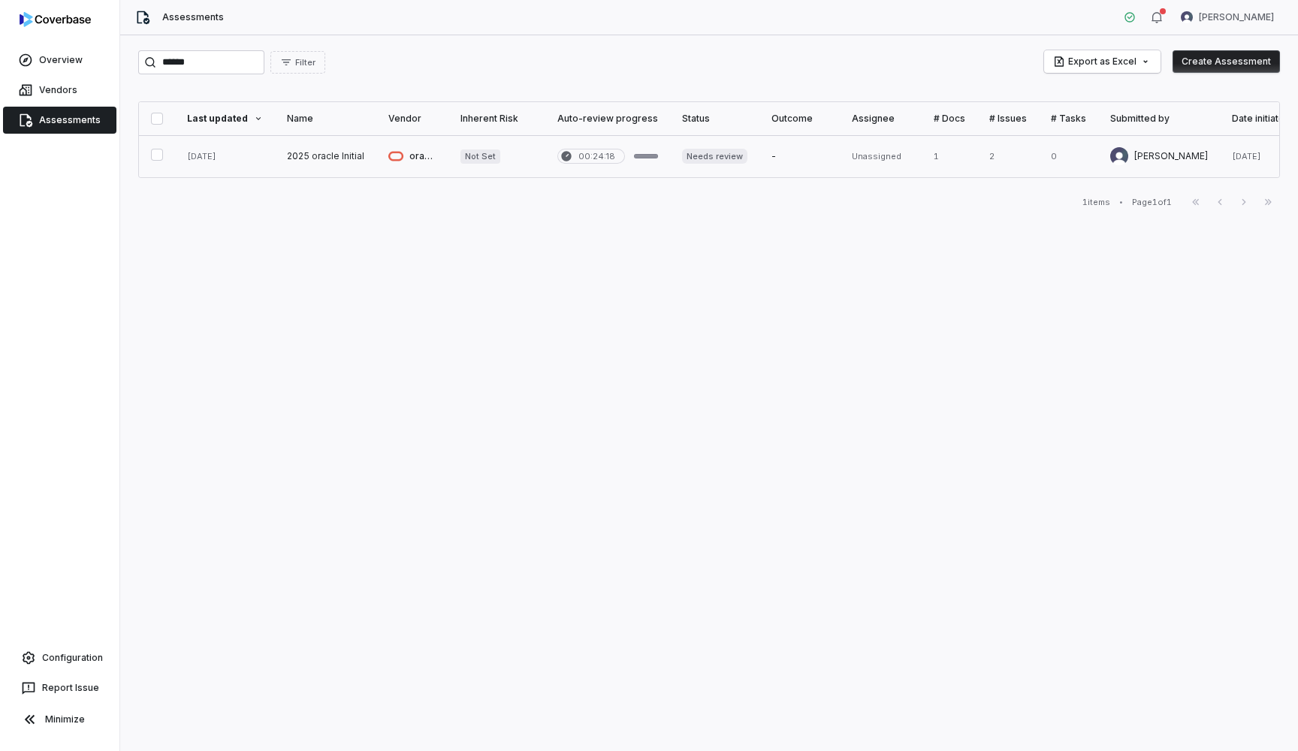
click at [303, 149] on link at bounding box center [325, 156] width 101 height 42
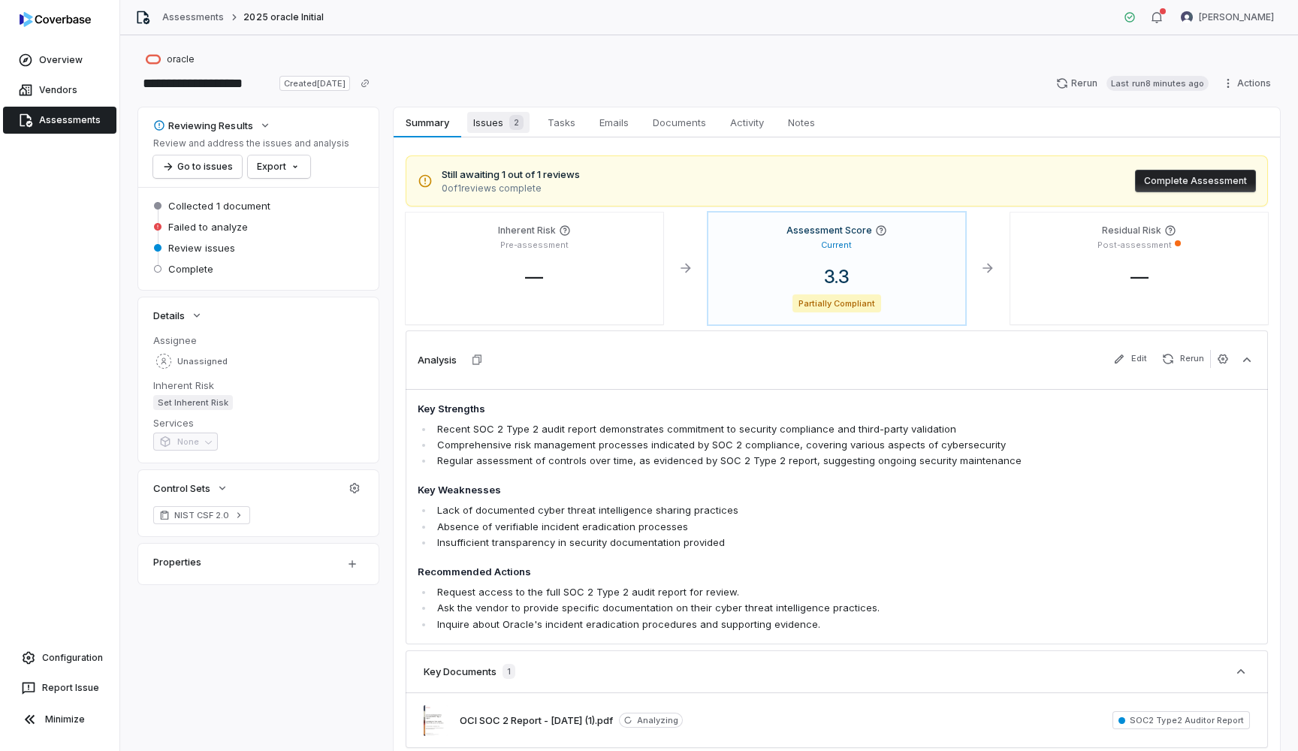
click at [501, 128] on span "Issues 2" at bounding box center [498, 122] width 62 height 21
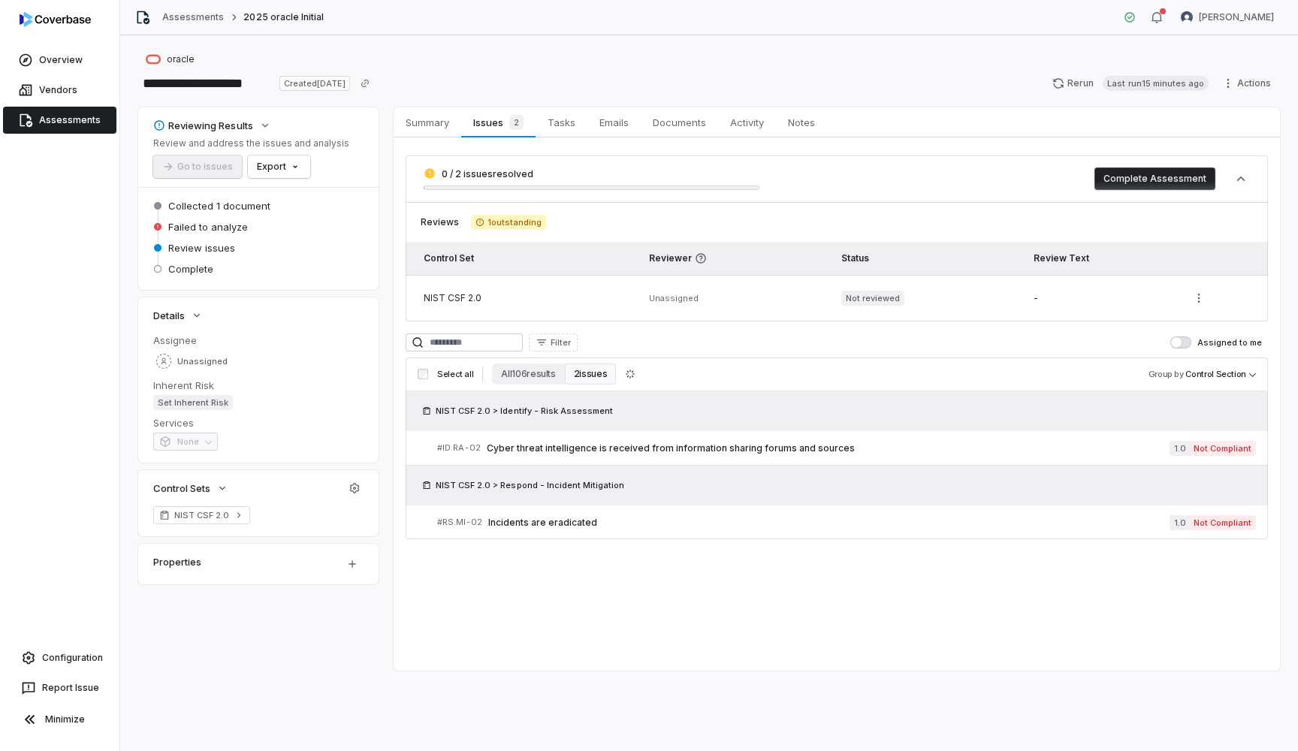
click at [584, 183] on div "0 / 2 issues resolved" at bounding box center [592, 178] width 336 height 23
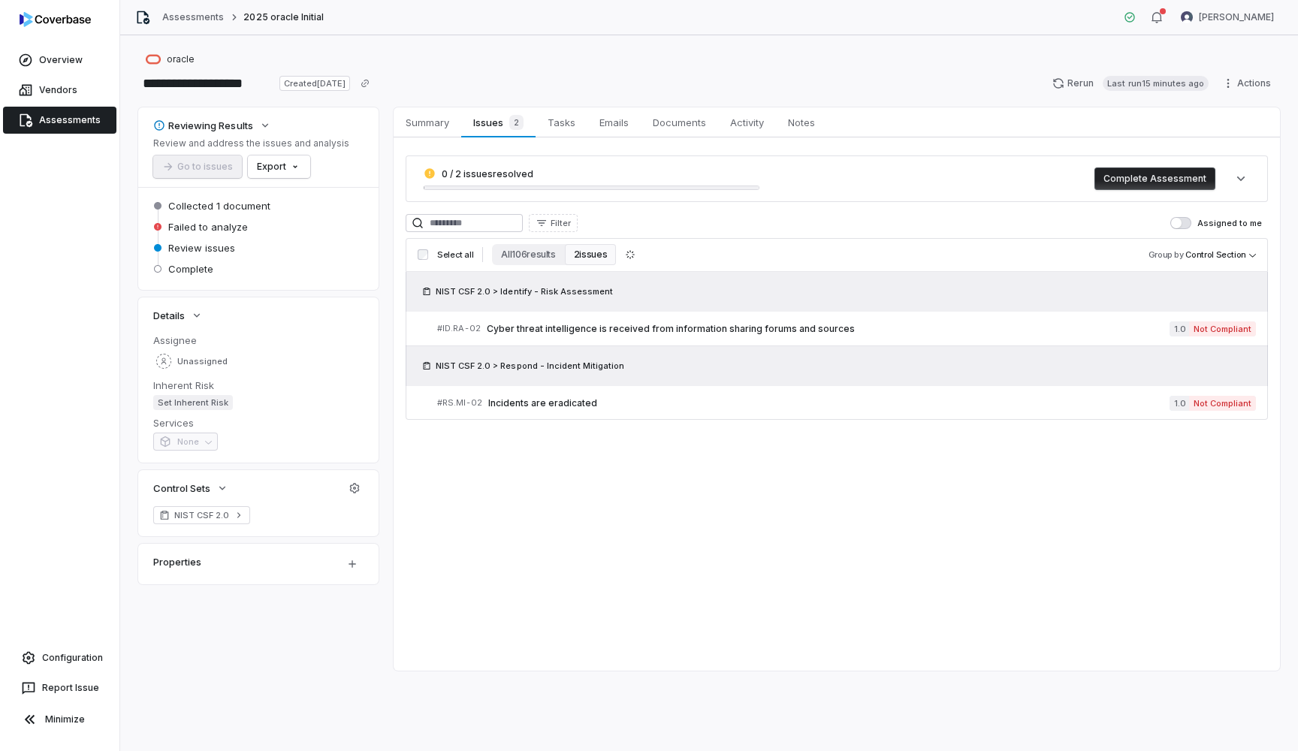
click at [584, 183] on div "0 / 2 issues resolved" at bounding box center [592, 178] width 336 height 23
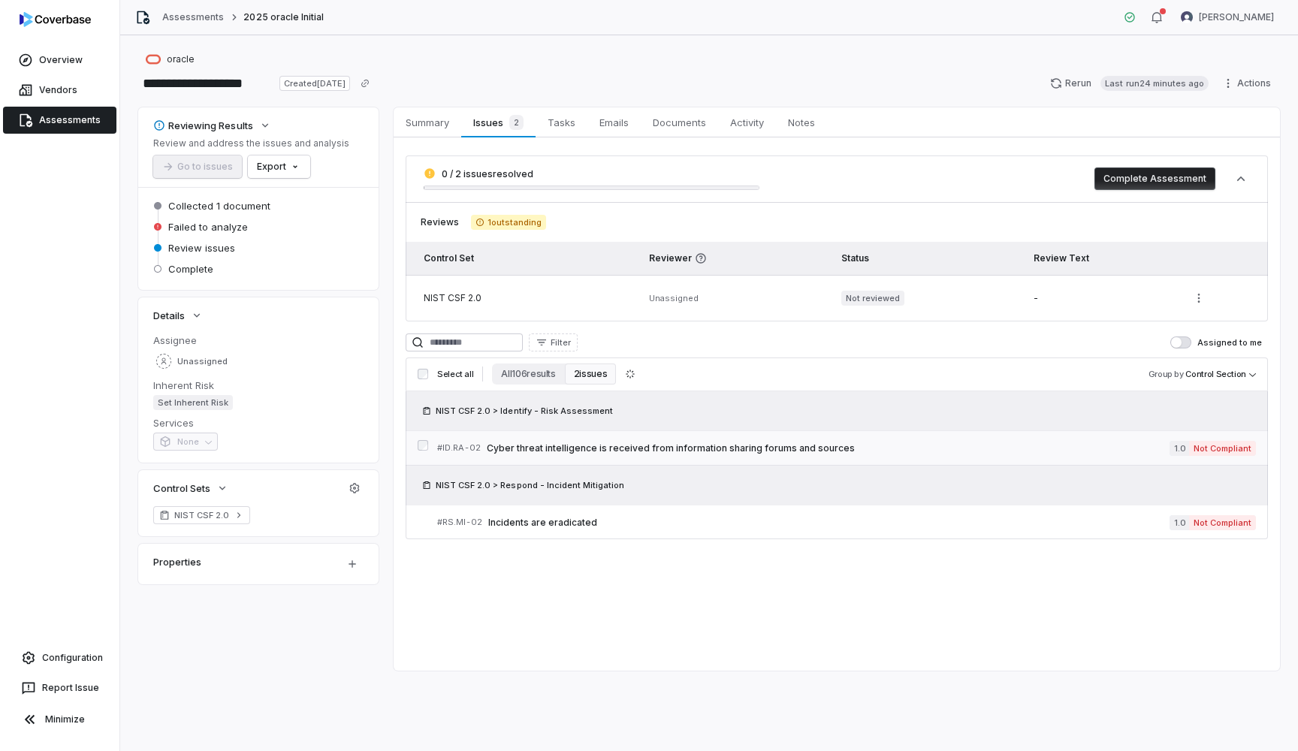
click at [751, 448] on span "Cyber threat intelligence is received from information sharing forums and sourc…" at bounding box center [828, 448] width 683 height 12
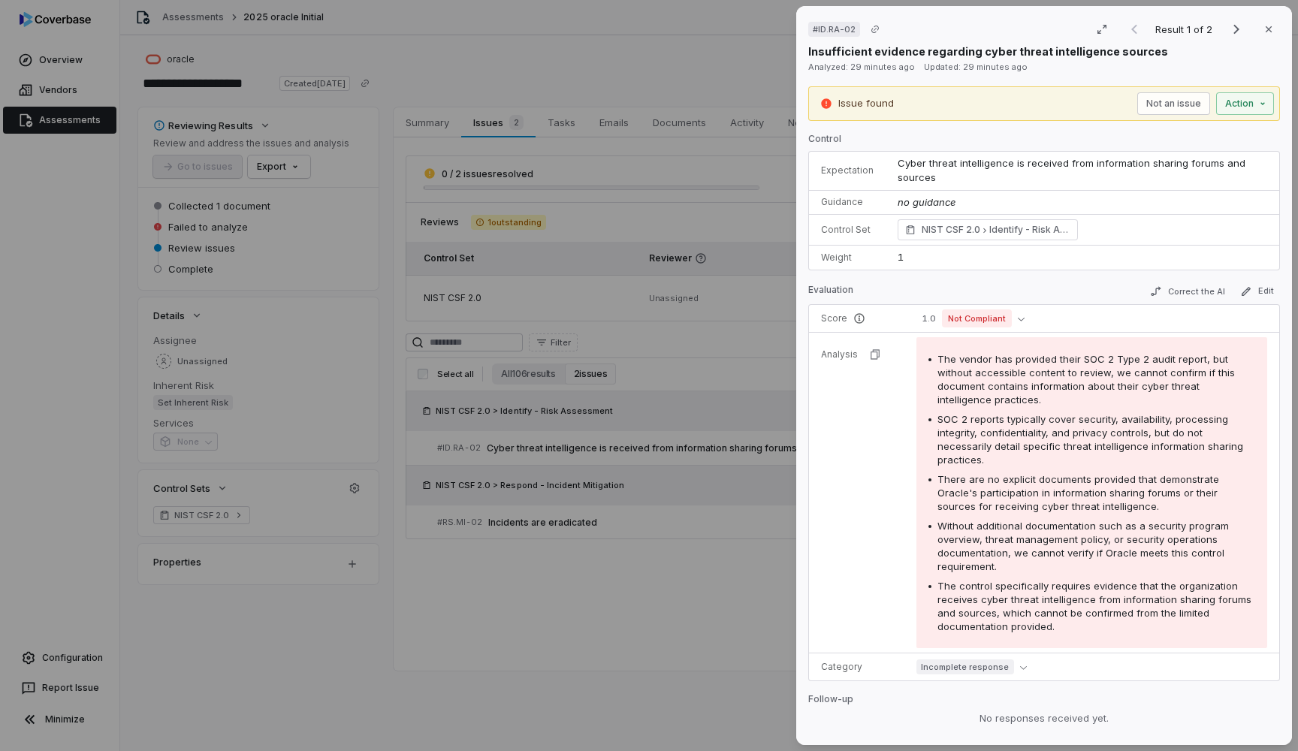
click at [904, 497] on td "The vendor has provided their SOC 2 Type 2 audit report, but without accessible…" at bounding box center [1091, 493] width 375 height 321
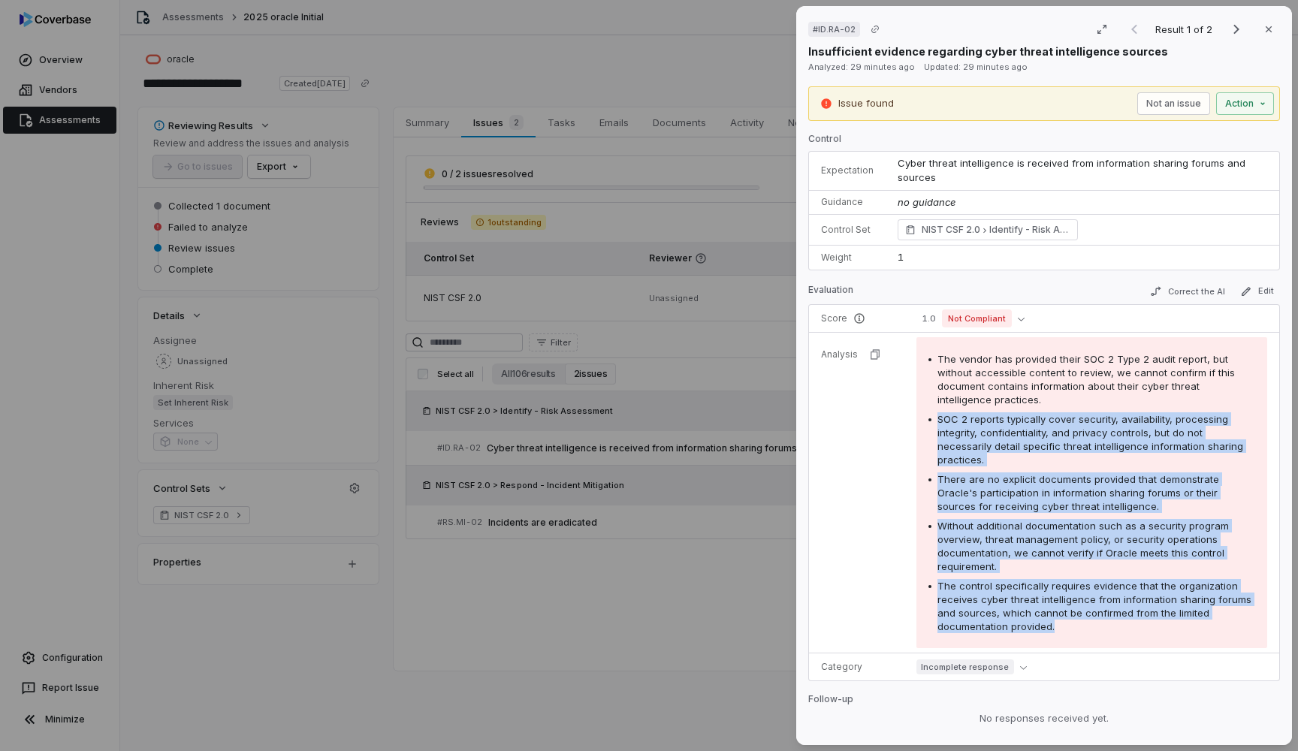
drag, startPoint x: 939, startPoint y: 412, endPoint x: 1090, endPoint y: 607, distance: 246.8
click at [1090, 607] on div "The vendor has provided their SOC 2 Type 2 audit report, but without accessible…" at bounding box center [1091, 492] width 327 height 281
click at [875, 577] on tbody "Score 1.0 Not Compliant Analysis The vendor has provided their SOC 2 Type 2 aud…" at bounding box center [1044, 493] width 470 height 376
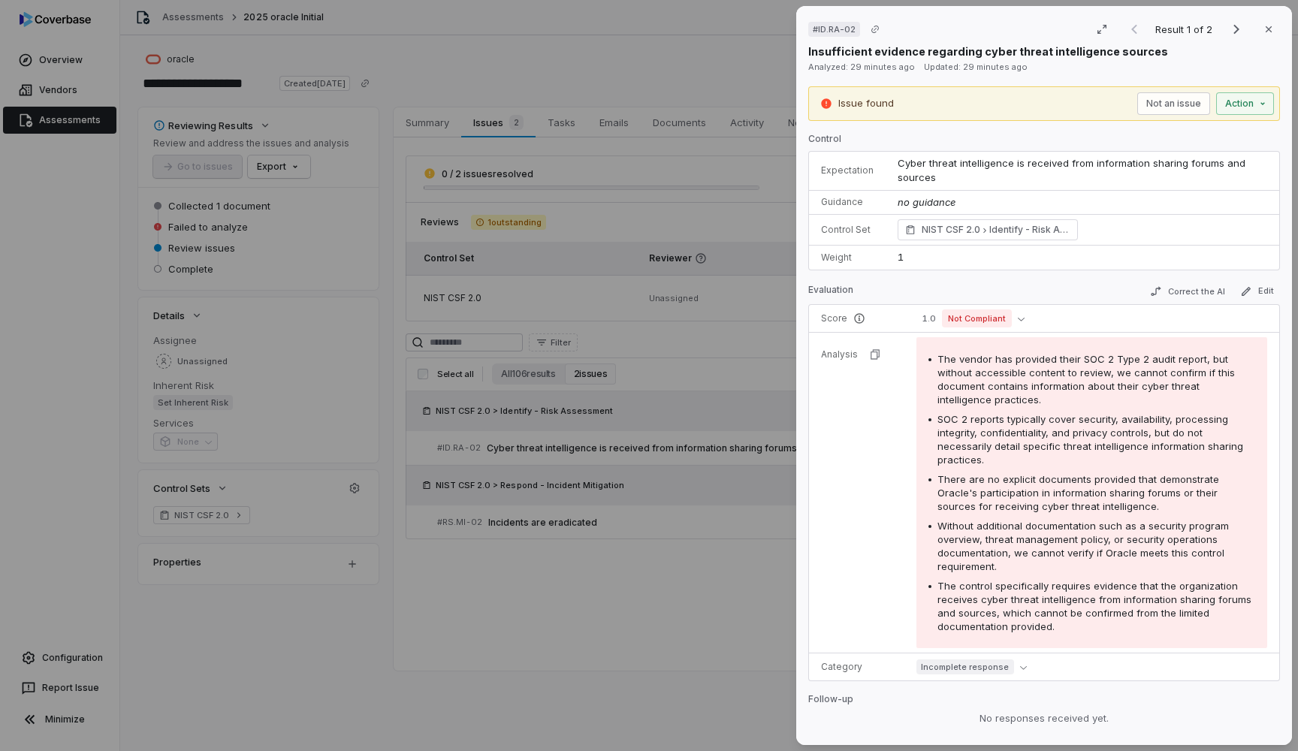
click at [919, 382] on div "The vendor has provided their SOC 2 Type 2 audit report, but without accessible…" at bounding box center [1091, 492] width 351 height 311
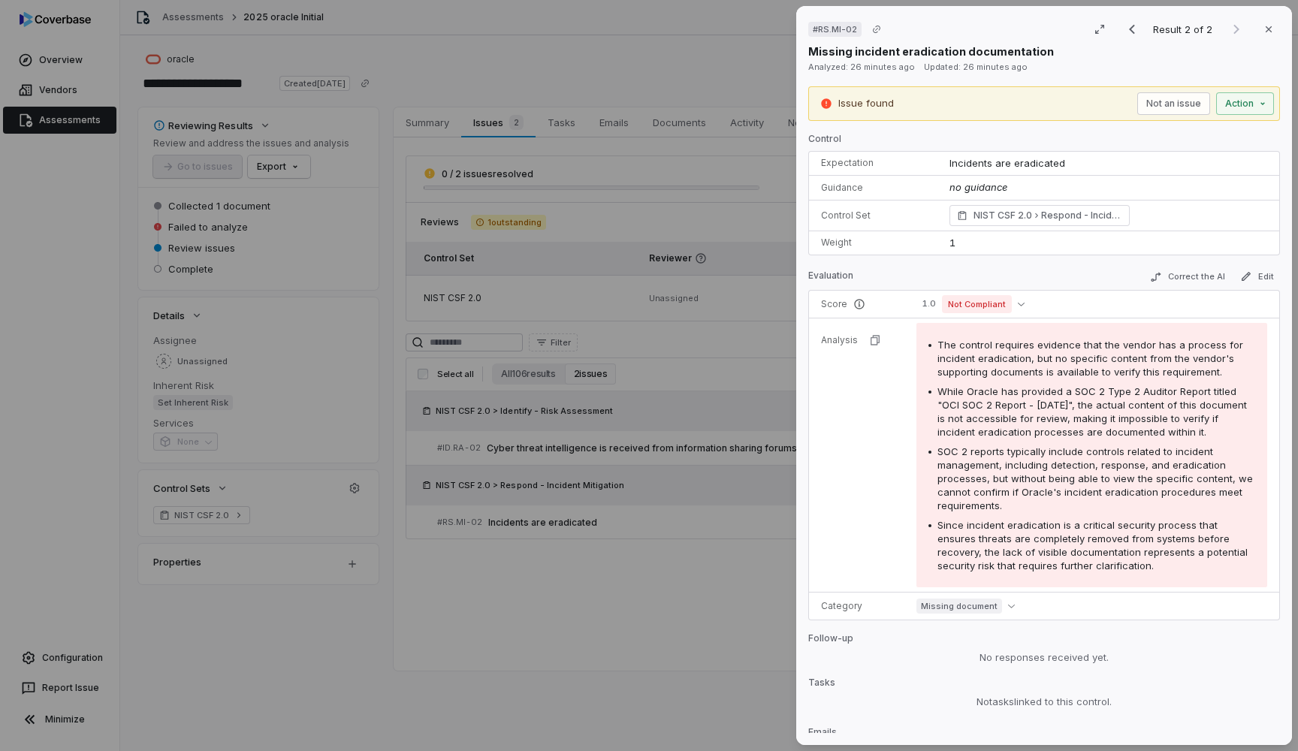
click at [892, 158] on p "Expectation" at bounding box center [873, 163] width 104 height 12
drag, startPoint x: 950, startPoint y: 161, endPoint x: 1054, endPoint y: 161, distance: 103.6
click at [1054, 161] on span "Incidents are eradicated" at bounding box center [1007, 163] width 116 height 12
click at [858, 176] on td "Guidance" at bounding box center [873, 188] width 128 height 25
click at [904, 385] on td "The control requires evidence that the vendor has a process for incident eradic…" at bounding box center [1091, 455] width 375 height 274
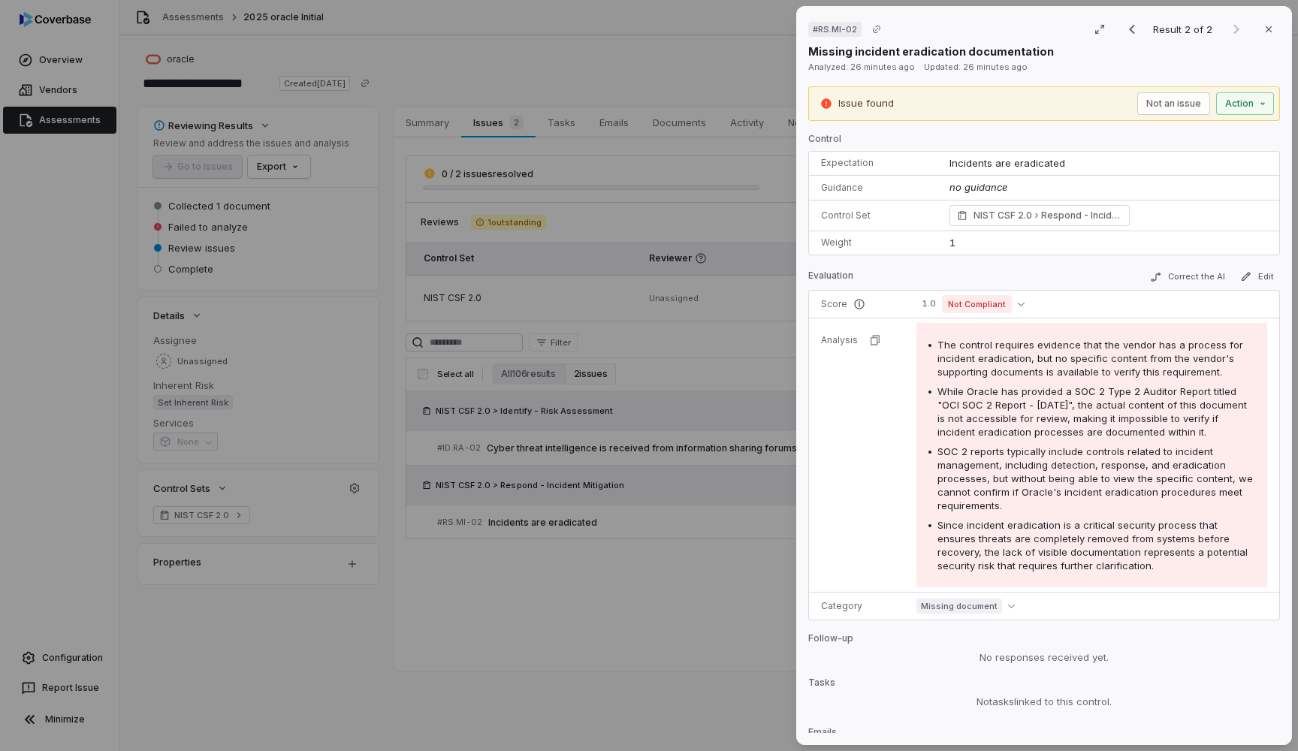
click at [904, 385] on td "The control requires evidence that the vendor has a process for incident eradic…" at bounding box center [1091, 455] width 375 height 274
click at [1270, 35] on button "Close" at bounding box center [1269, 30] width 32 height 32
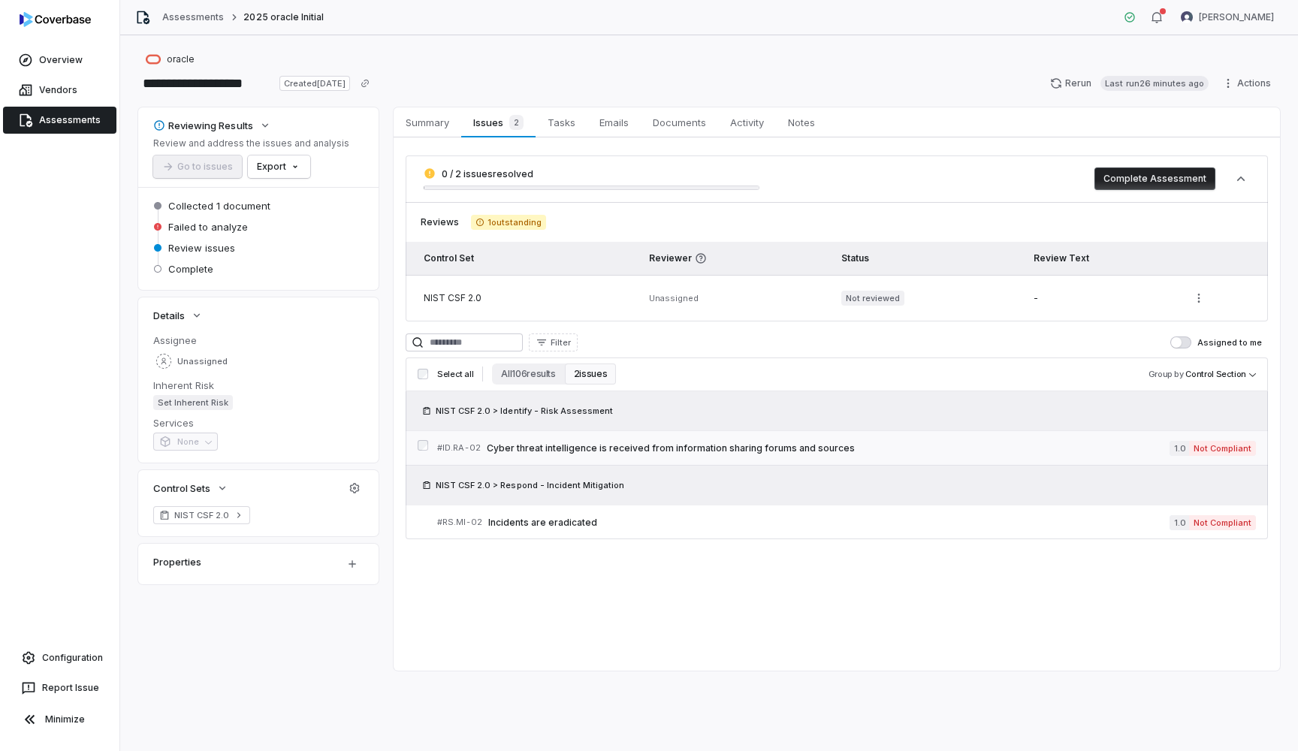
click at [560, 445] on span "Cyber threat intelligence is received from information sharing forums and sourc…" at bounding box center [828, 448] width 683 height 12
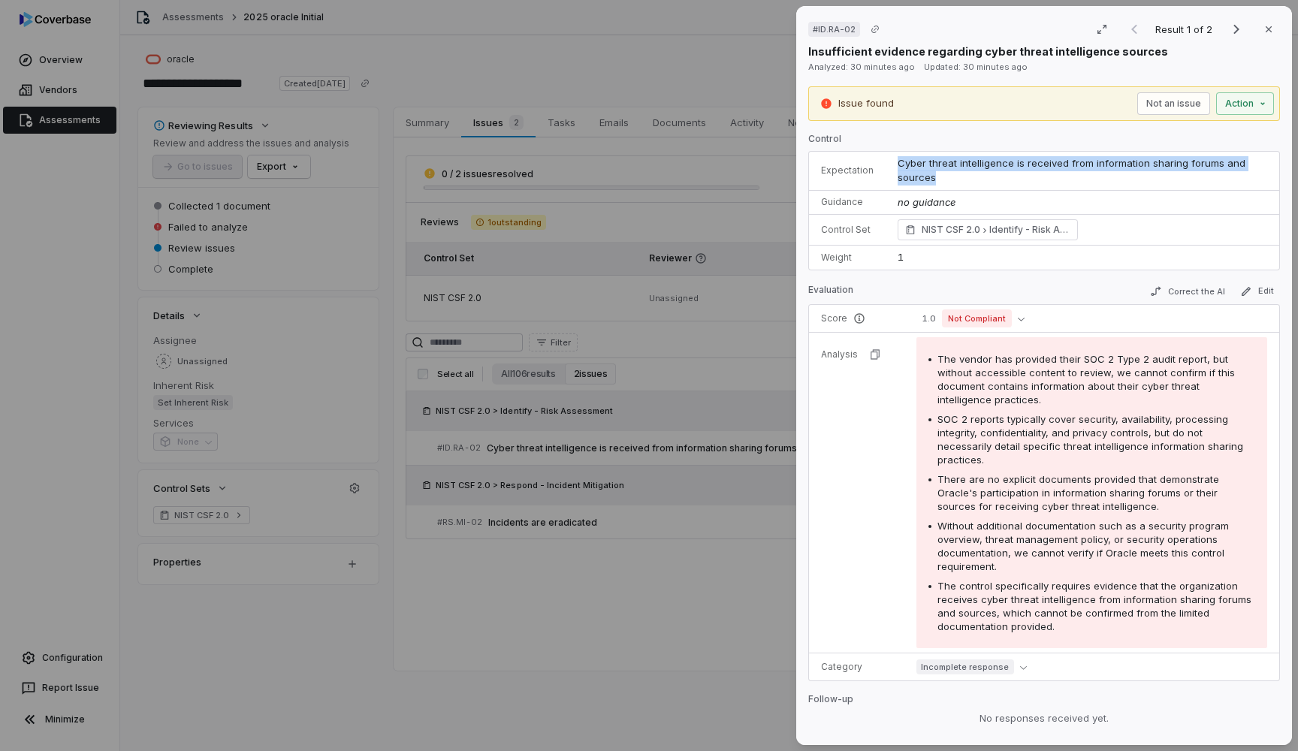
drag, startPoint x: 890, startPoint y: 161, endPoint x: 968, endPoint y: 173, distance: 78.9
click at [968, 173] on td "Cyber threat intelligence is received from information sharing forums and sourc…" at bounding box center [1082, 171] width 394 height 39
copy span "Cyber threat intelligence is received from information sharing forums and sourc…"
click at [870, 418] on tbody "Score 1.0 Not Compliant Analysis The vendor has provided their SOC 2 Type 2 aud…" at bounding box center [1044, 493] width 470 height 376
click at [852, 508] on tbody "Score 1.0 Not Compliant Analysis The vendor has provided their SOC 2 Type 2 aud…" at bounding box center [1044, 493] width 470 height 376
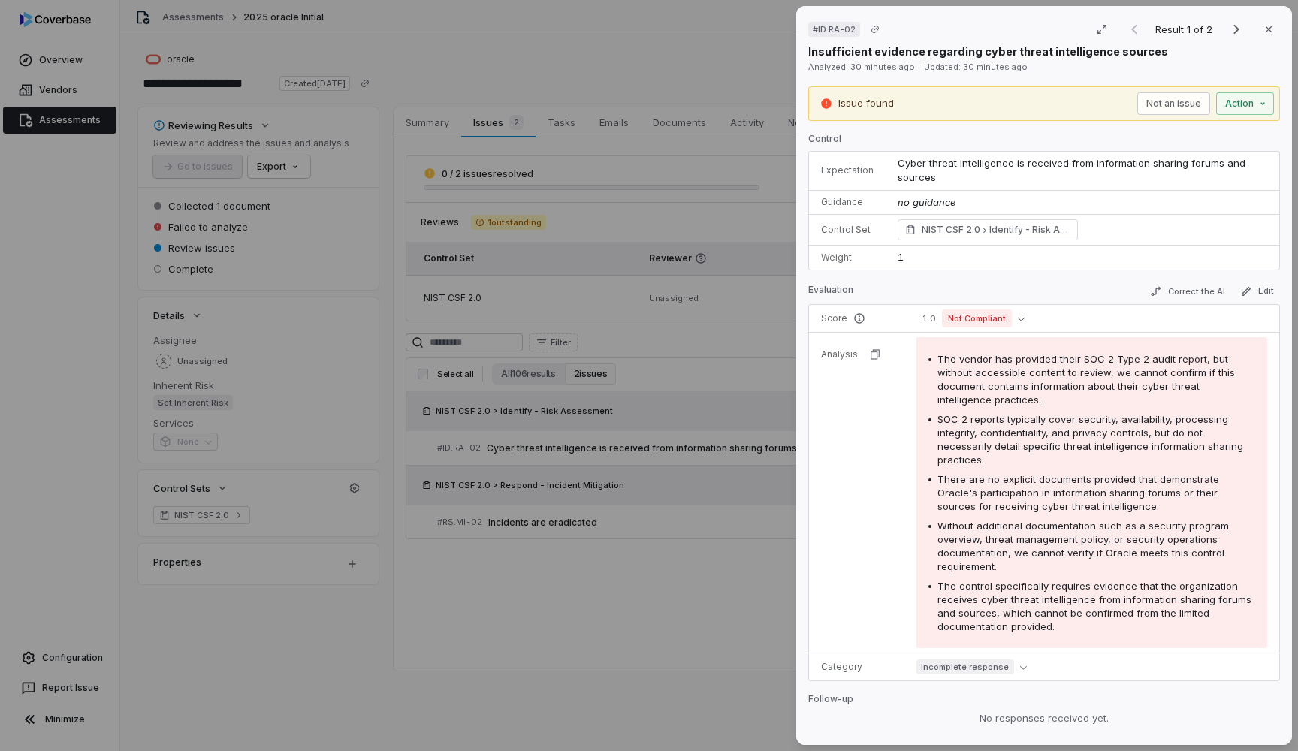
click at [481, 578] on div "# ID.RA-02 Result 1 of 2 Close Insufficient evidence regarding cyber threat int…" at bounding box center [649, 375] width 1298 height 751
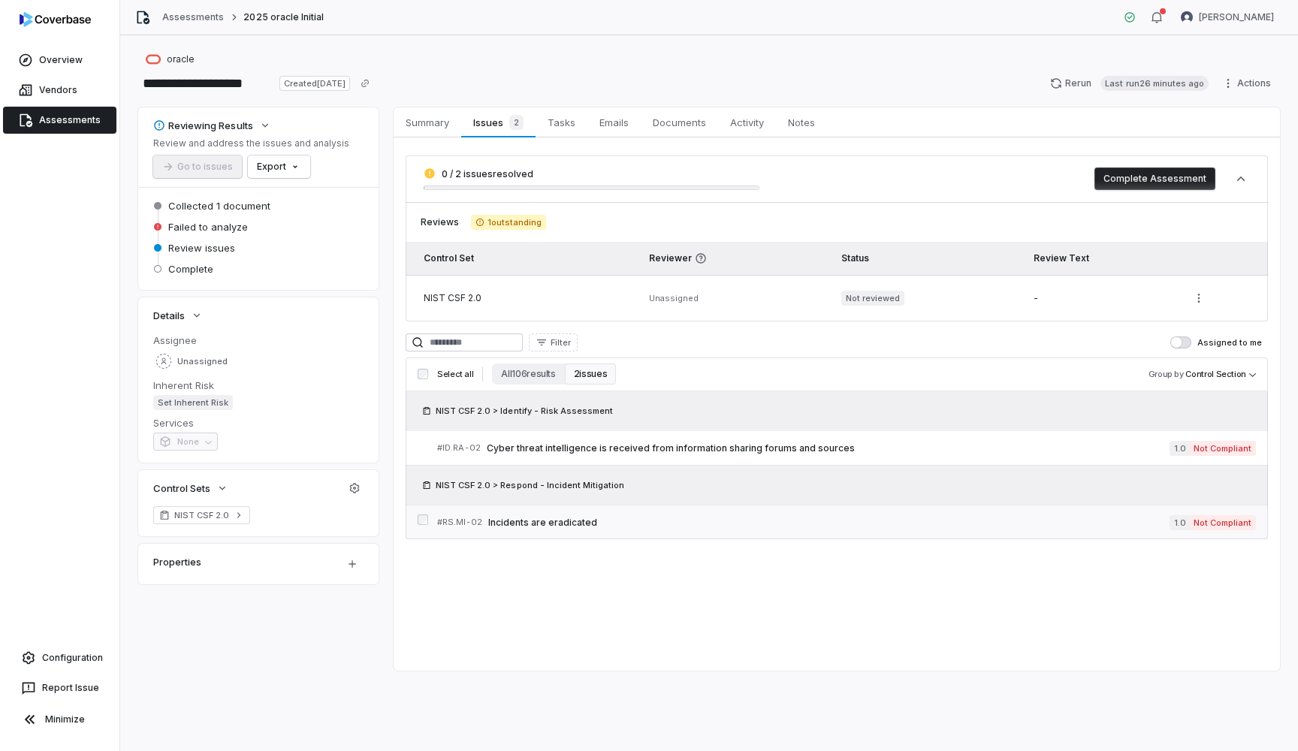
click at [551, 523] on span "Incidents are eradicated" at bounding box center [828, 523] width 681 height 12
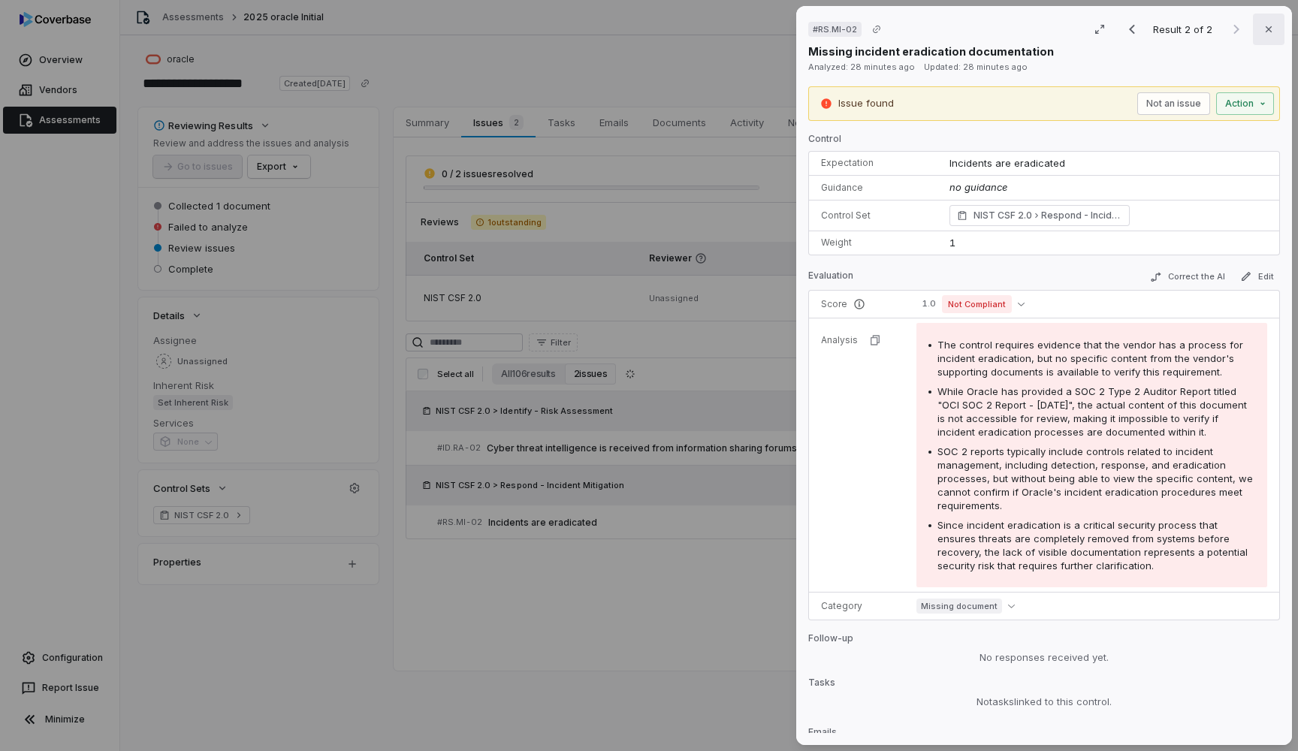
click at [1271, 27] on icon "button" at bounding box center [1269, 29] width 6 height 6
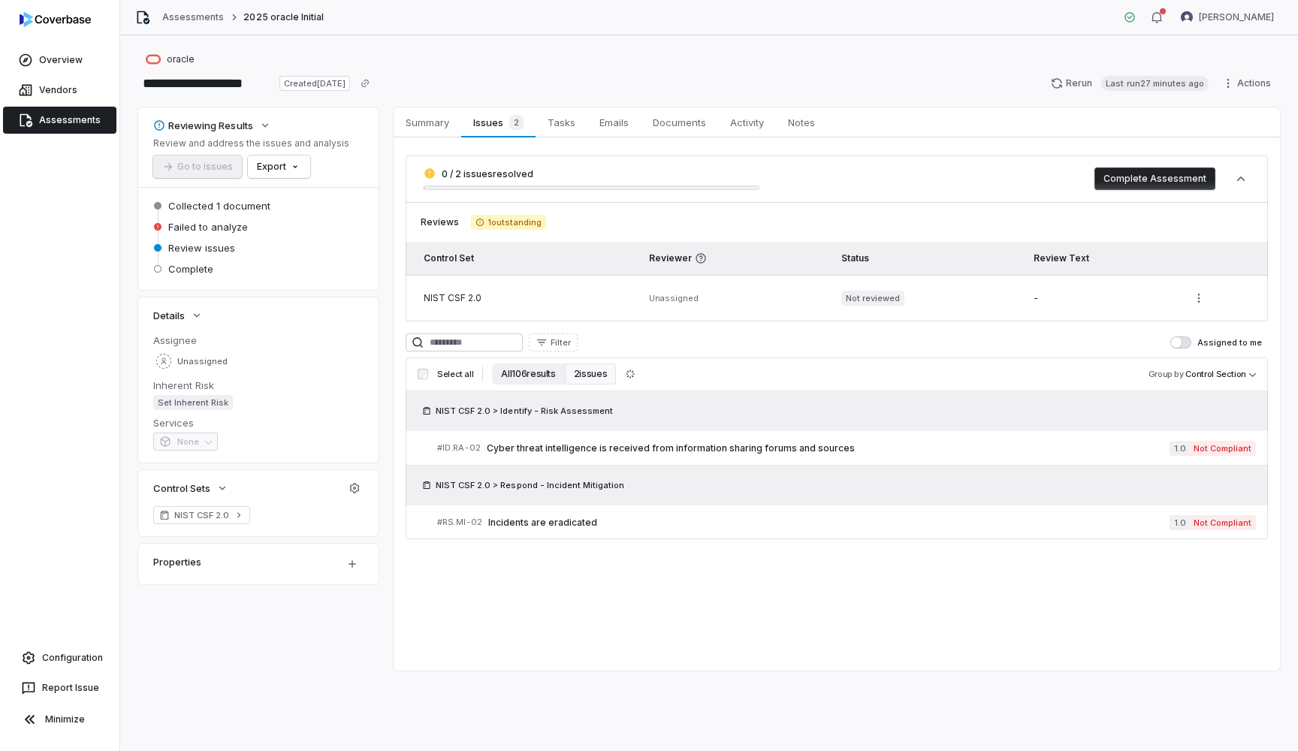
click at [523, 370] on button "All 106 results" at bounding box center [528, 374] width 72 height 21
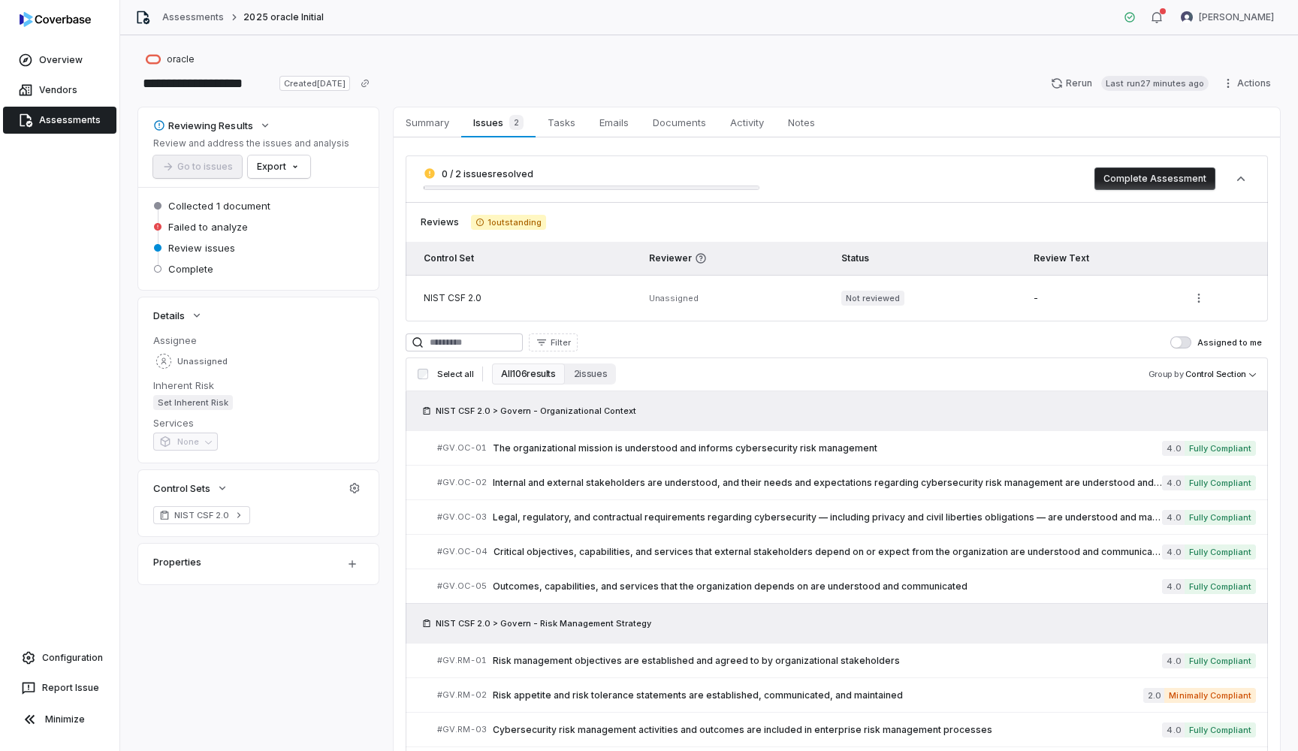
click at [1131, 290] on td "-" at bounding box center [1098, 298] width 154 height 47
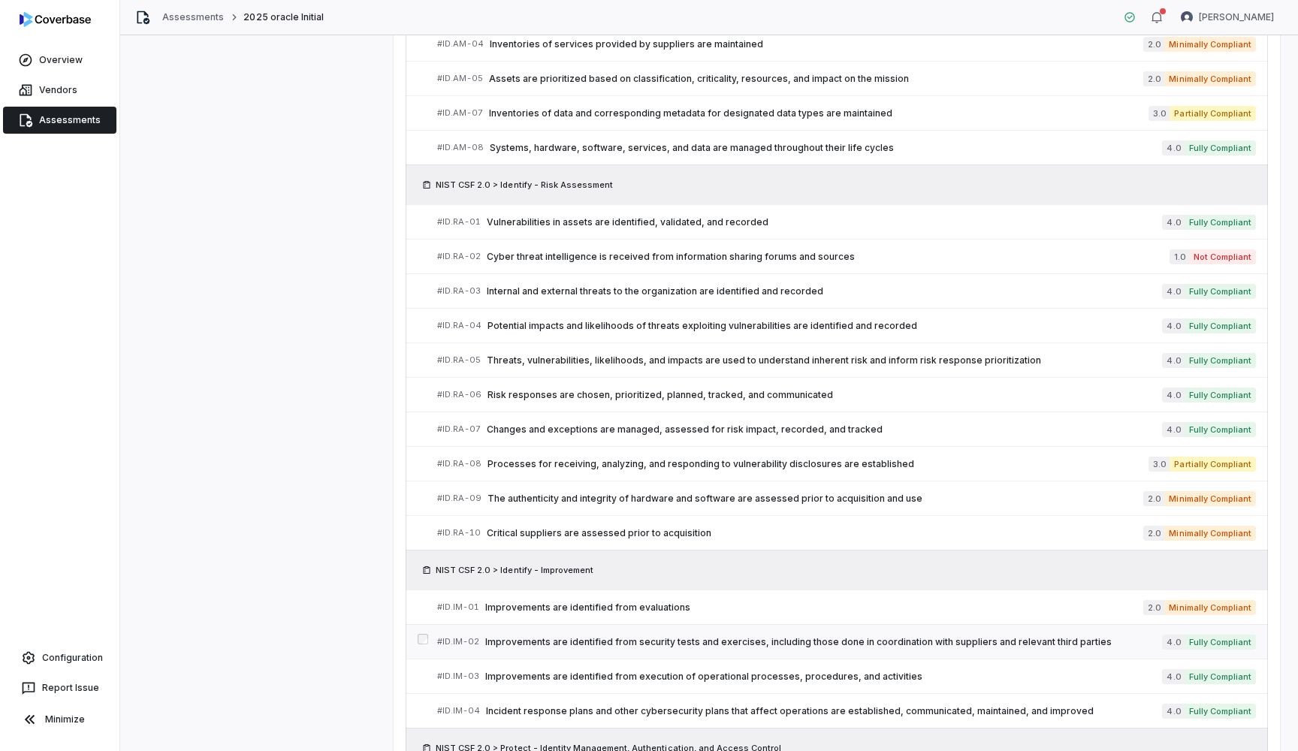
scroll to position [1816, 0]
click at [632, 261] on span "Cyber threat intelligence is received from information sharing forums and sourc…" at bounding box center [828, 258] width 683 height 12
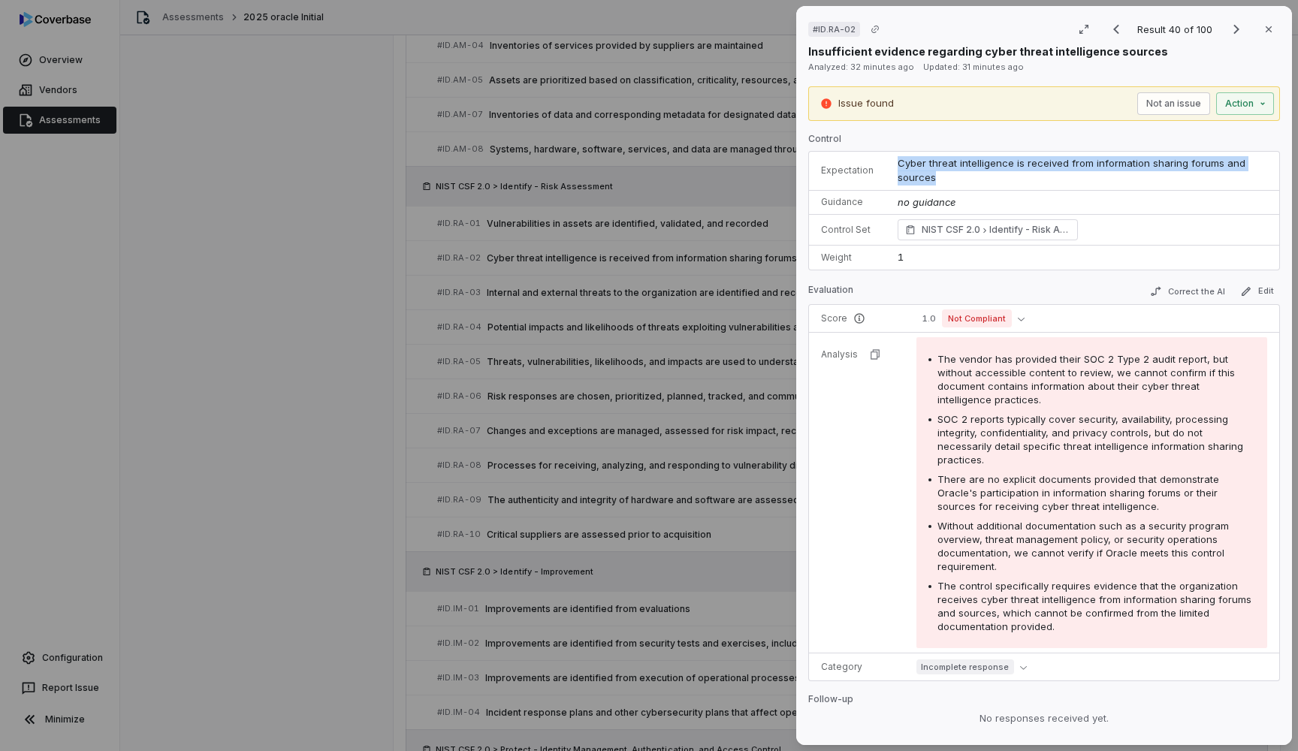
drag, startPoint x: 895, startPoint y: 159, endPoint x: 944, endPoint y: 176, distance: 51.8
click at [944, 176] on td "Cyber threat intelligence is received from information sharing forums and sourc…" at bounding box center [1082, 171] width 394 height 39
copy span "Cyber threat intelligence is received from information sharing forums and sourc…"
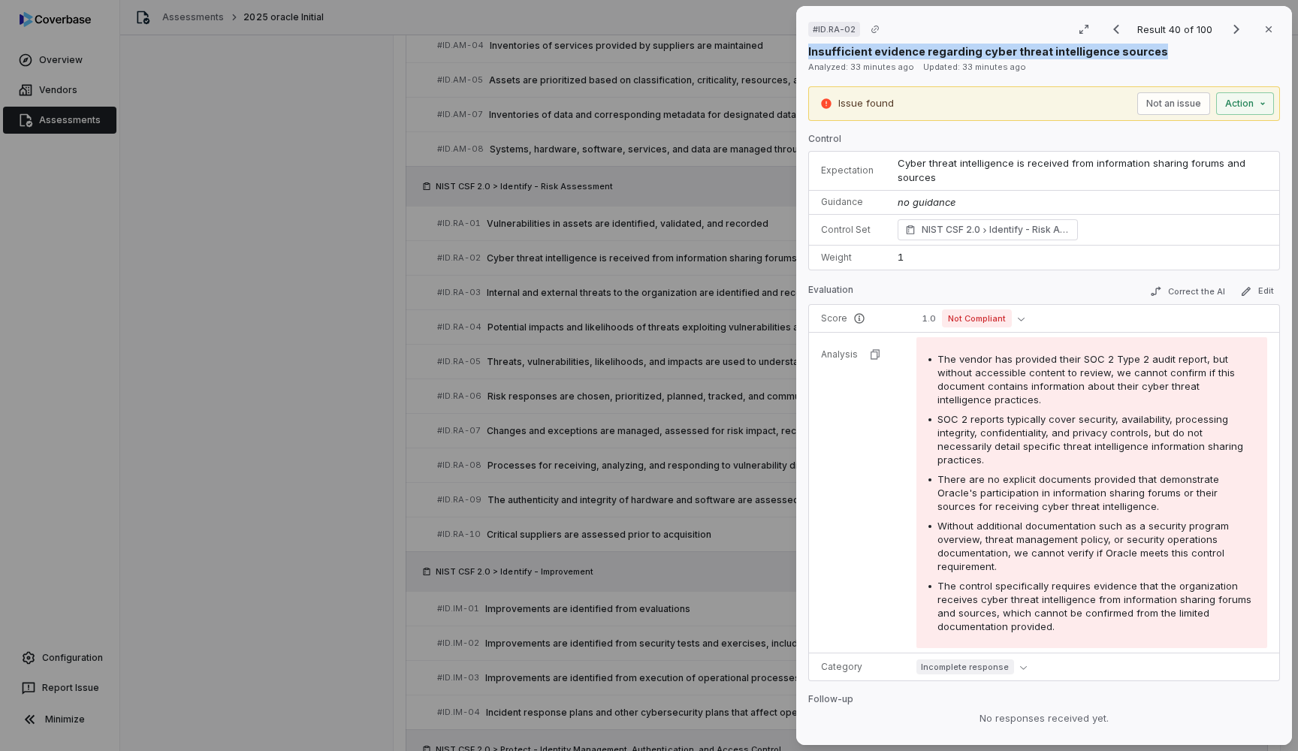
drag, startPoint x: 809, startPoint y: 51, endPoint x: 1154, endPoint y: 50, distance: 344.7
click at [1154, 51] on div "Insufficient evidence regarding cyber threat intelligence sources" at bounding box center [1044, 52] width 472 height 16
copy p "Insufficient evidence regarding cyber threat intelligence sources"
click at [1271, 31] on icon "button" at bounding box center [1269, 29] width 12 height 12
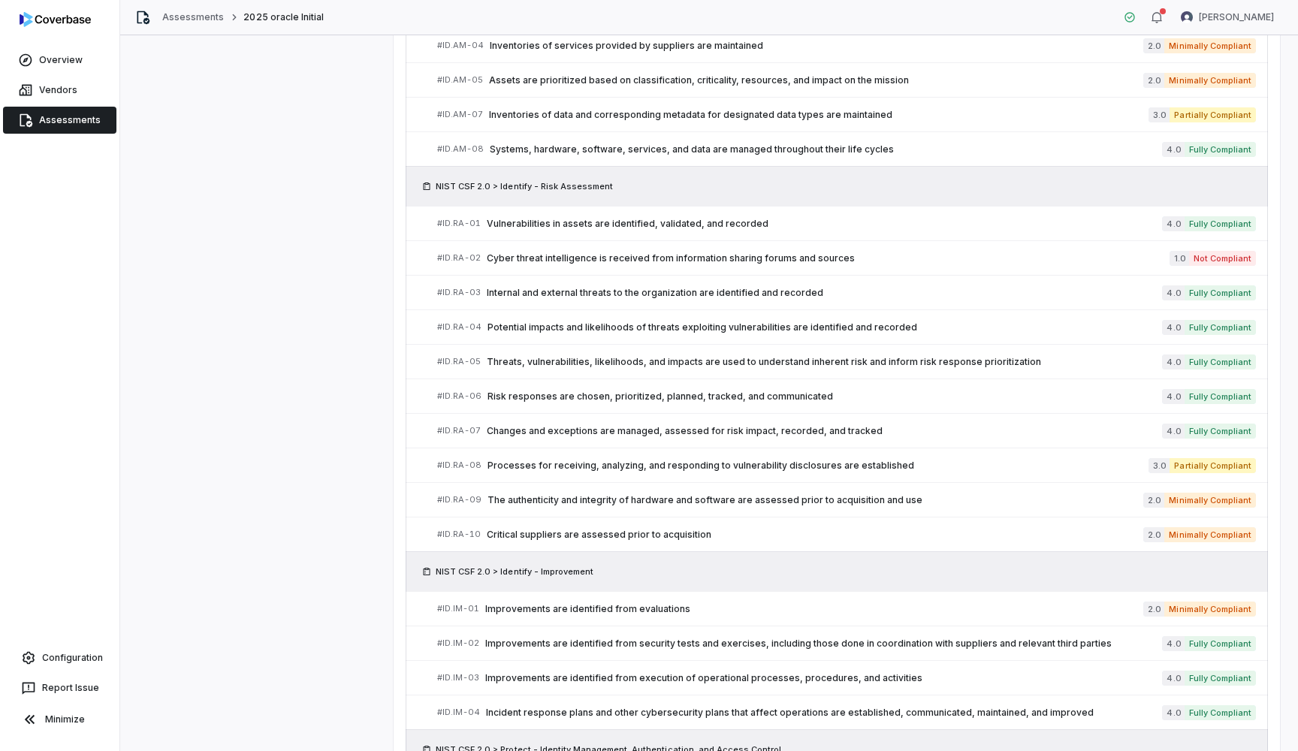
click at [183, 282] on div "Reviewing Results Review and address the issues and analysis Go to issues Expor…" at bounding box center [709, 608] width 1142 height 4634
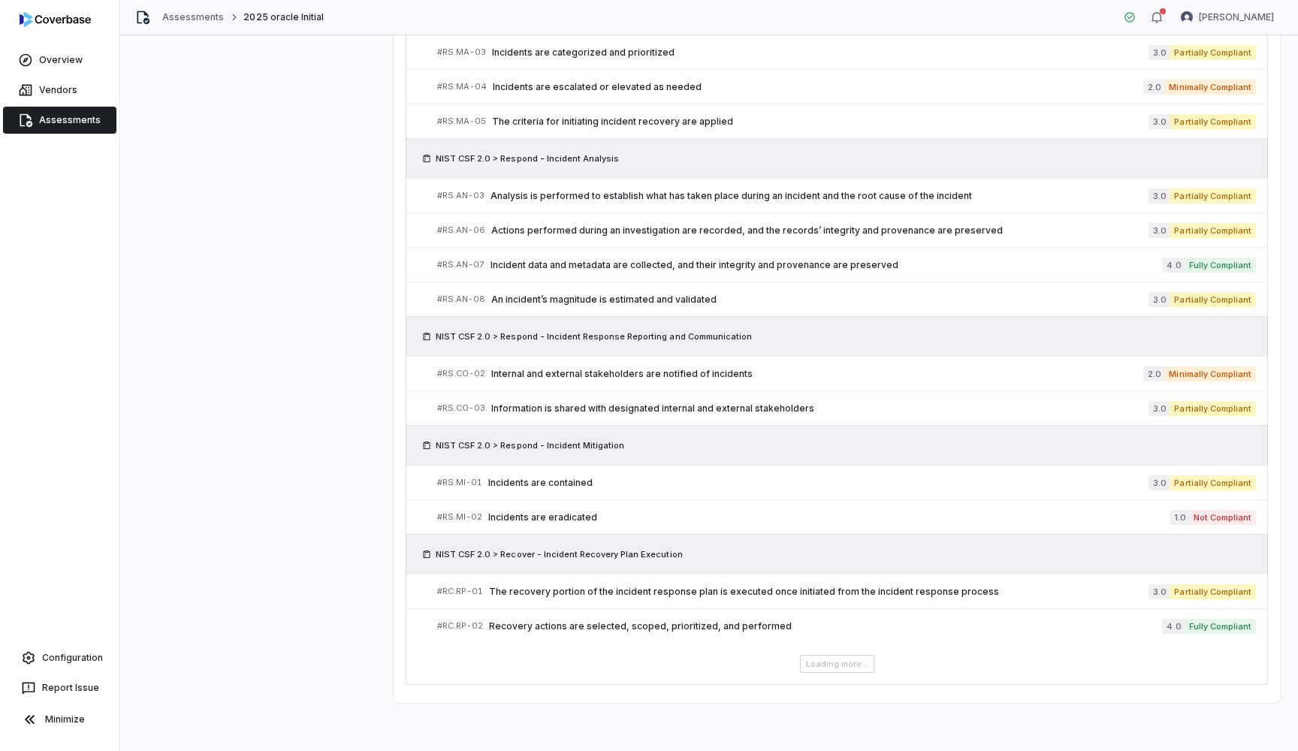
scroll to position [4038, 0]
click at [549, 511] on span "Incidents are eradicated" at bounding box center [828, 517] width 681 height 12
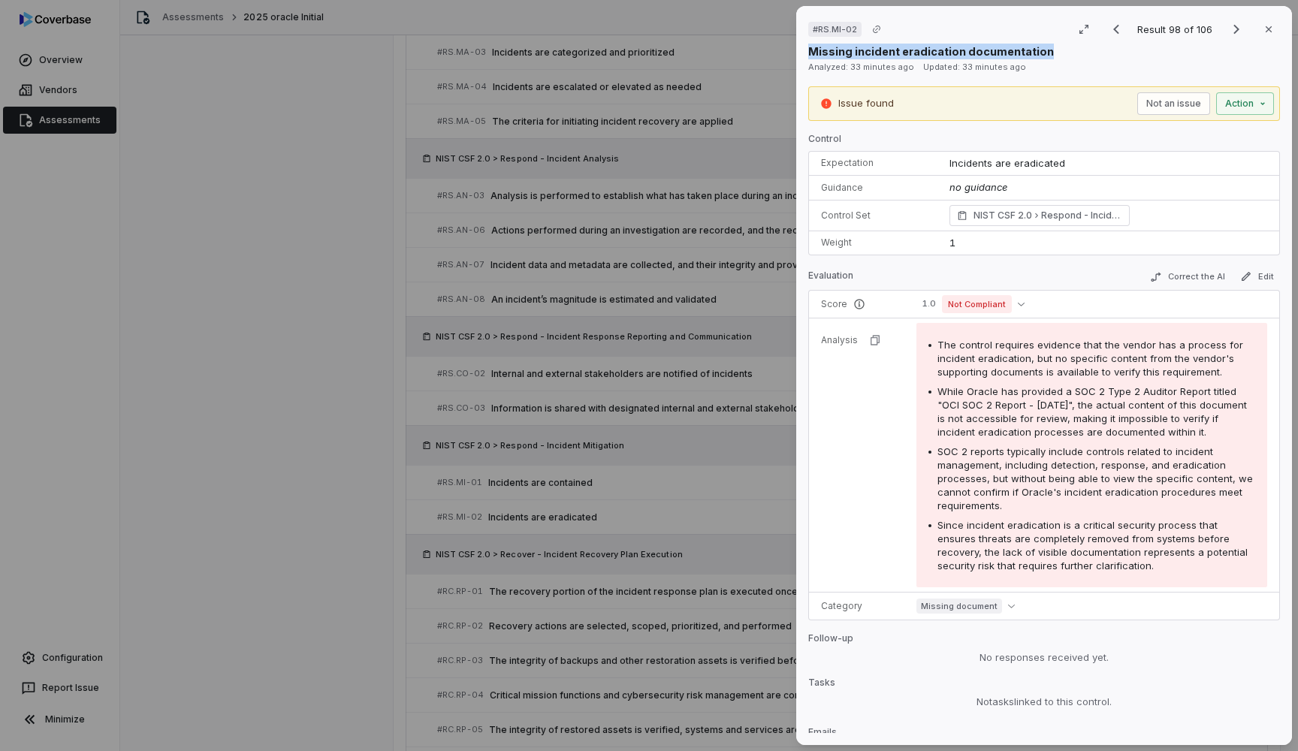
drag, startPoint x: 801, startPoint y: 49, endPoint x: 1060, endPoint y: 46, distance: 258.4
click at [1060, 46] on div "# RS.MI-02 Result 98 of 106 Close Missing incident eradication documentation An…" at bounding box center [1044, 375] width 496 height 739
copy p "Missing incident eradication documentation"
